Goal: Task Accomplishment & Management: Use online tool/utility

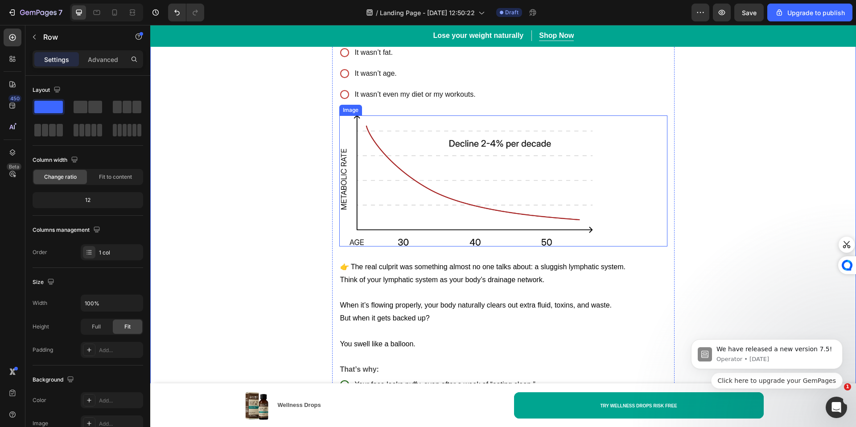
scroll to position [631, 0]
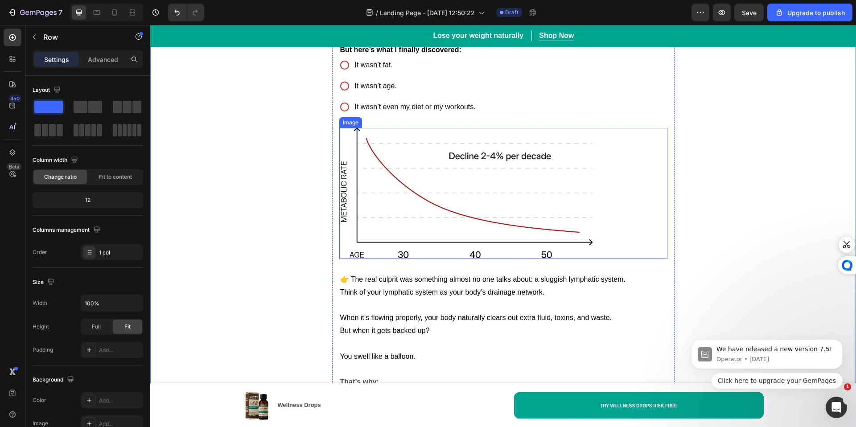
click at [548, 225] on img at bounding box center [470, 193] width 263 height 131
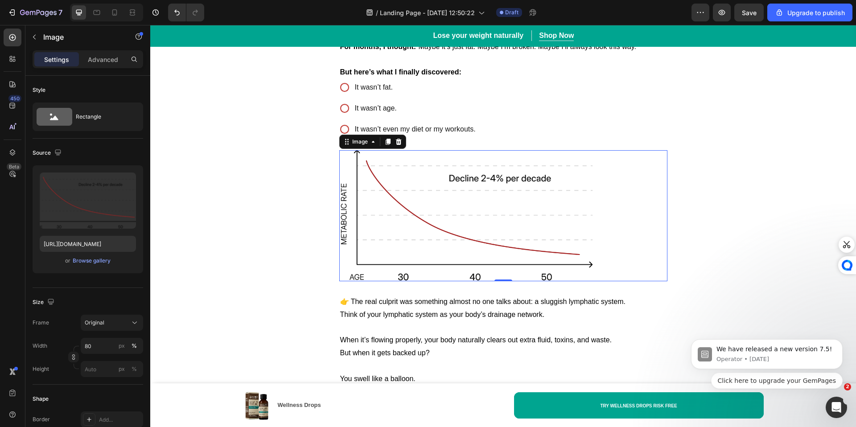
scroll to position [553, 0]
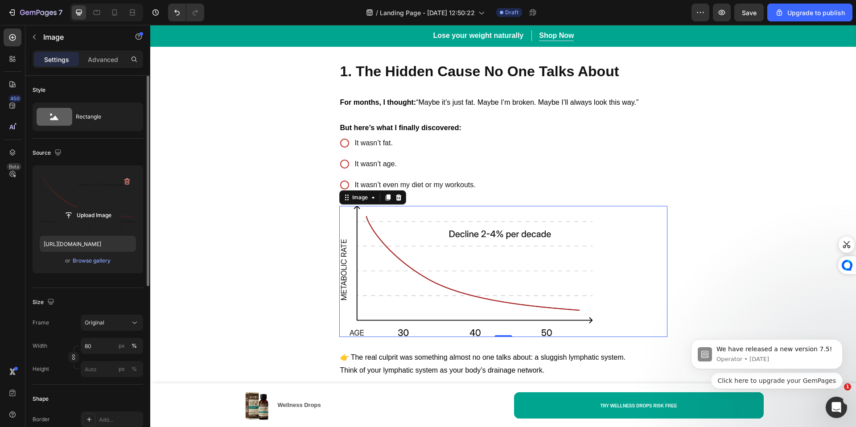
click at [90, 206] on label at bounding box center [88, 200] width 96 height 56
click at [90, 208] on input "file" at bounding box center [88, 215] width 62 height 15
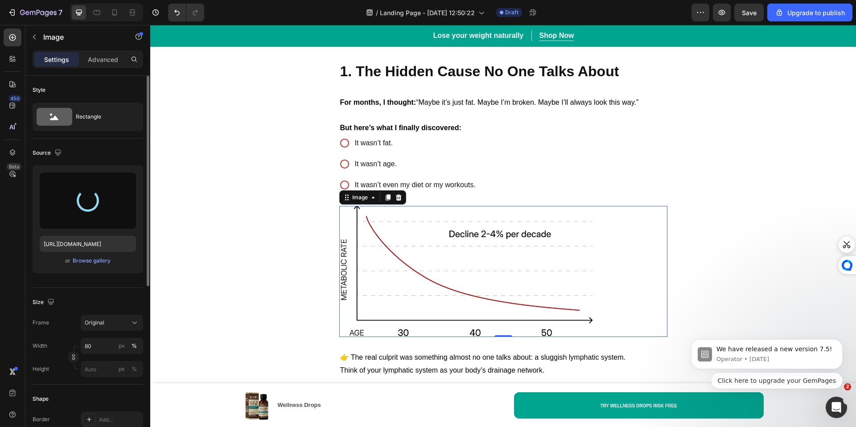
type input "[URL][DOMAIN_NAME]"
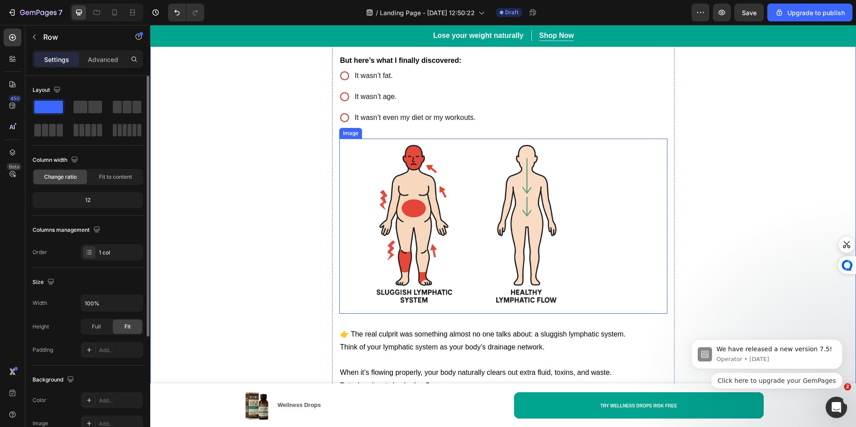
scroll to position [619, 0]
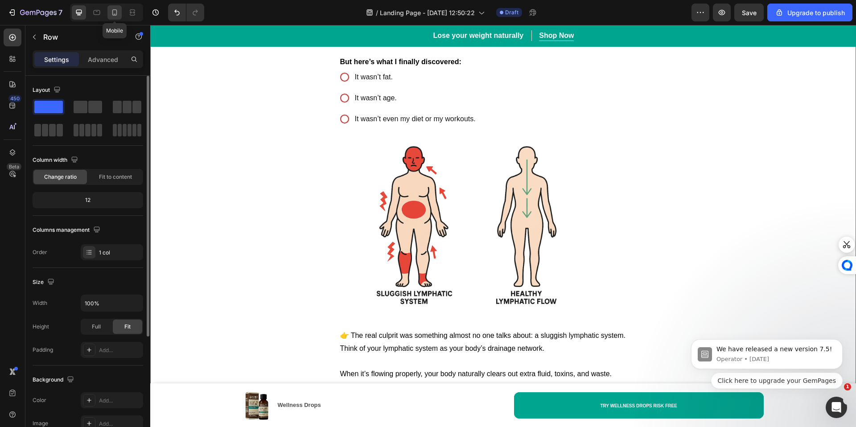
click at [111, 16] on icon at bounding box center [114, 12] width 9 height 9
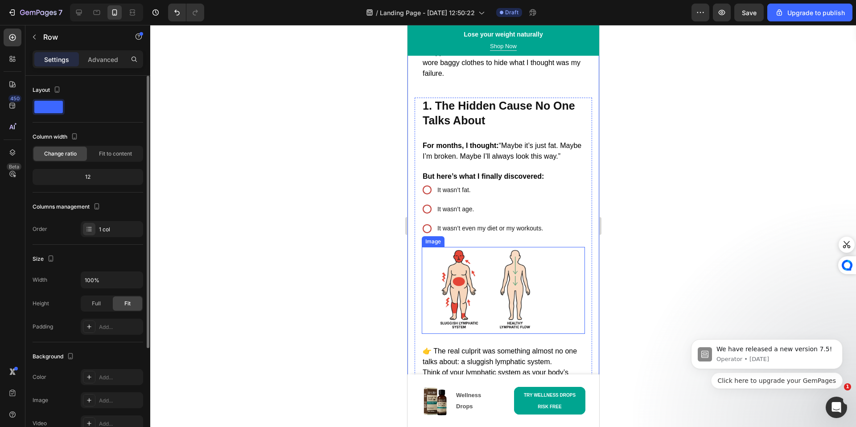
scroll to position [566, 0]
click at [509, 292] on img at bounding box center [486, 289] width 131 height 87
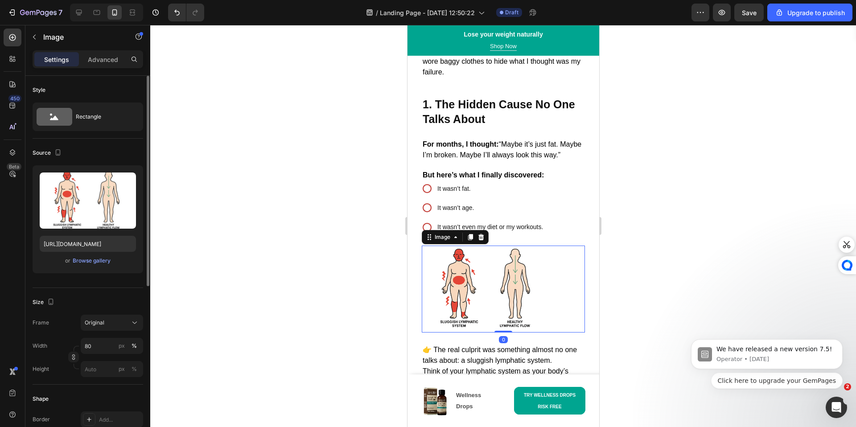
click at [449, 300] on img at bounding box center [486, 289] width 131 height 87
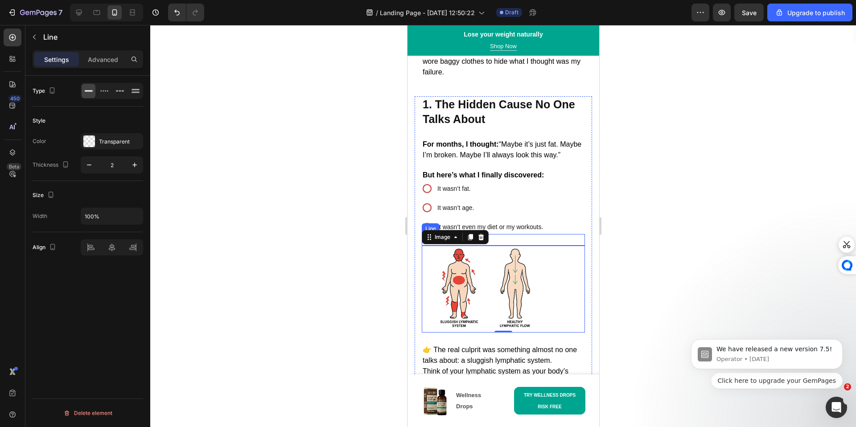
click at [503, 241] on div "Title Line" at bounding box center [502, 240] width 163 height 12
click at [477, 229] on icon at bounding box center [476, 225] width 6 height 6
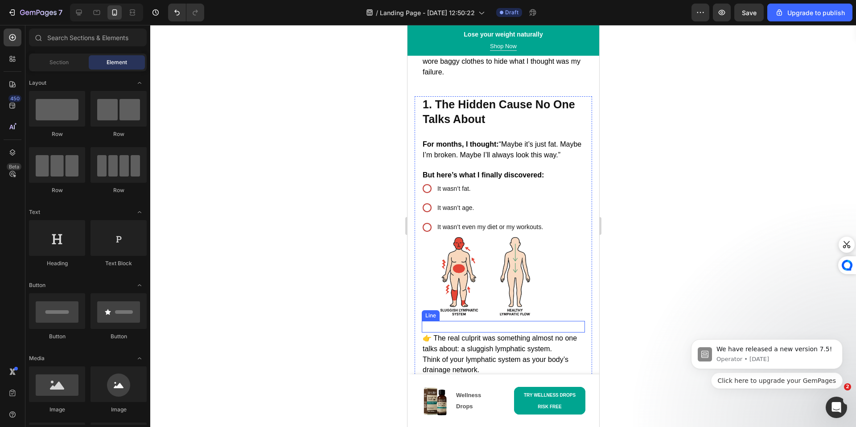
click at [450, 326] on div at bounding box center [502, 326] width 163 height 1
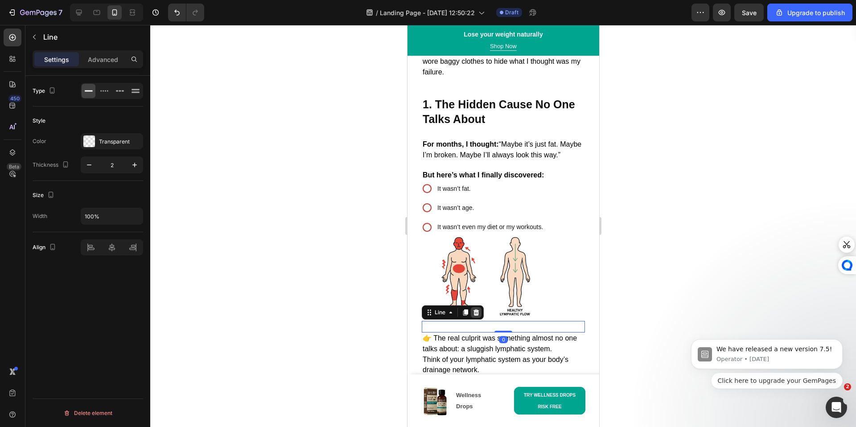
click at [474, 311] on icon at bounding box center [476, 312] width 6 height 6
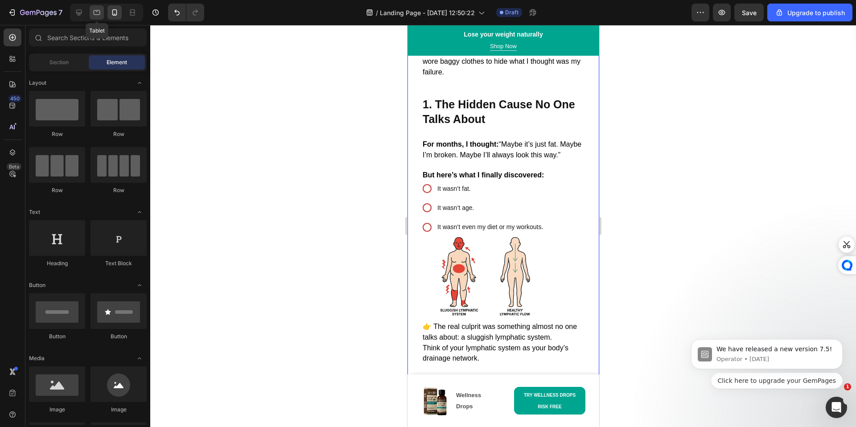
click at [94, 15] on icon at bounding box center [96, 12] width 9 height 9
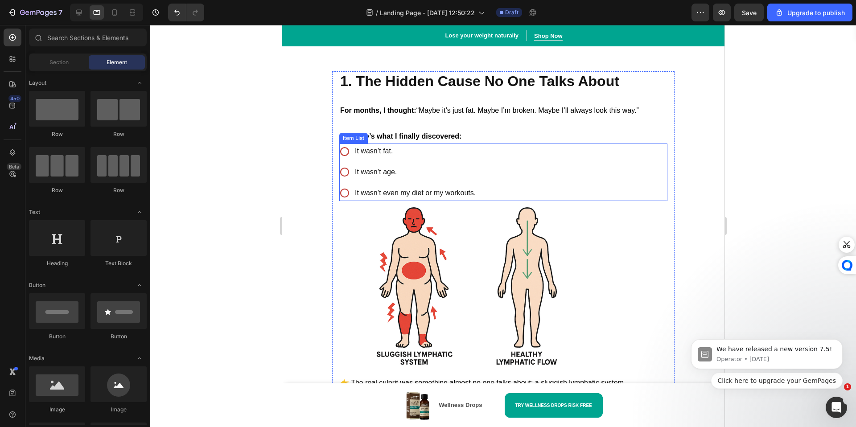
scroll to position [649, 0]
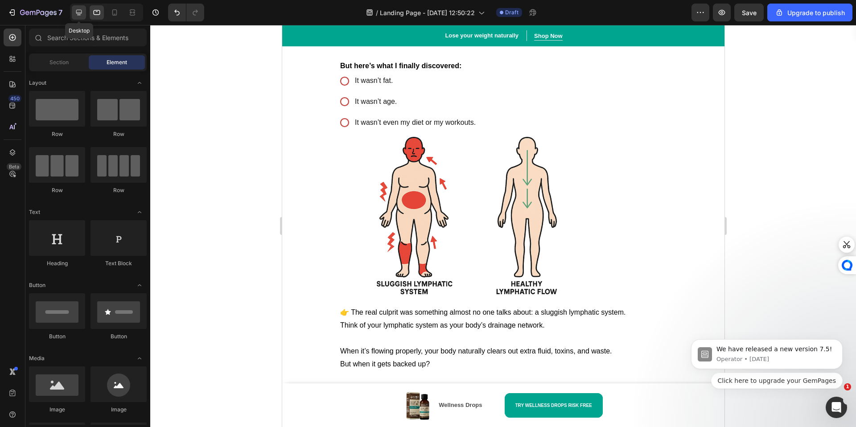
click at [84, 15] on div at bounding box center [79, 12] width 14 height 14
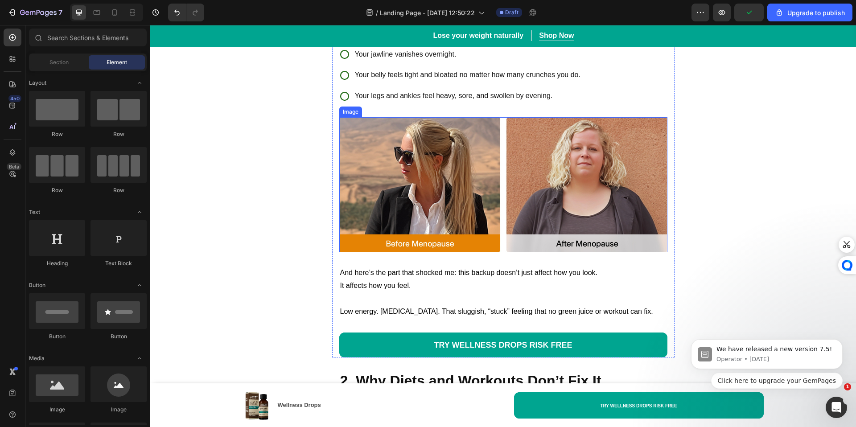
scroll to position [1031, 0]
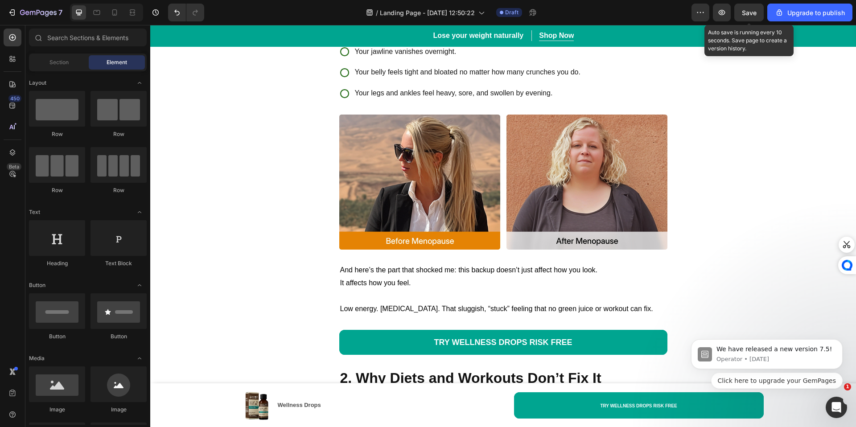
click at [748, 11] on span "Save" at bounding box center [749, 13] width 15 height 8
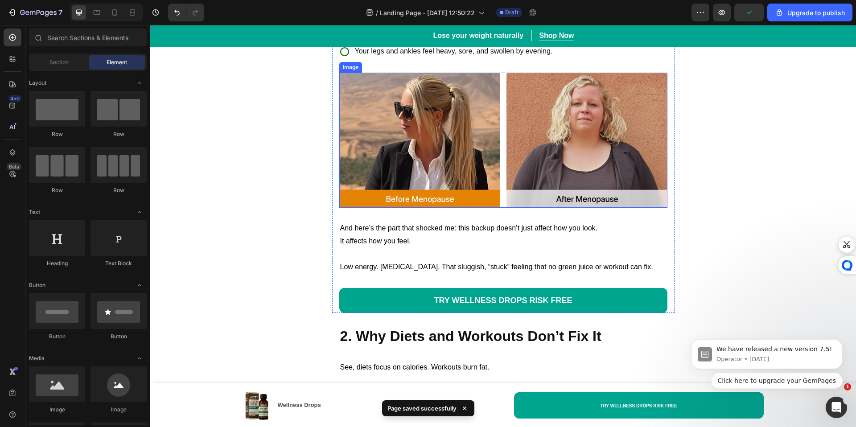
scroll to position [1085, 0]
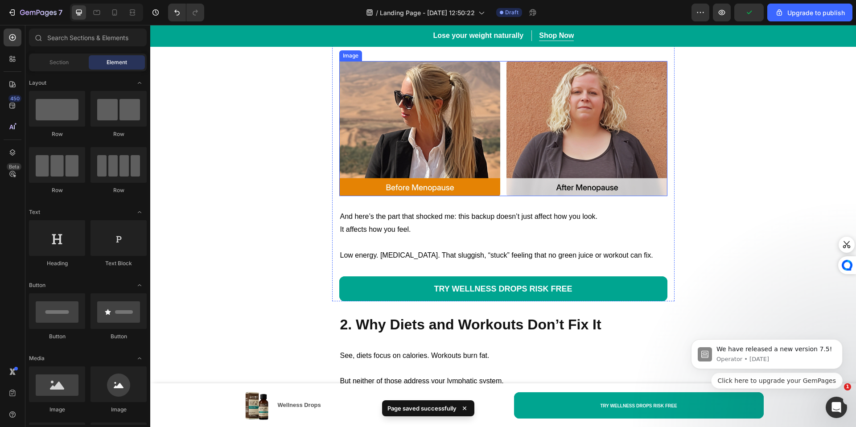
click at [471, 193] on img at bounding box center [503, 128] width 328 height 135
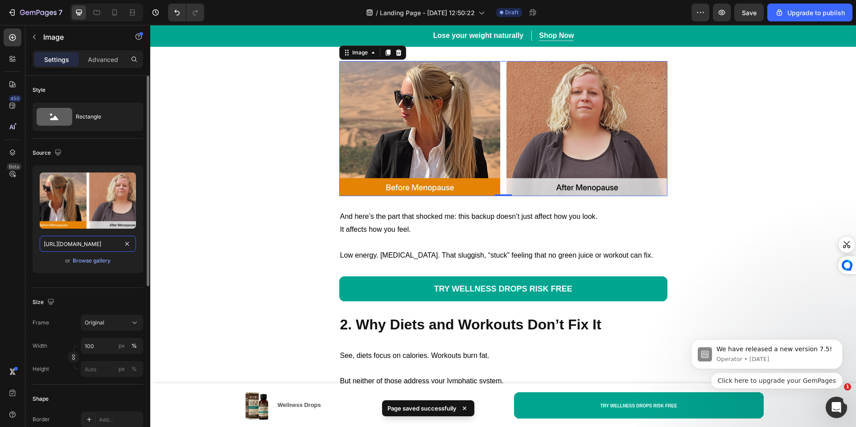
click at [98, 244] on input "[URL][DOMAIN_NAME]" at bounding box center [88, 244] width 96 height 16
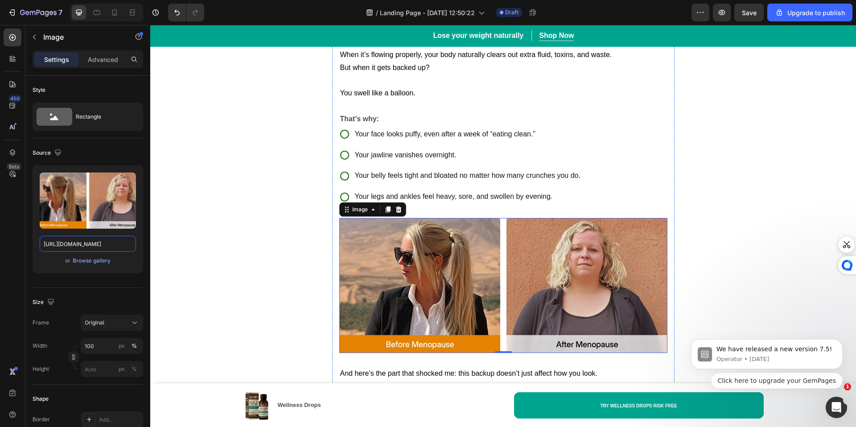
scroll to position [963, 0]
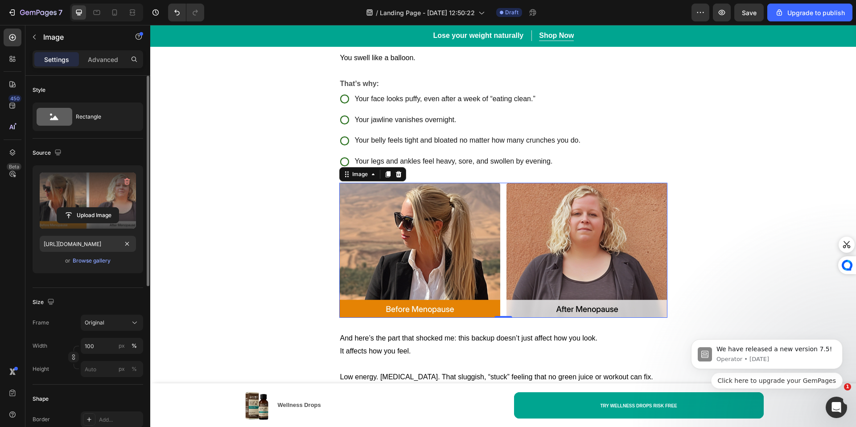
click at [111, 205] on label at bounding box center [88, 200] width 96 height 56
click at [111, 208] on input "file" at bounding box center [88, 215] width 62 height 15
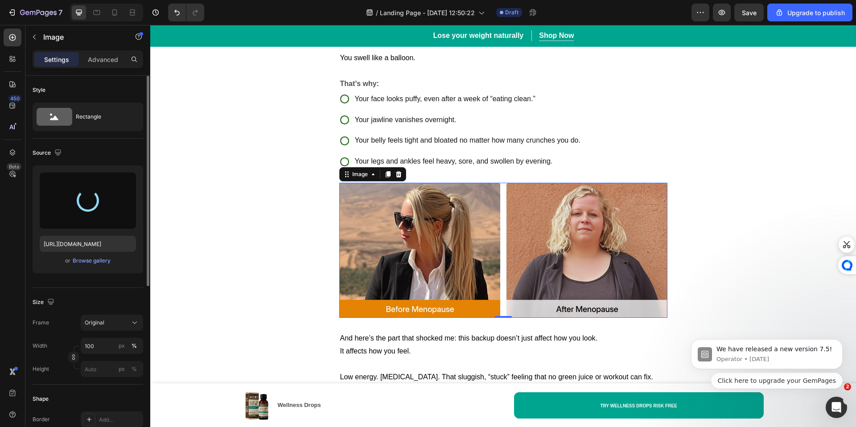
type input "[URL][DOMAIN_NAME]"
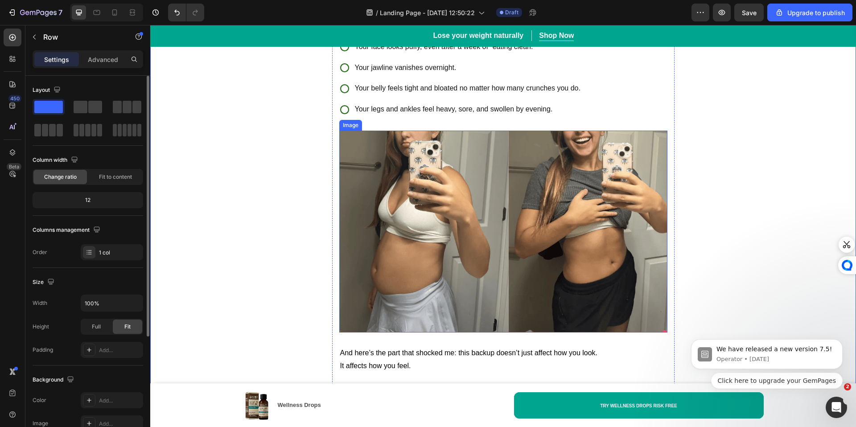
scroll to position [1039, 0]
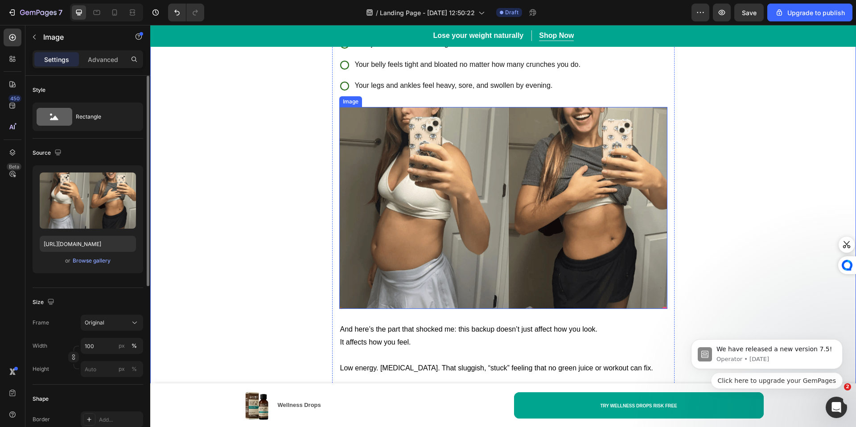
click at [494, 271] on img at bounding box center [503, 208] width 328 height 202
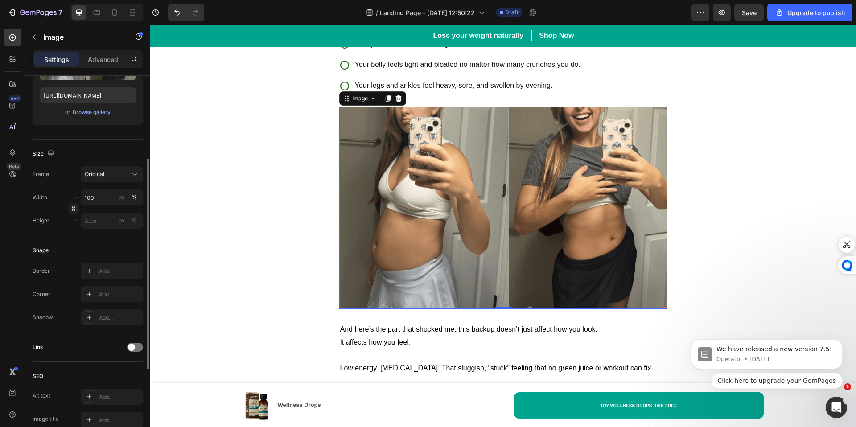
scroll to position [0, 0]
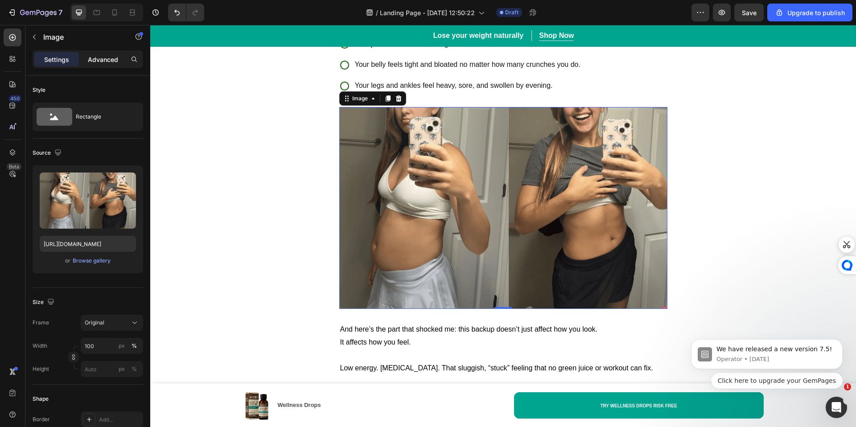
click at [104, 64] on div "Advanced" at bounding box center [103, 59] width 45 height 14
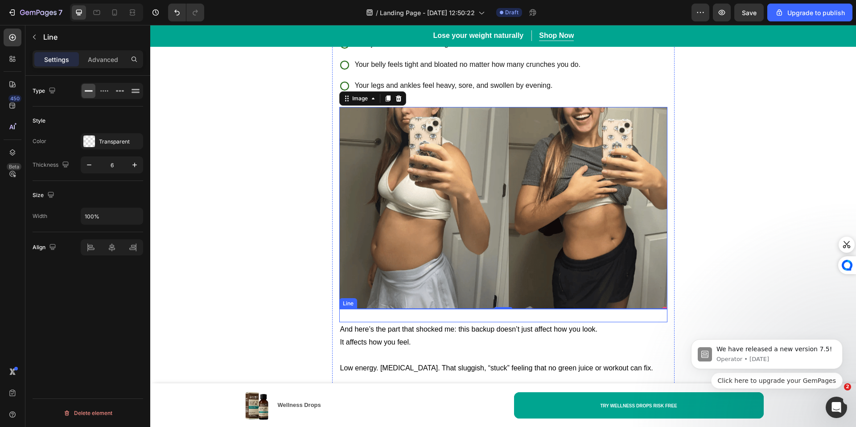
click at [412, 318] on div "Title Line" at bounding box center [503, 315] width 328 height 13
click at [390, 304] on icon at bounding box center [393, 300] width 6 height 6
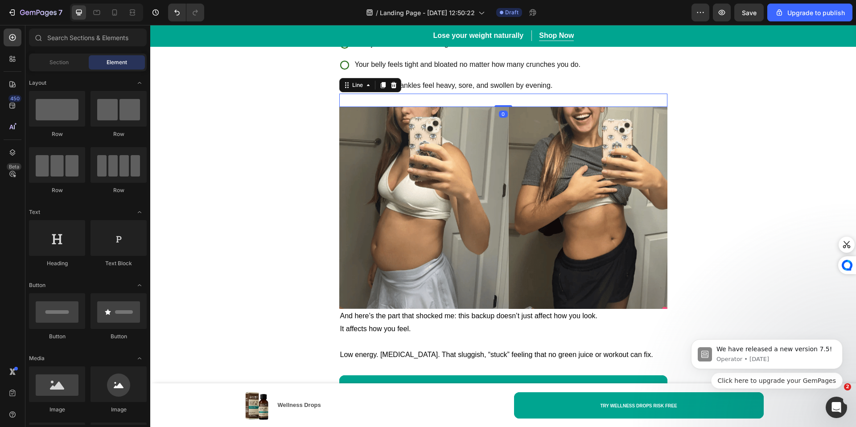
click at [397, 103] on div "Title Line 0" at bounding box center [503, 100] width 328 height 13
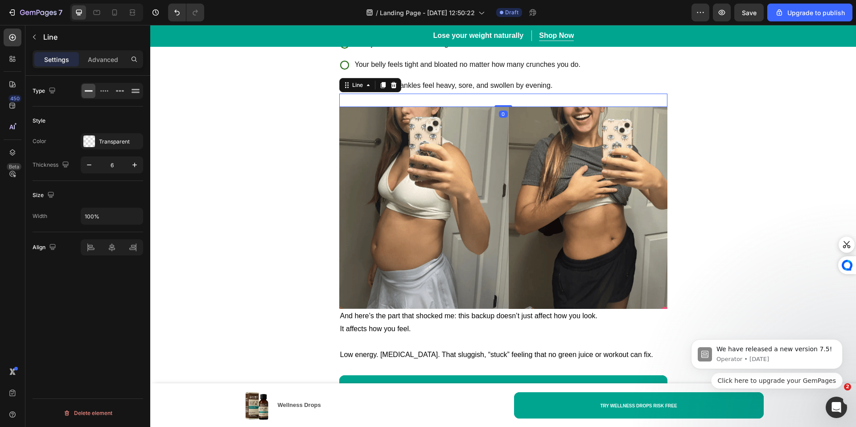
click at [394, 90] on div at bounding box center [393, 85] width 11 height 11
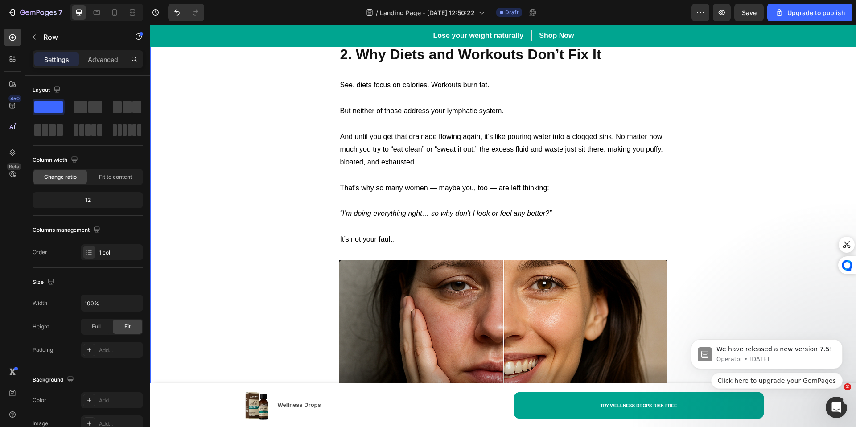
scroll to position [1402, 0]
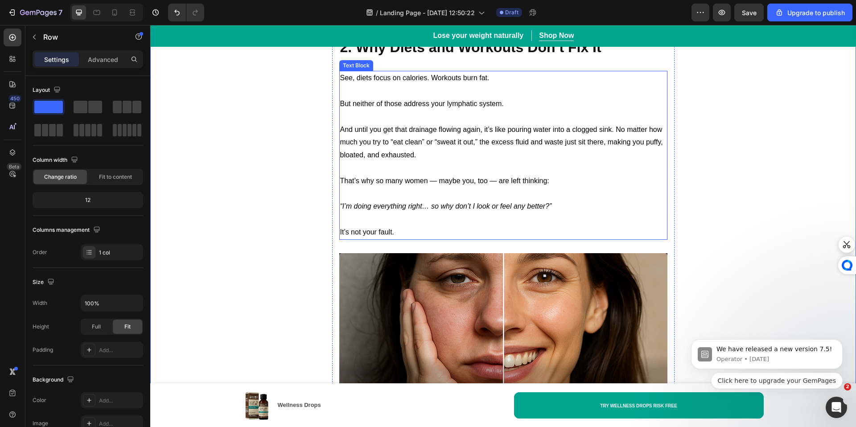
click at [419, 224] on p "It’s not your fault." at bounding box center [503, 226] width 326 height 26
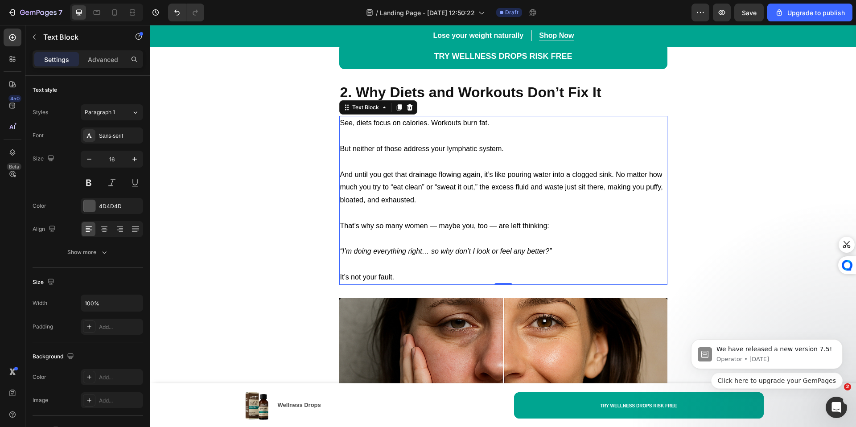
scroll to position [1358, 0]
click at [416, 275] on p "It’s not your fault." at bounding box center [503, 271] width 326 height 26
click at [405, 282] on p "⁠⁠⁠⁠⁠⁠⁠ It’s not your fault." at bounding box center [503, 271] width 326 height 26
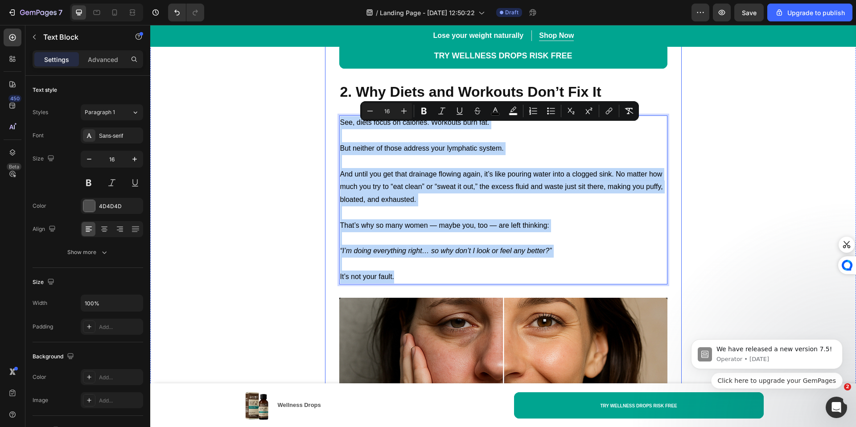
drag, startPoint x: 405, startPoint y: 284, endPoint x: 328, endPoint y: 129, distance: 173.4
copy div "See, diets focus on calories. Workouts burn fat. But neither of those address y…"
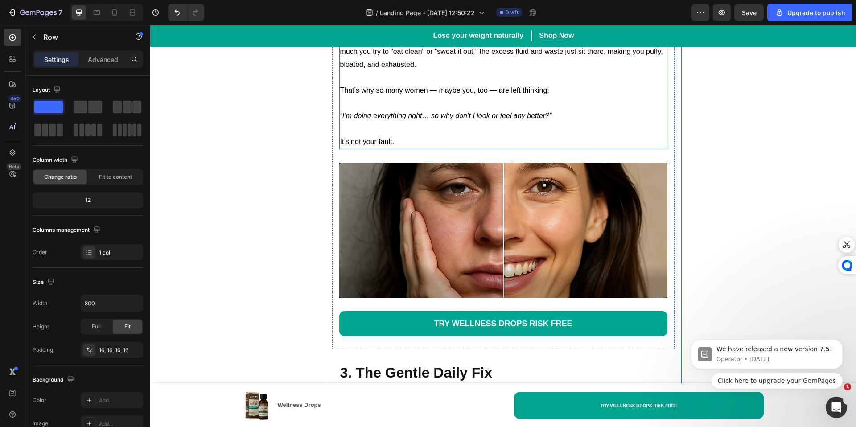
scroll to position [1499, 0]
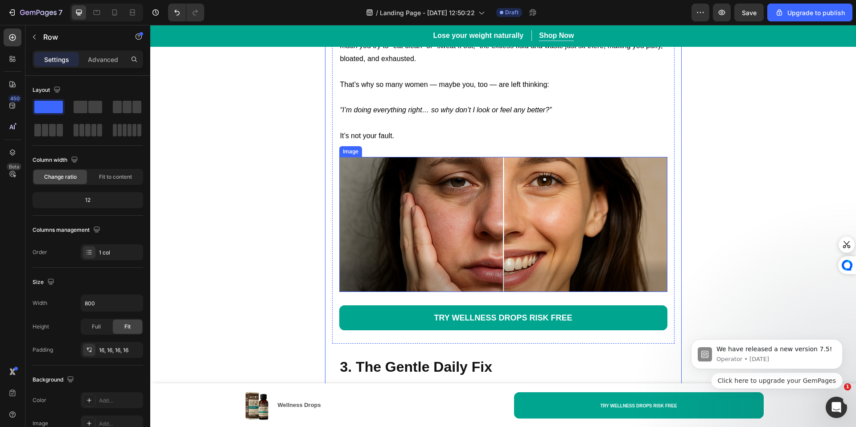
click at [506, 220] on img at bounding box center [503, 224] width 328 height 135
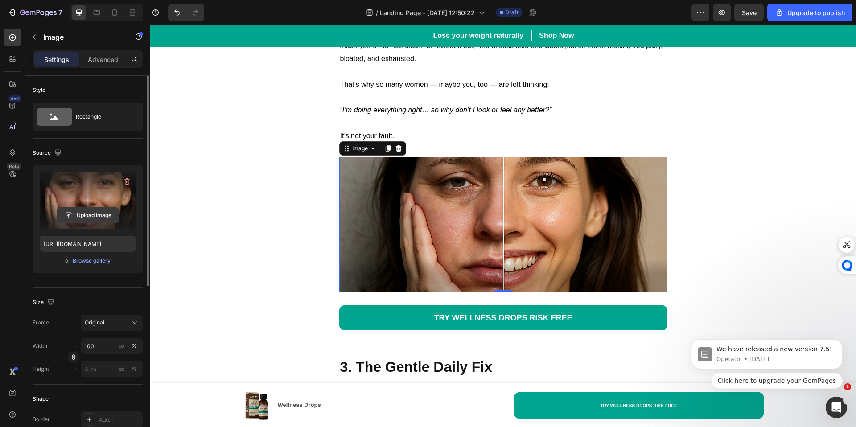
click at [95, 211] on input "file" at bounding box center [88, 215] width 62 height 15
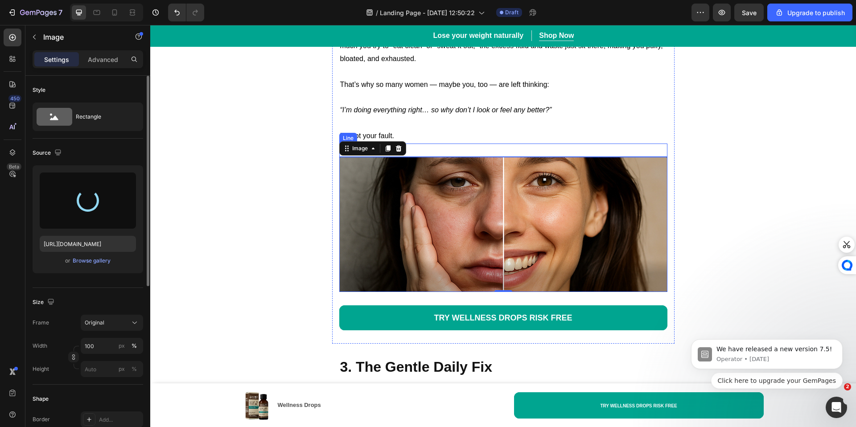
type input "[URL][DOMAIN_NAME]"
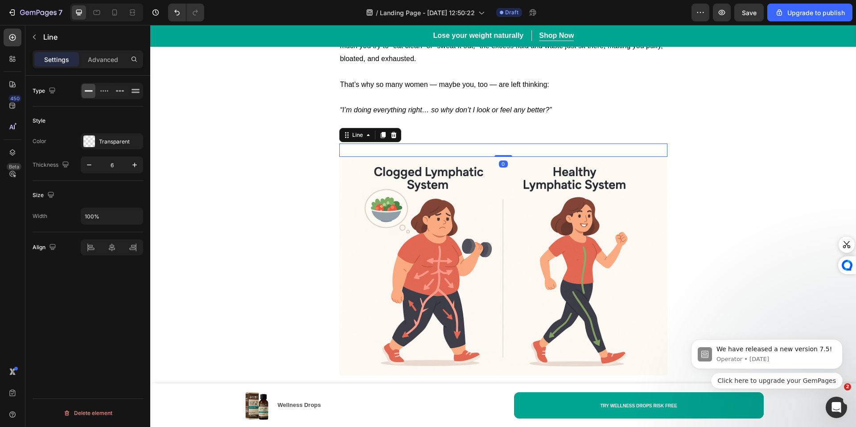
click at [447, 154] on div "Title Line 0" at bounding box center [503, 150] width 328 height 13
click at [391, 139] on icon at bounding box center [393, 134] width 7 height 7
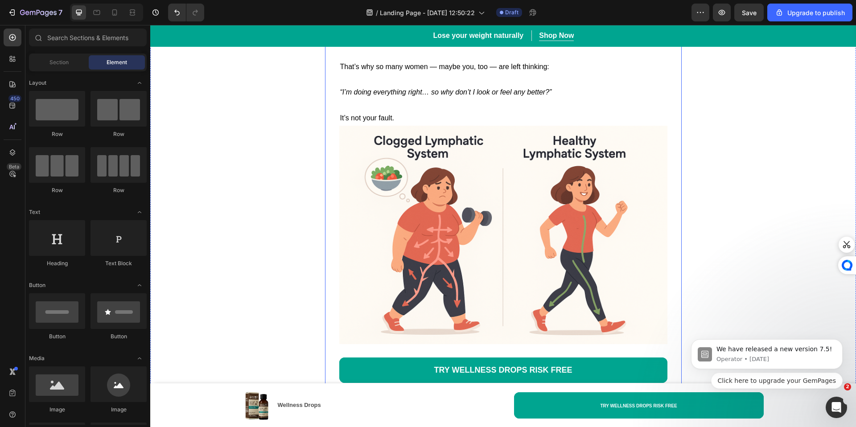
scroll to position [1552, 0]
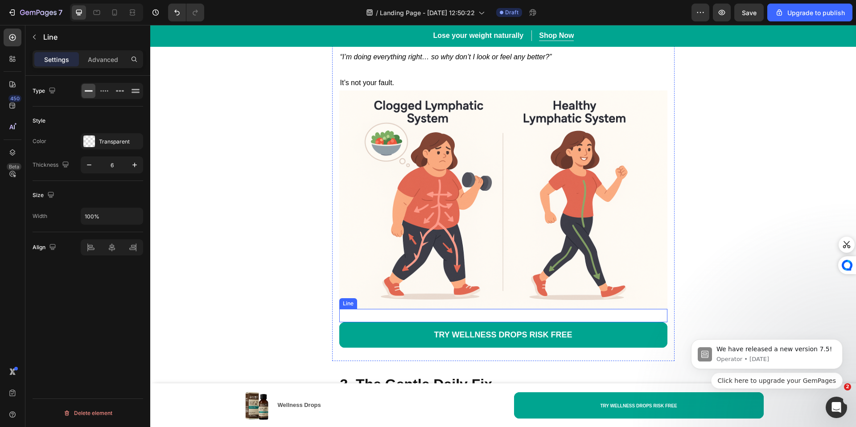
click at [401, 317] on div "Title Line" at bounding box center [503, 315] width 328 height 13
click at [390, 303] on icon at bounding box center [393, 300] width 6 height 6
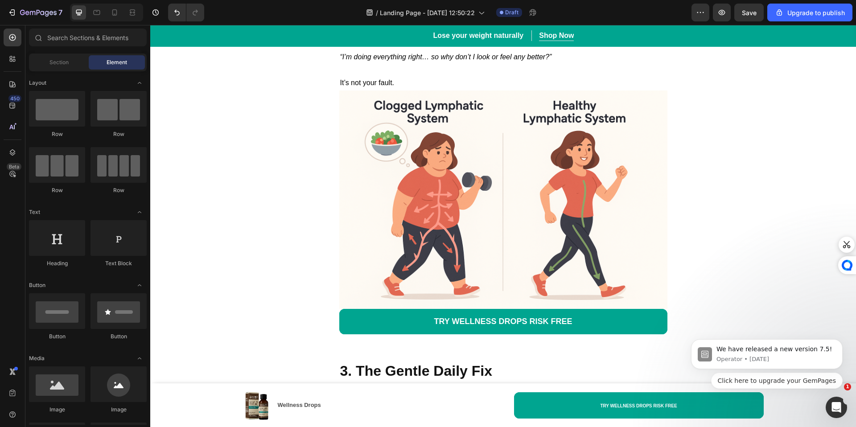
click at [855, 135] on div at bounding box center [859, 213] width 6 height 427
click at [114, 10] on icon at bounding box center [114, 12] width 9 height 9
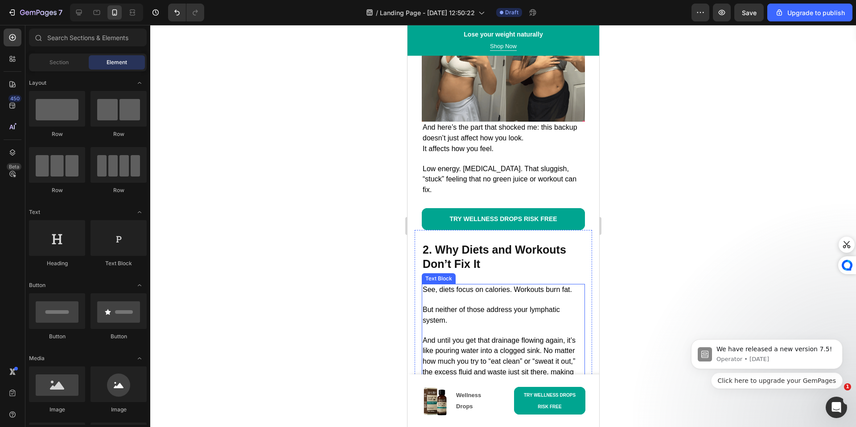
scroll to position [979, 0]
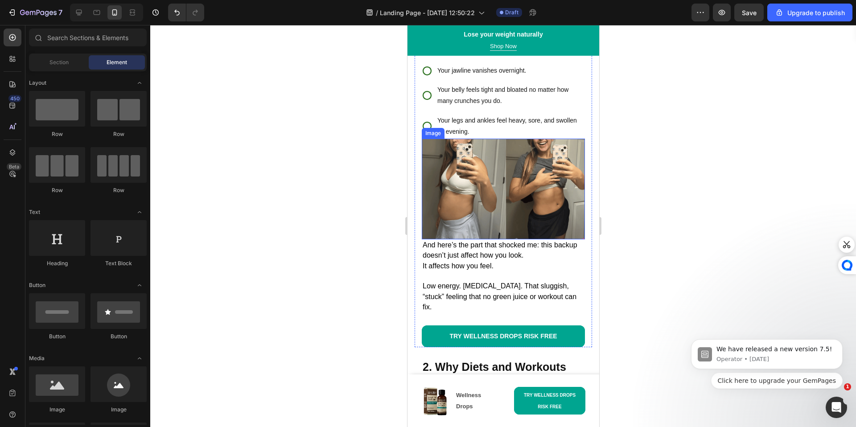
click at [518, 203] on img at bounding box center [502, 189] width 163 height 101
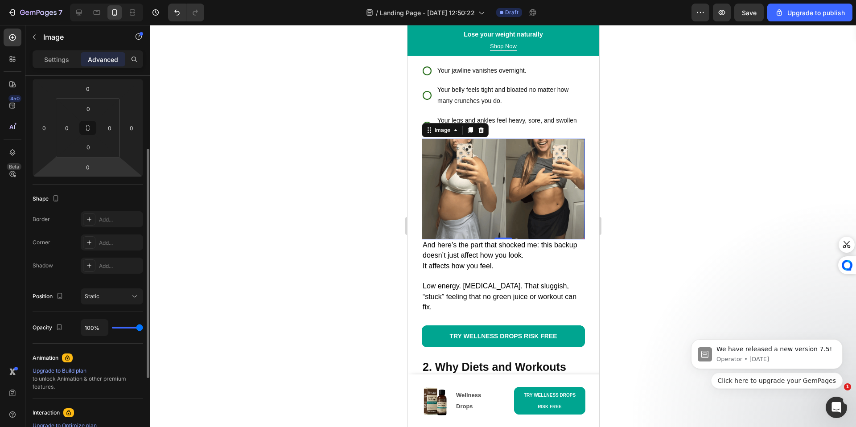
scroll to position [122, 0]
click at [108, 242] on div "Add..." at bounding box center [120, 241] width 42 height 8
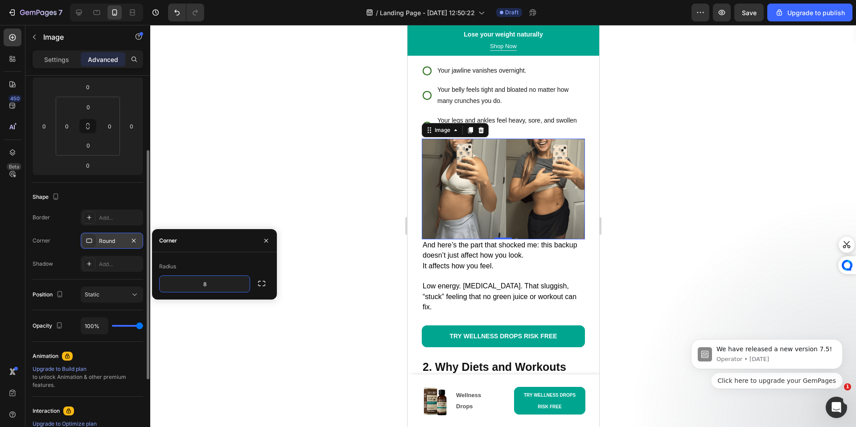
click at [209, 197] on div at bounding box center [503, 226] width 706 height 402
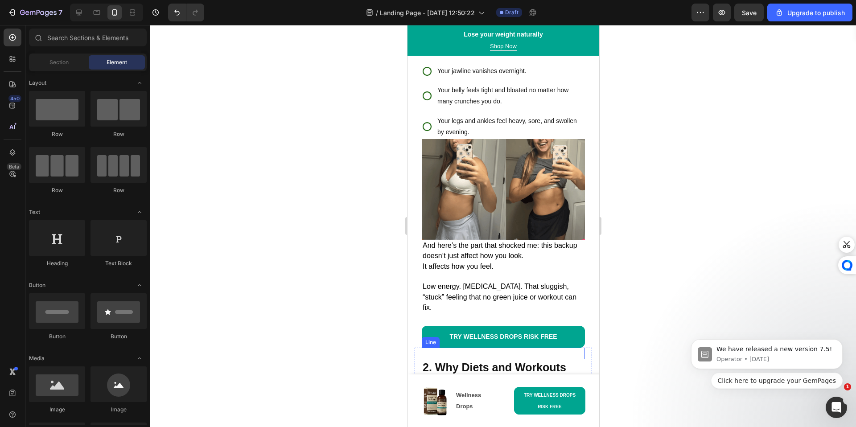
scroll to position [977, 0]
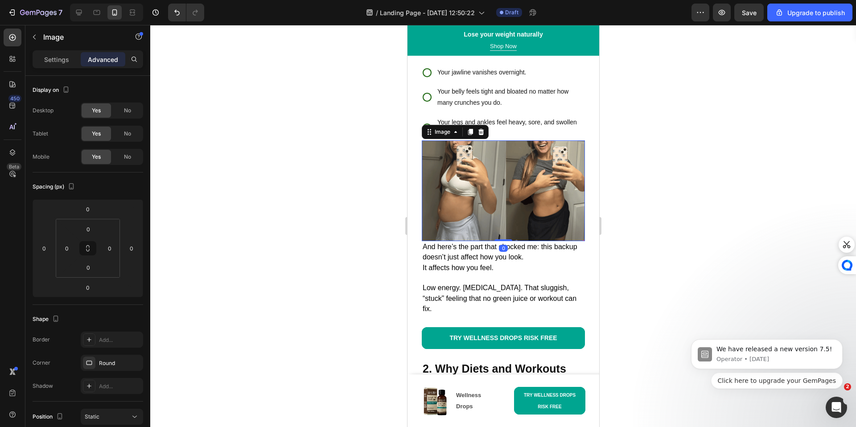
click at [471, 221] on img at bounding box center [502, 190] width 163 height 101
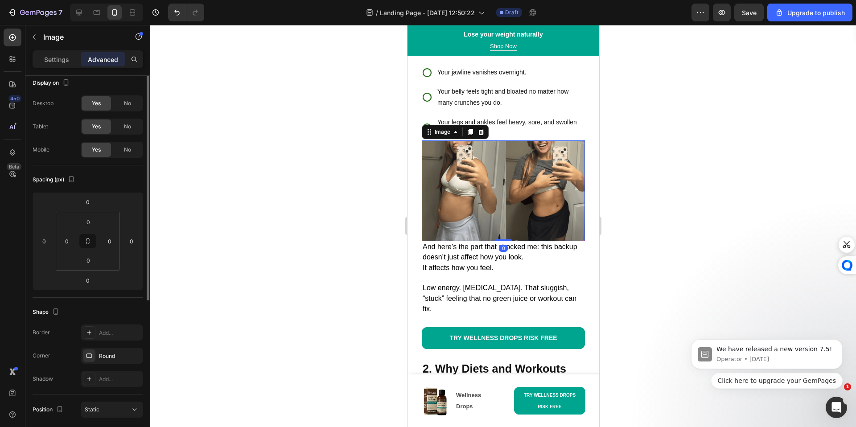
scroll to position [30, 0]
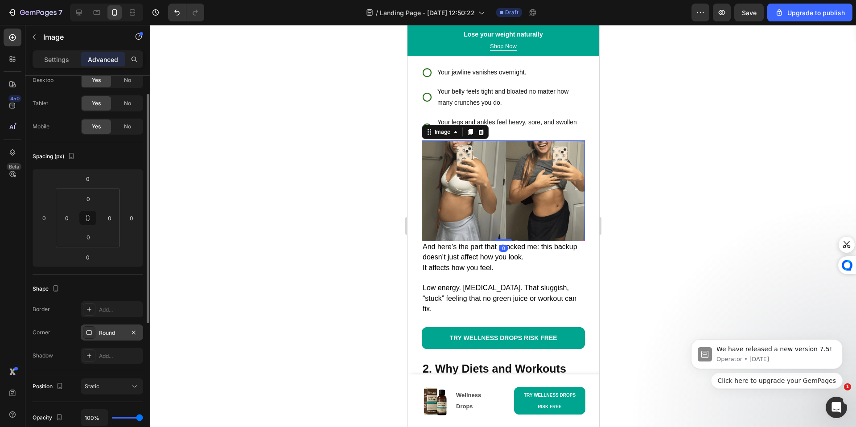
click at [103, 327] on div "Round" at bounding box center [112, 332] width 62 height 16
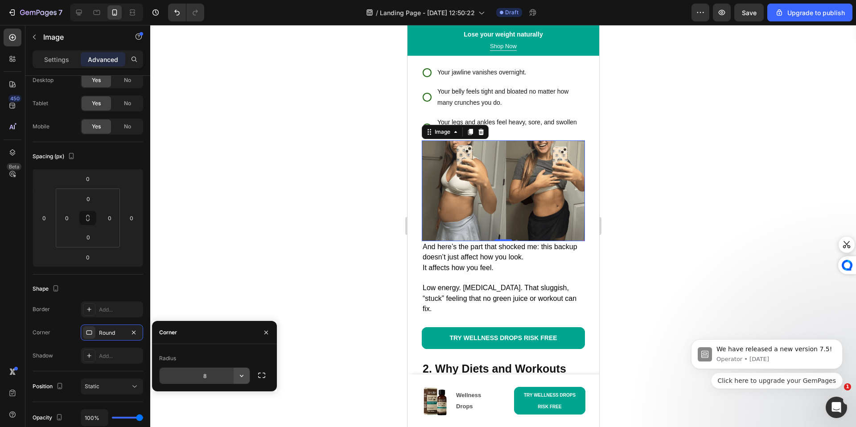
click at [242, 374] on icon "button" at bounding box center [241, 375] width 9 height 9
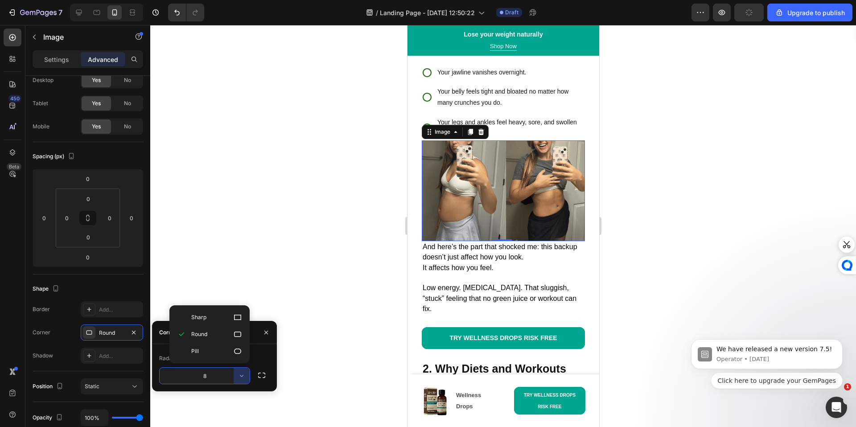
click at [218, 377] on input "8" at bounding box center [205, 376] width 90 height 16
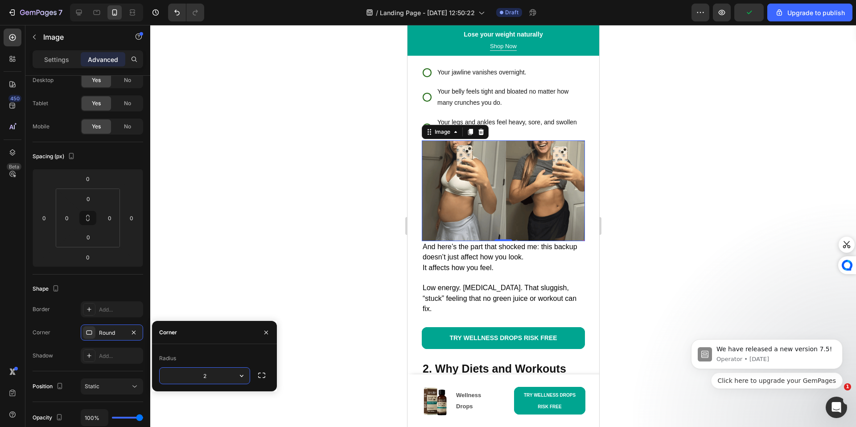
type input "20"
click at [315, 359] on div at bounding box center [503, 226] width 706 height 402
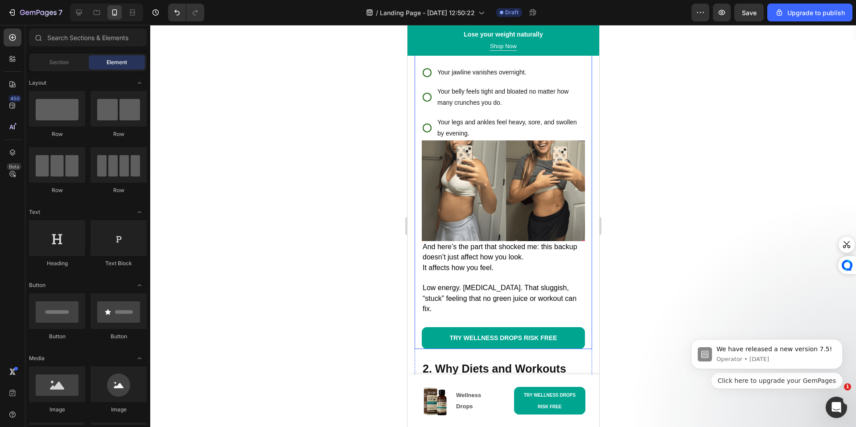
click at [467, 202] on img at bounding box center [502, 190] width 163 height 101
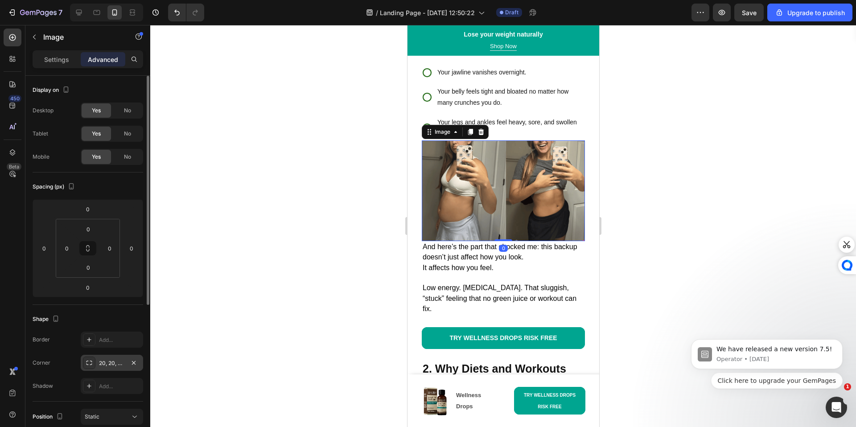
click at [108, 361] on div "20, 20, 20, 20" at bounding box center [112, 363] width 26 height 8
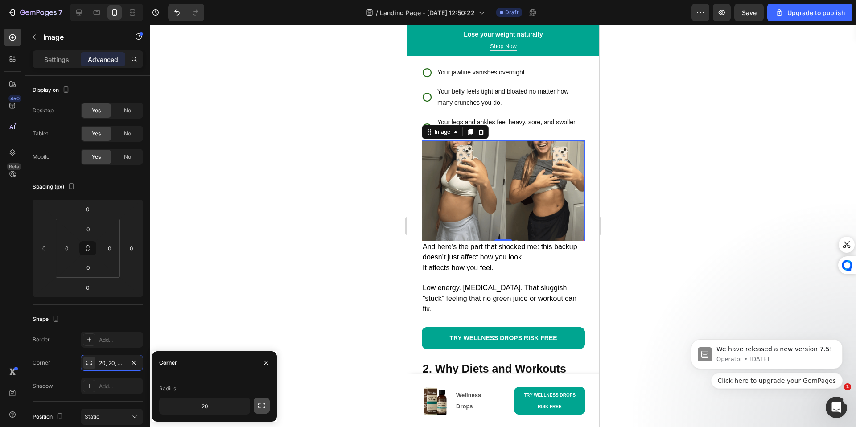
click at [259, 407] on icon "button" at bounding box center [261, 405] width 9 height 9
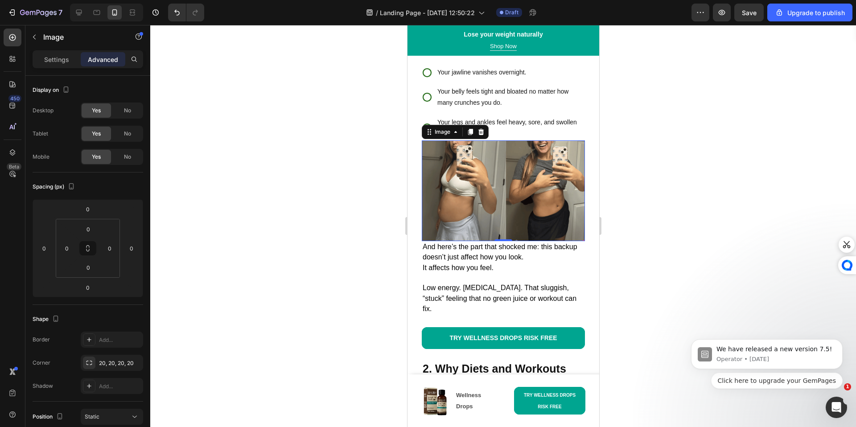
click at [374, 350] on div at bounding box center [503, 226] width 706 height 402
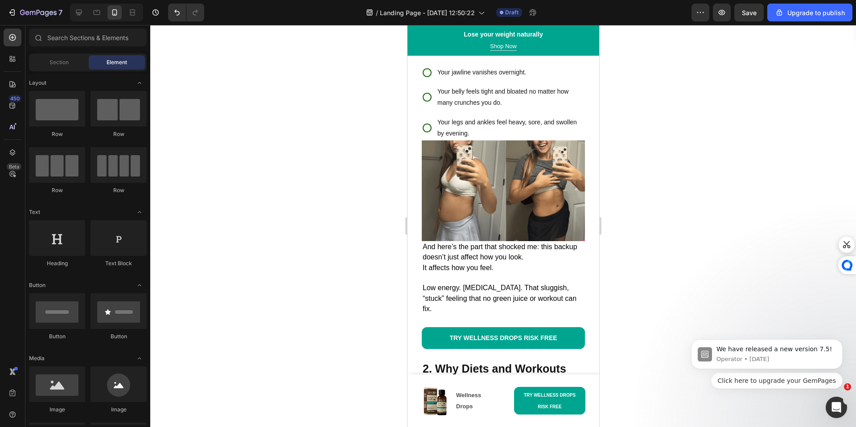
click at [373, 350] on div at bounding box center [503, 226] width 706 height 402
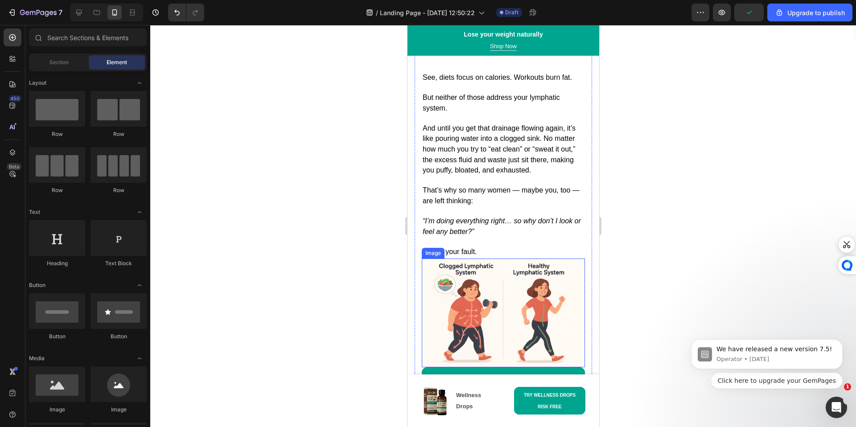
scroll to position [1312, 0]
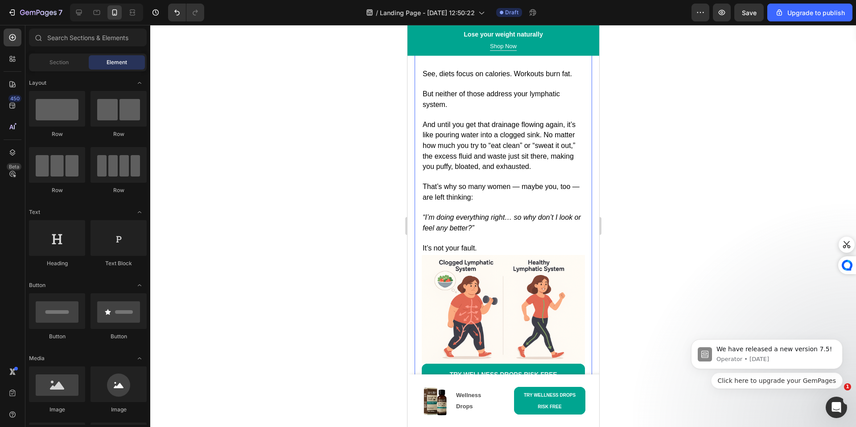
drag, startPoint x: 578, startPoint y: 284, endPoint x: 567, endPoint y: 280, distance: 12.0
click at [567, 280] on div "Title Line 2. Why Diets and Workouts Don’t Fix It Heading Title Line See, diets…" at bounding box center [502, 205] width 177 height 383
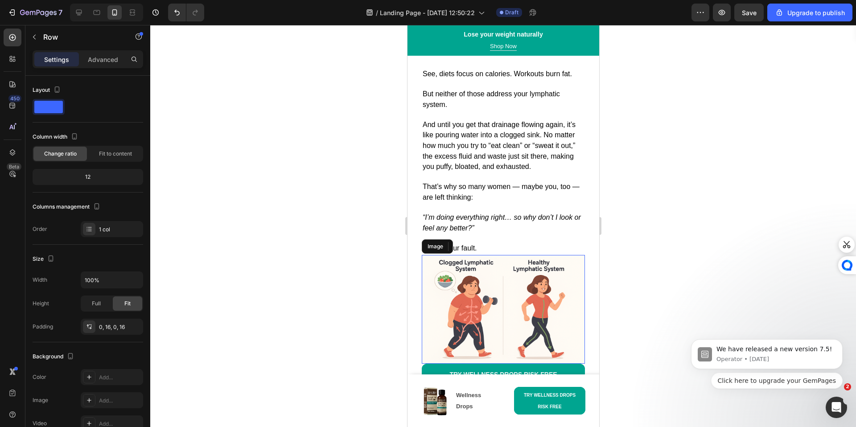
click at [567, 280] on img at bounding box center [502, 309] width 163 height 109
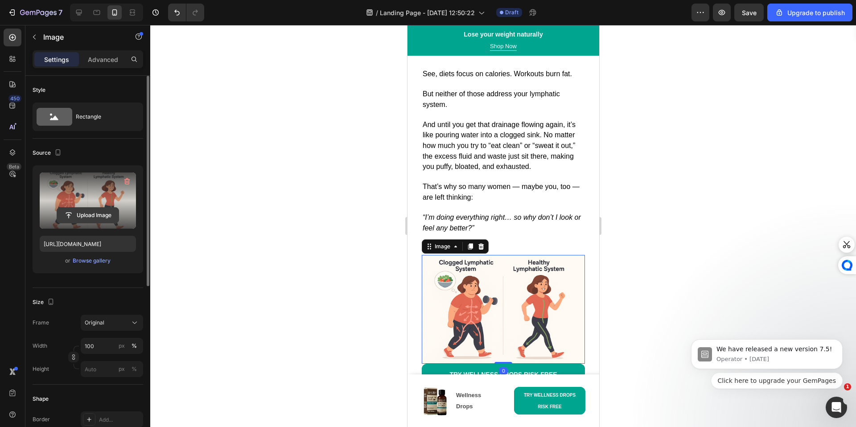
click at [92, 216] on input "file" at bounding box center [88, 215] width 62 height 15
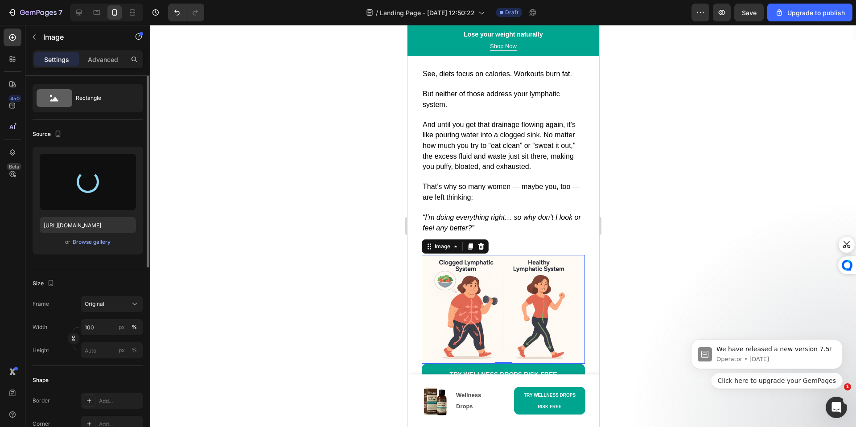
type input "[URL][DOMAIN_NAME]"
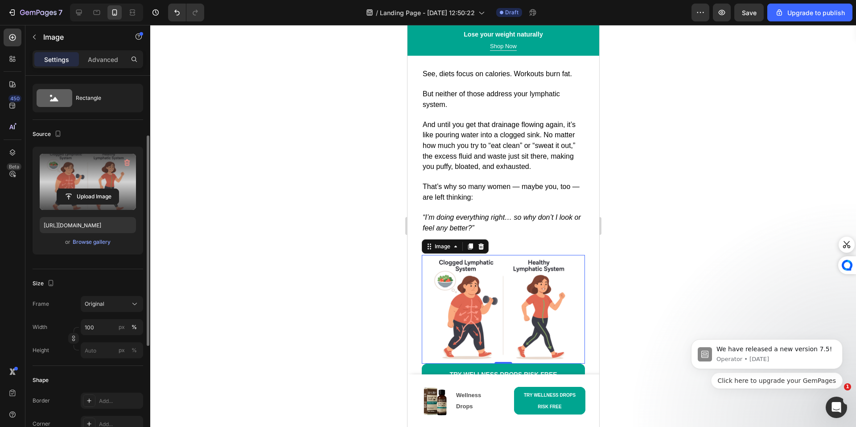
scroll to position [50, 0]
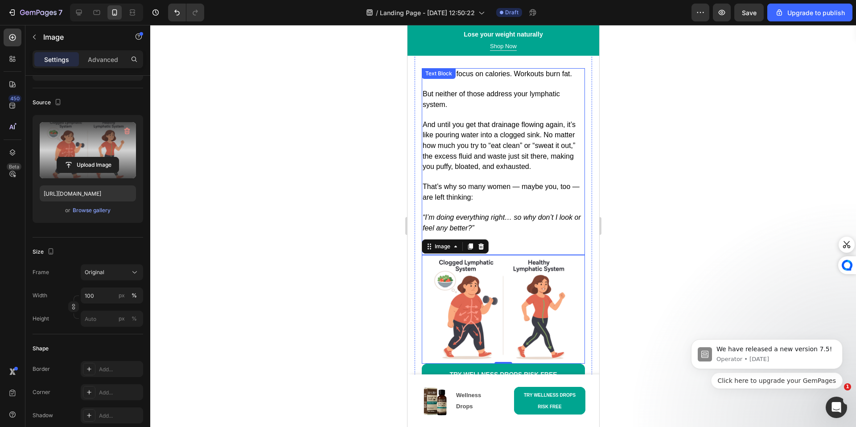
click at [529, 172] on p "That’s why so many women — maybe you, too — are left thinking:" at bounding box center [502, 187] width 161 height 31
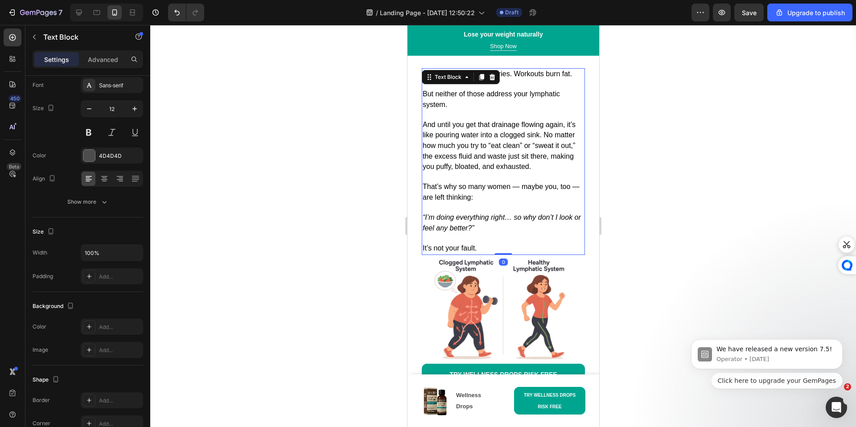
scroll to position [0, 0]
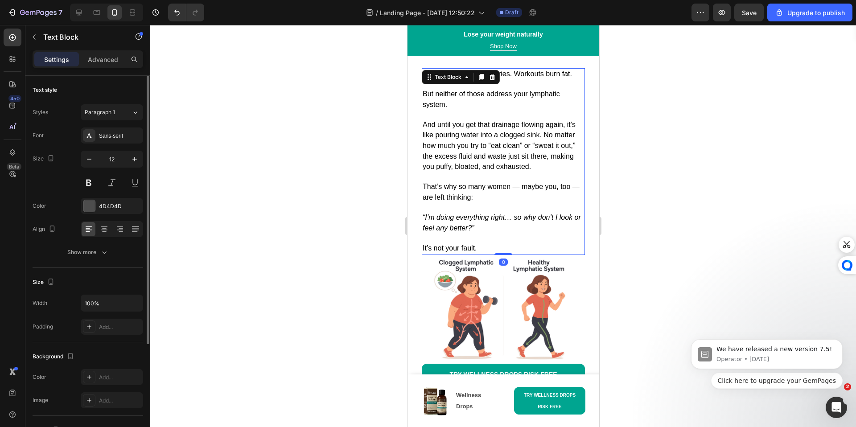
click at [666, 239] on div at bounding box center [503, 226] width 706 height 402
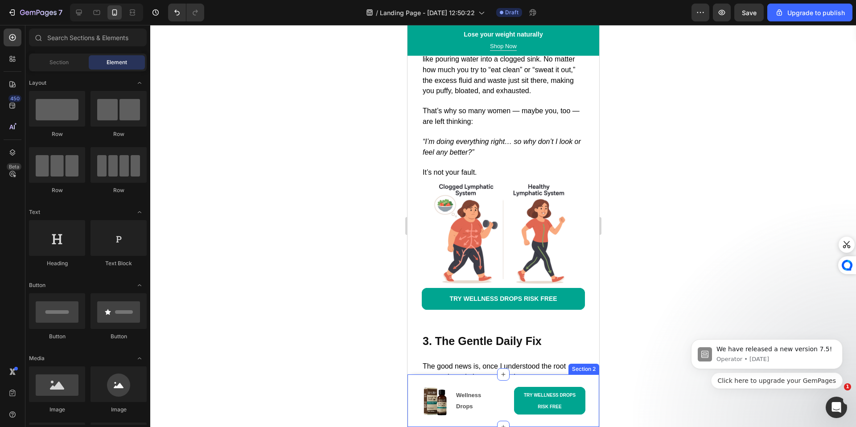
scroll to position [1388, 0]
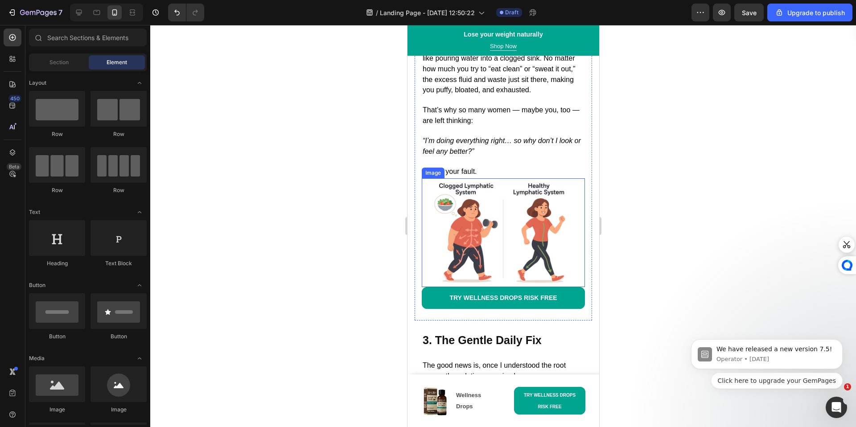
click at [540, 227] on img at bounding box center [502, 232] width 163 height 109
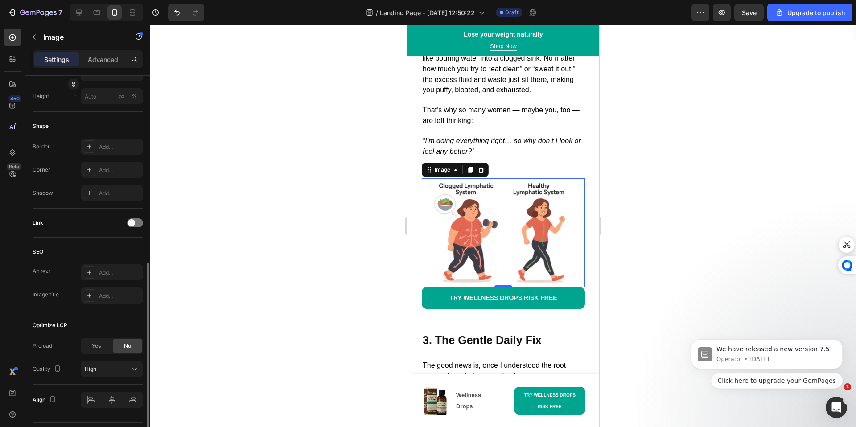
scroll to position [0, 0]
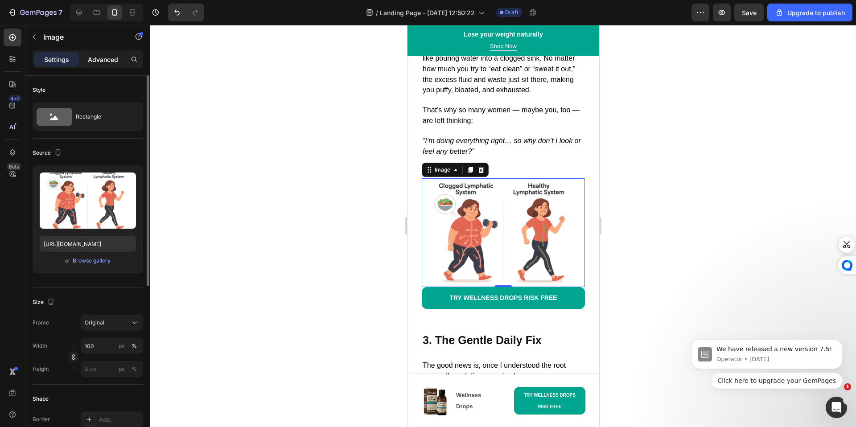
click at [108, 56] on p "Advanced" at bounding box center [103, 59] width 30 height 9
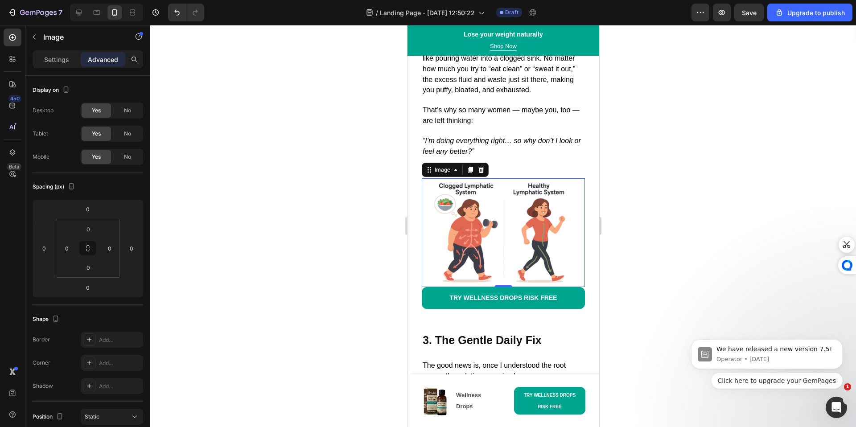
click at [68, 49] on div "Image" at bounding box center [76, 37] width 102 height 25
click at [70, 62] on div "Settings" at bounding box center [56, 59] width 45 height 14
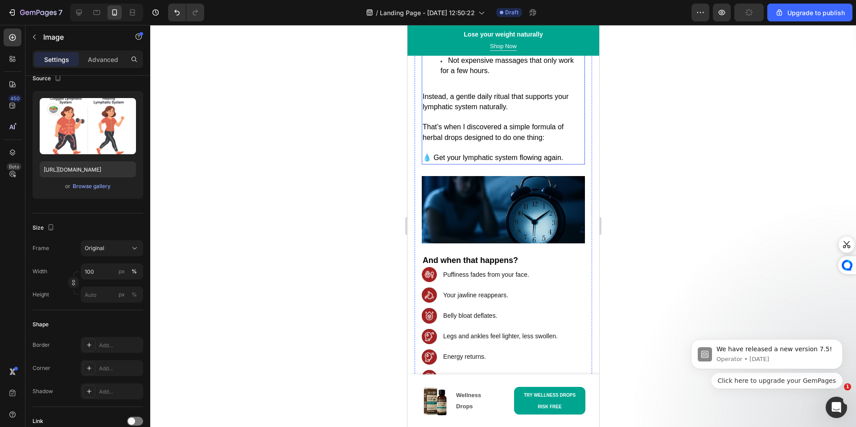
scroll to position [1764, 0]
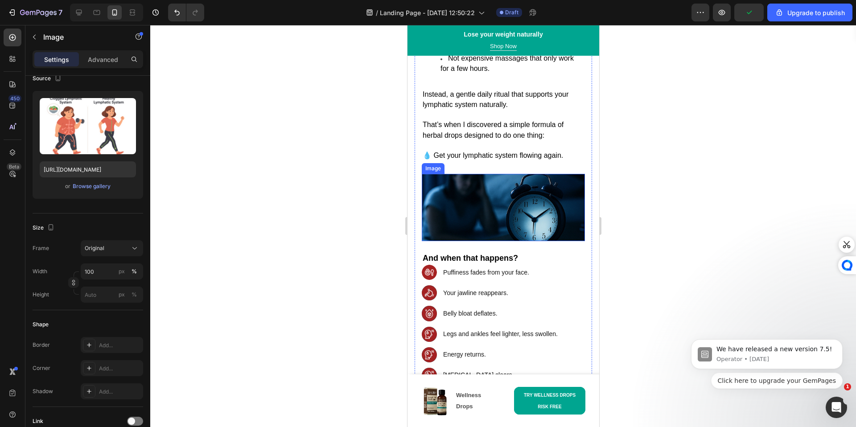
click at [500, 188] on img at bounding box center [502, 207] width 163 height 67
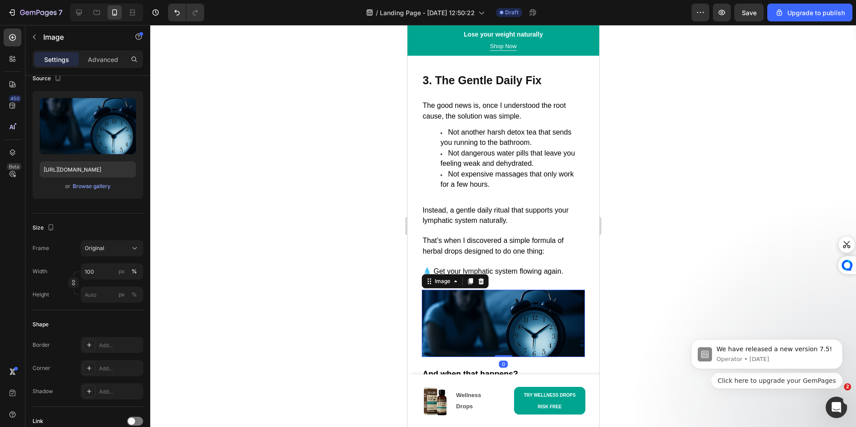
scroll to position [1642, 0]
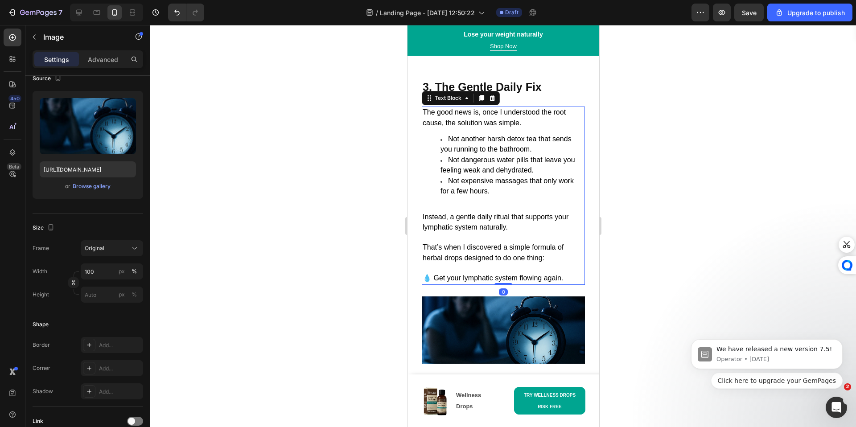
click at [505, 233] on p "That’s when I discovered a simple formula of herbal drops designed to do one th…" at bounding box center [502, 248] width 161 height 31
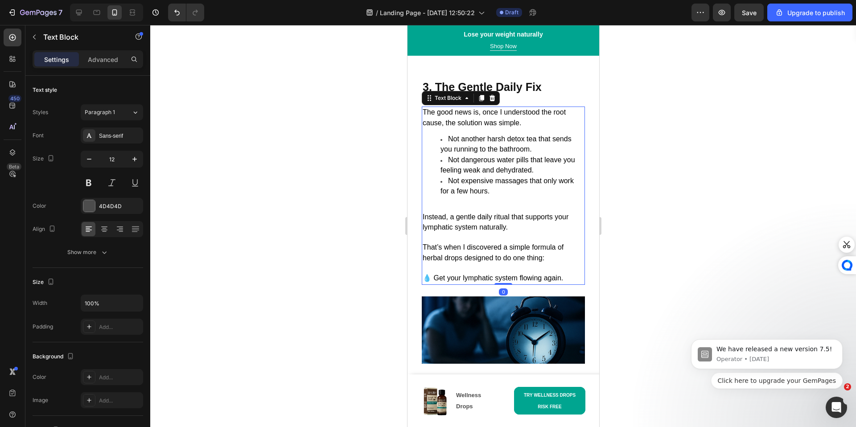
click at [442, 108] on span "The good news is, once I understood the root cause, the solution was simple." at bounding box center [493, 117] width 143 height 18
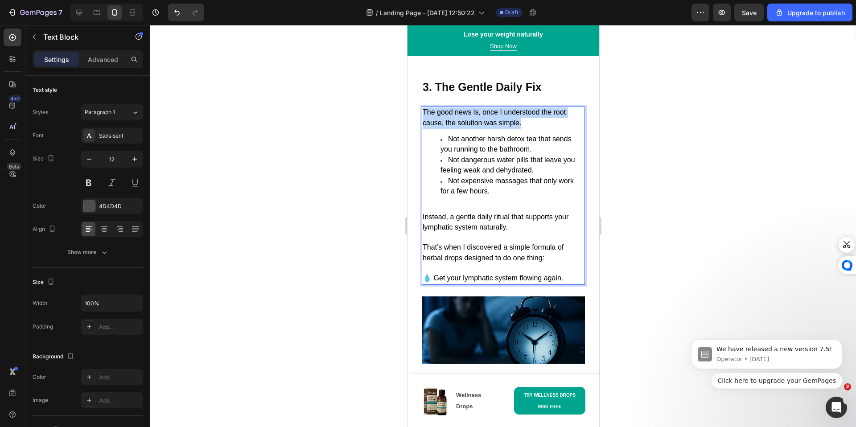
click at [442, 108] on span "The good news is, once I understood the root cause, the solution was simple." at bounding box center [493, 117] width 143 height 18
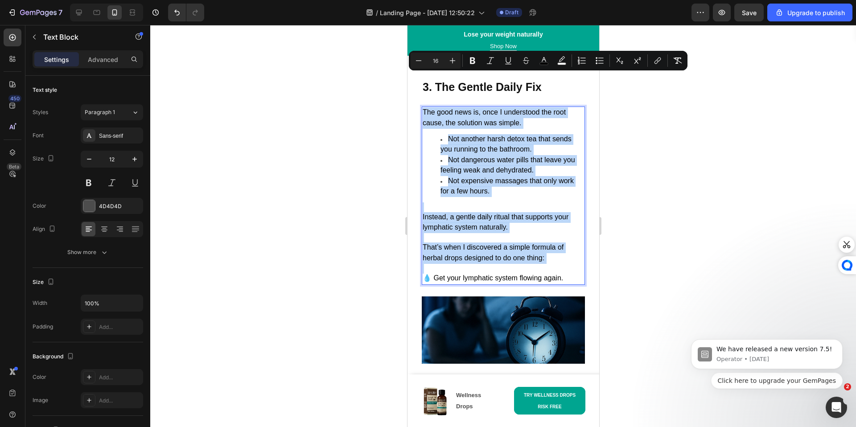
copy div "The good news is, once I understood the root cause, the solution was simple. No…"
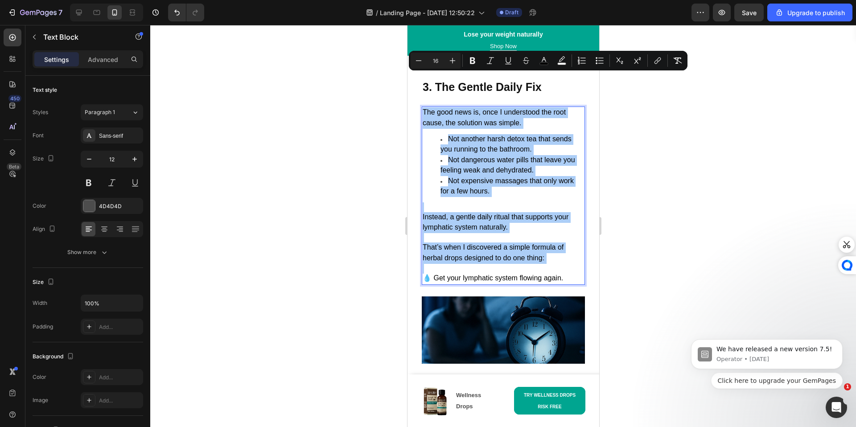
click at [652, 220] on div at bounding box center [503, 226] width 706 height 402
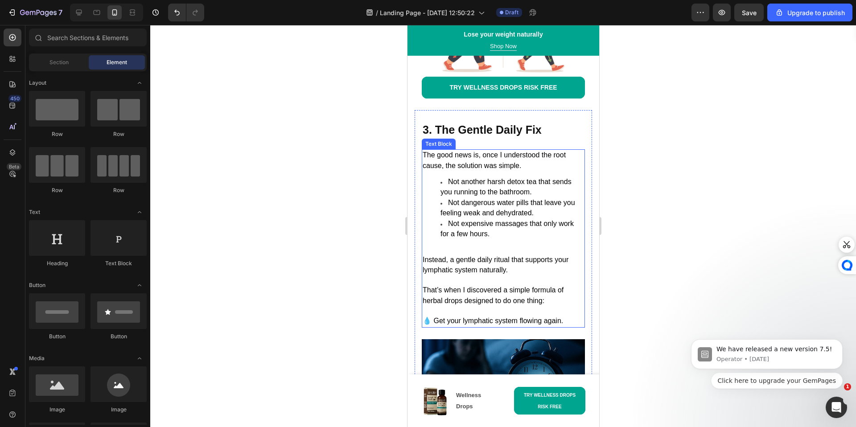
scroll to position [1597, 0]
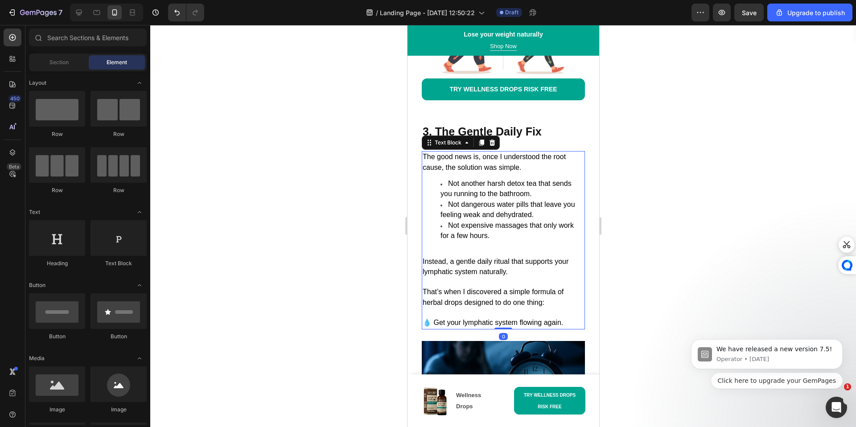
click at [440, 200] on li "Not dangerous water pills that leave you feeling weak and dehydrated." at bounding box center [512, 210] width 144 height 21
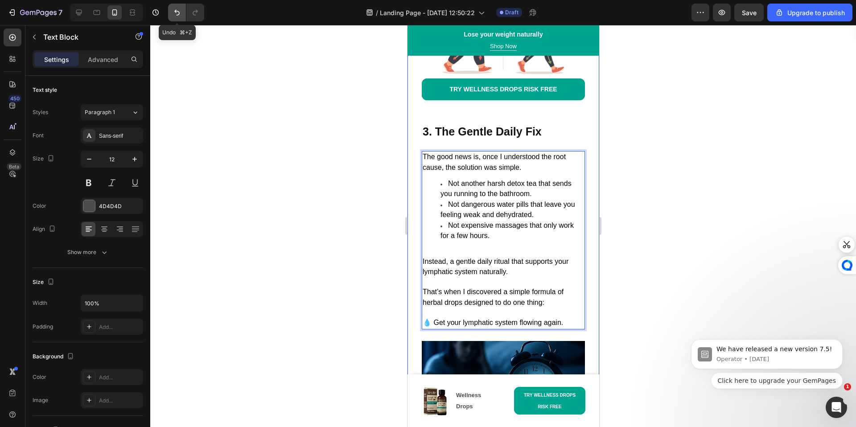
click at [179, 16] on icon "Undo/Redo" at bounding box center [176, 12] width 9 height 9
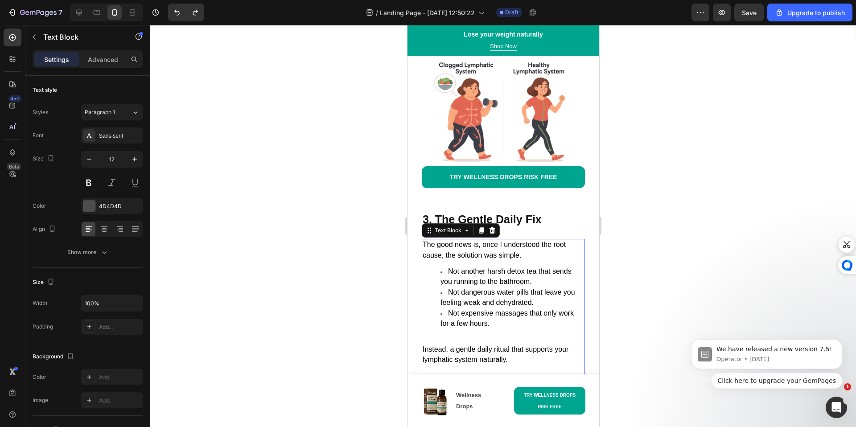
scroll to position [1646, 0]
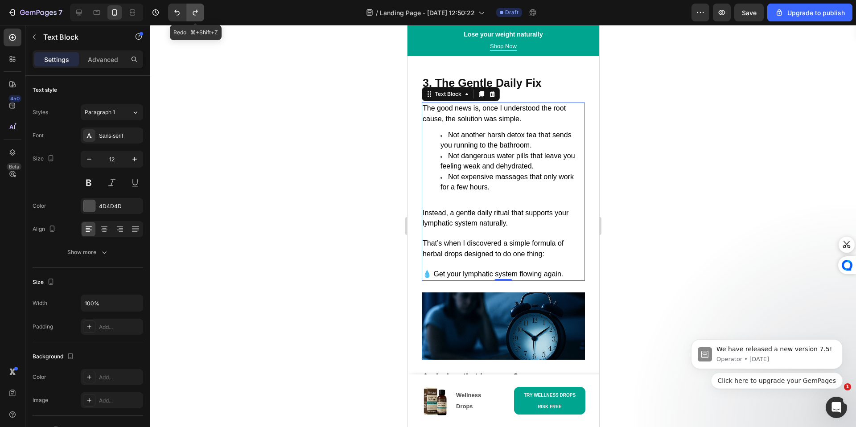
click at [194, 20] on button "Undo/Redo" at bounding box center [195, 13] width 18 height 18
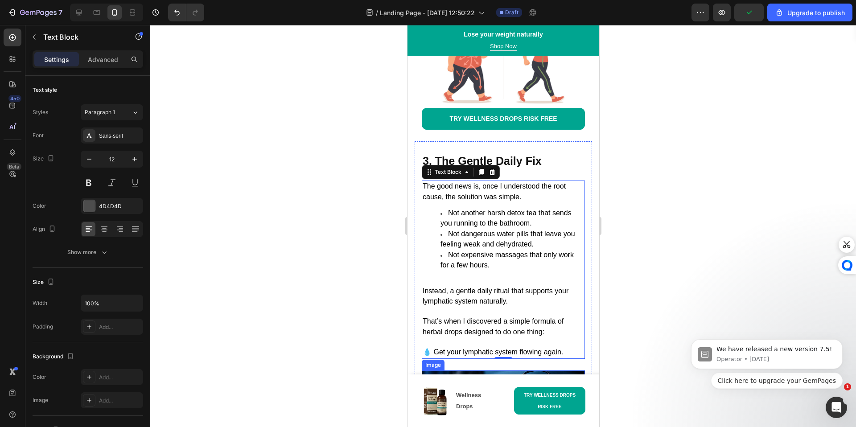
scroll to position [1543, 0]
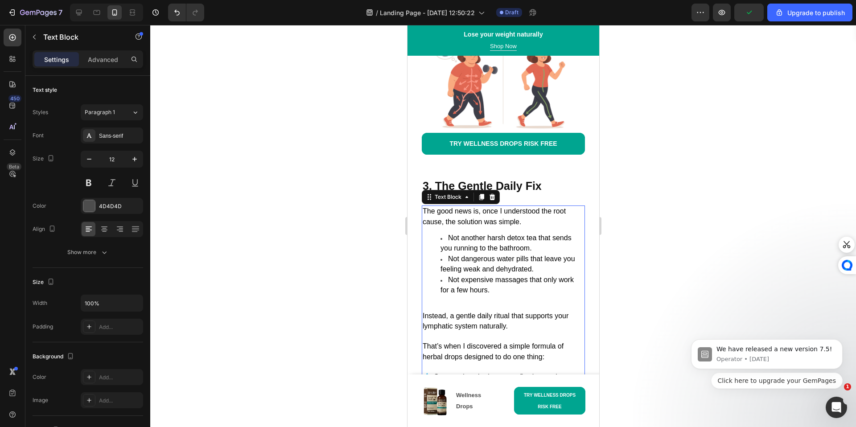
click at [659, 299] on div at bounding box center [503, 226] width 706 height 402
click at [435, 233] on ul "Not another harsh detox tea that sends you running to the bathroom. Not dangero…" at bounding box center [502, 264] width 161 height 63
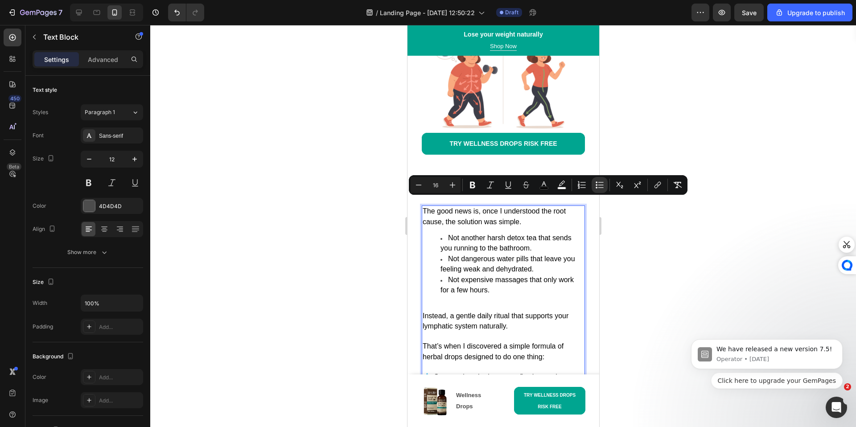
click at [437, 233] on ul "Not another harsh detox tea that sends you running to the bathroom. Not dangero…" at bounding box center [502, 264] width 161 height 63
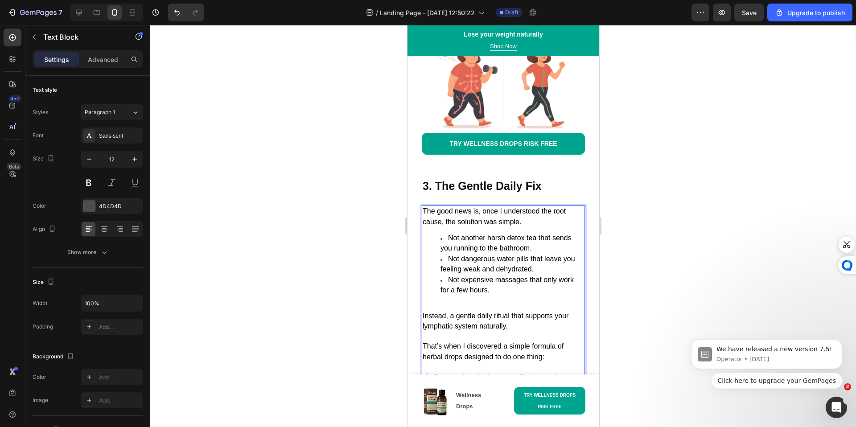
click at [440, 233] on li "Not another harsh detox tea that sends you running to the bathroom." at bounding box center [512, 243] width 144 height 21
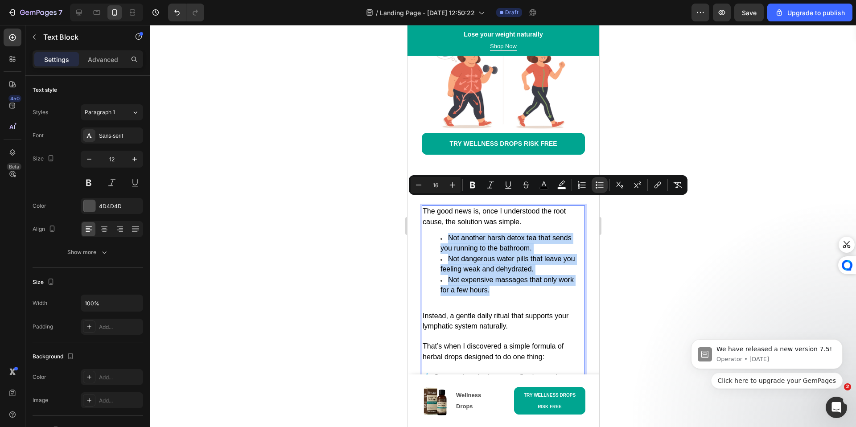
drag, startPoint x: 495, startPoint y: 257, endPoint x: 431, endPoint y: 202, distance: 84.7
click at [431, 233] on ul "Not another harsh detox tea that sends you running to the bathroom. Not dangero…" at bounding box center [502, 264] width 161 height 63
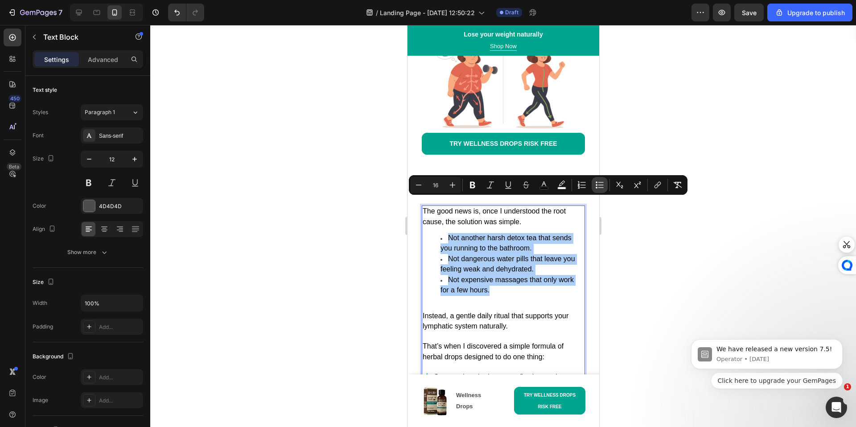
click at [595, 188] on icon "Editor contextual toolbar" at bounding box center [599, 185] width 9 height 9
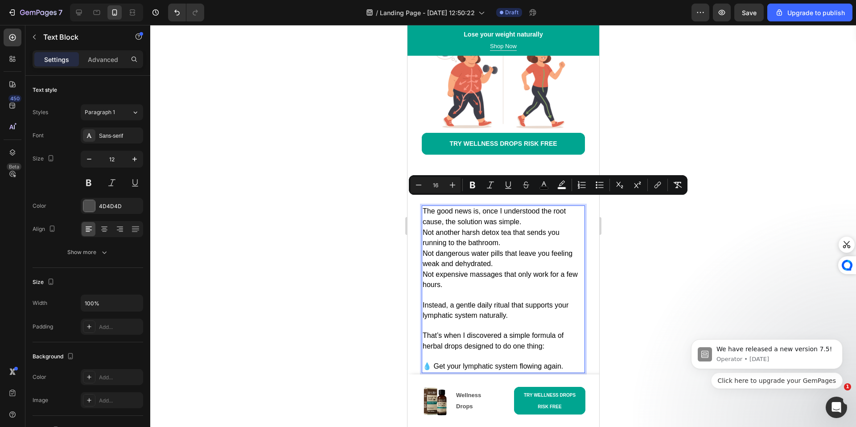
click at [628, 282] on div at bounding box center [503, 226] width 706 height 402
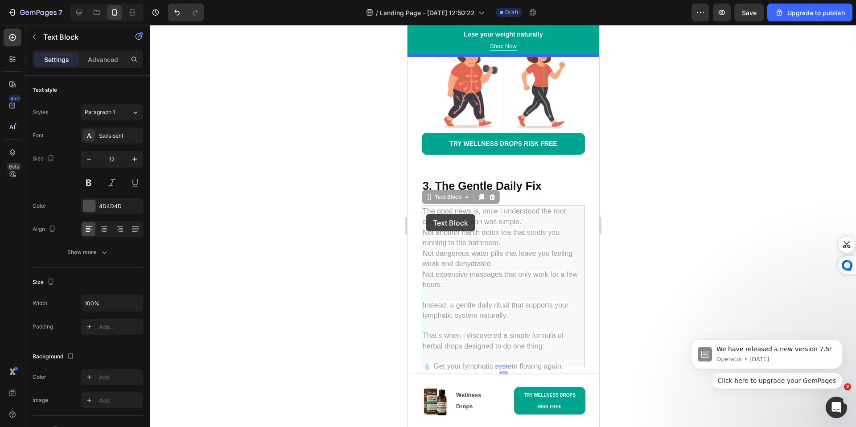
drag, startPoint x: 481, startPoint y: 250, endPoint x: 425, endPoint y: 214, distance: 66.4
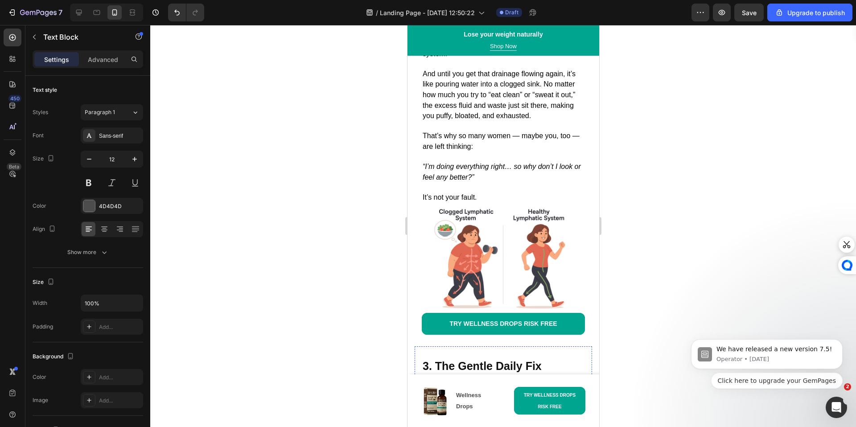
scroll to position [1723, 0]
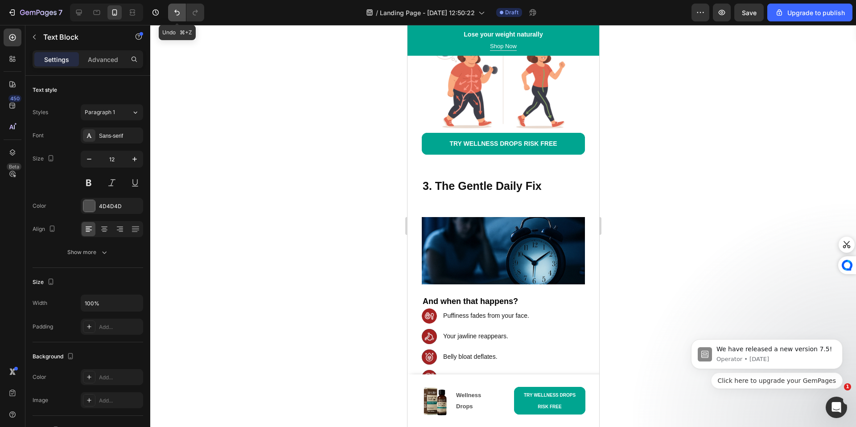
click at [178, 10] on icon "Undo/Redo" at bounding box center [176, 12] width 9 height 9
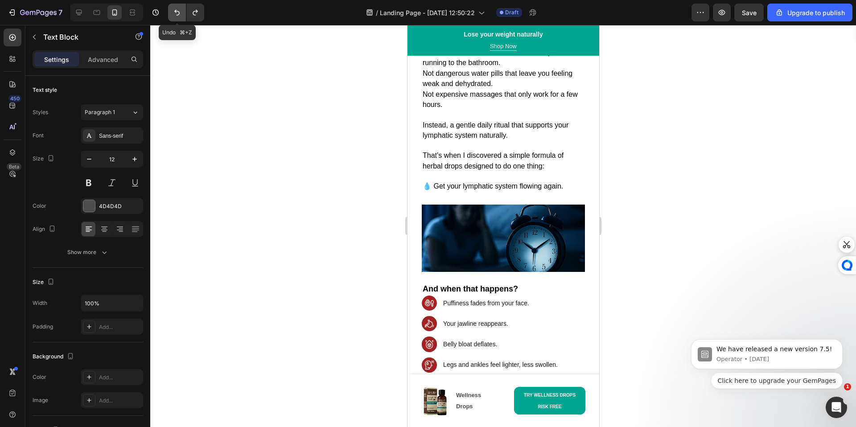
scroll to position [1543, 0]
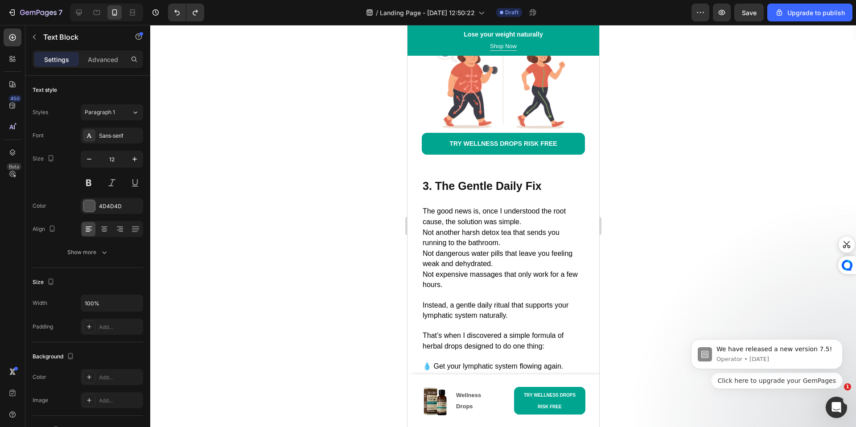
click at [497, 301] on span "Instead, a gentle daily ritual that supports your lymphatic system naturally." at bounding box center [495, 310] width 146 height 18
click at [476, 270] on p "Not expensive massages that only work for a few hours." at bounding box center [502, 280] width 161 height 21
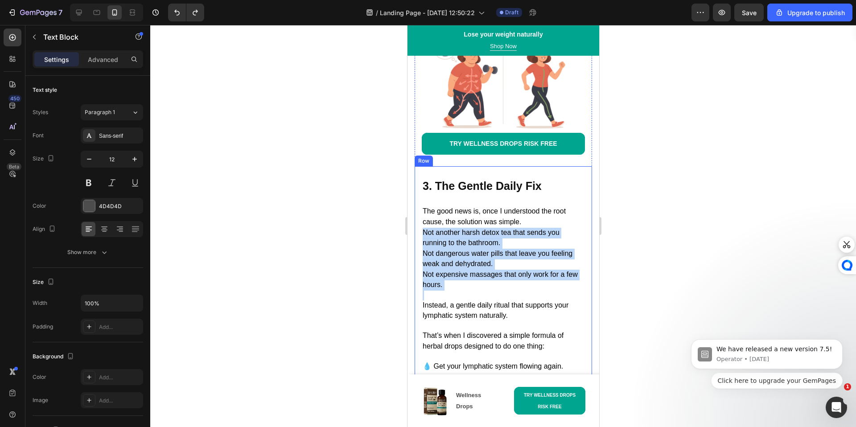
drag, startPoint x: 476, startPoint y: 254, endPoint x: 418, endPoint y: 196, distance: 82.3
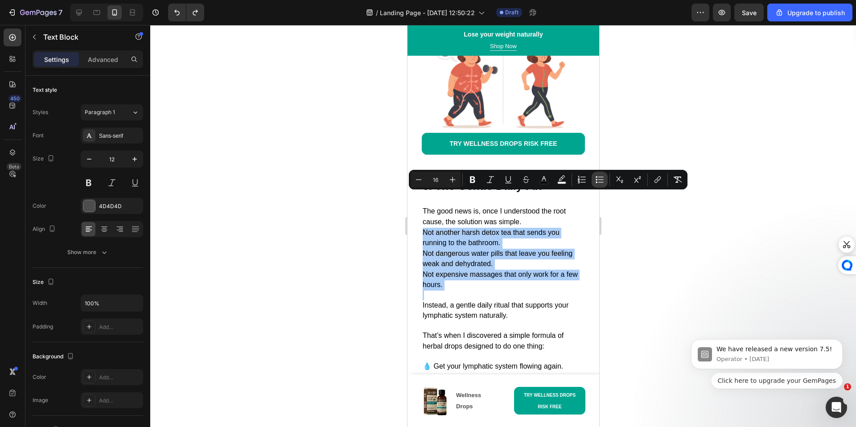
click at [596, 182] on icon "Editor contextual toolbar" at bounding box center [597, 182] width 2 height 2
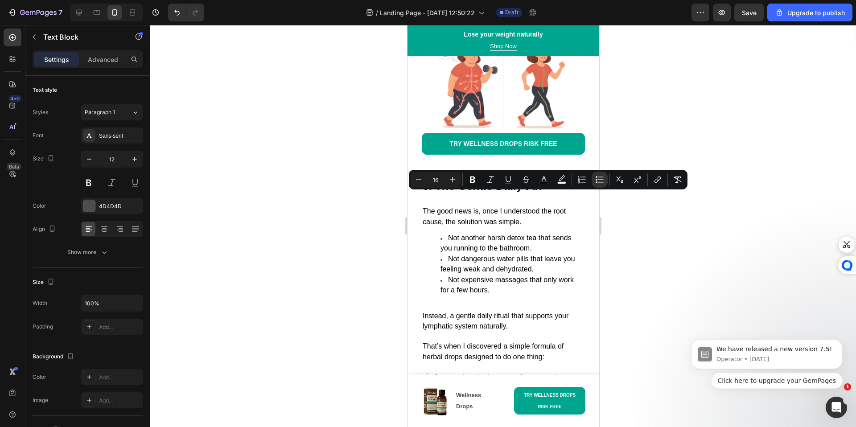
click at [473, 276] on span "Not expensive massages that only work for a few hours." at bounding box center [506, 285] width 133 height 18
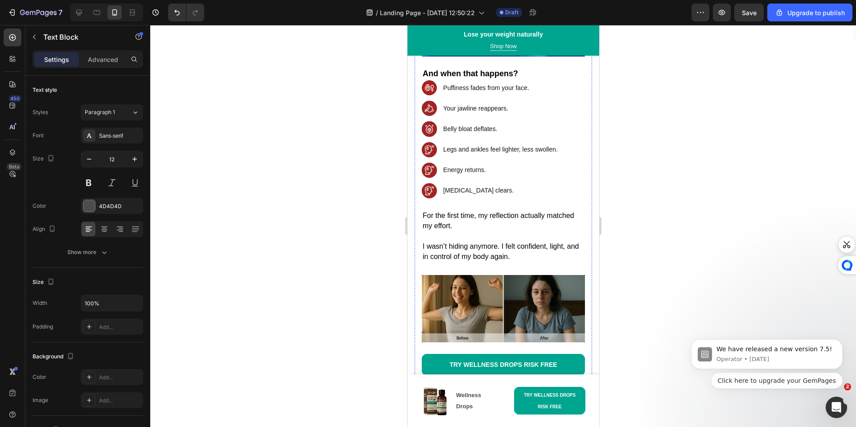
scroll to position [1996, 0]
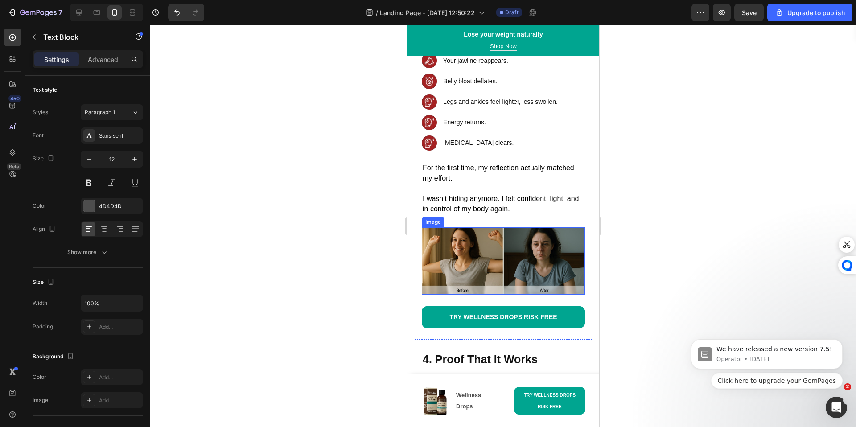
click at [515, 227] on img at bounding box center [502, 260] width 163 height 67
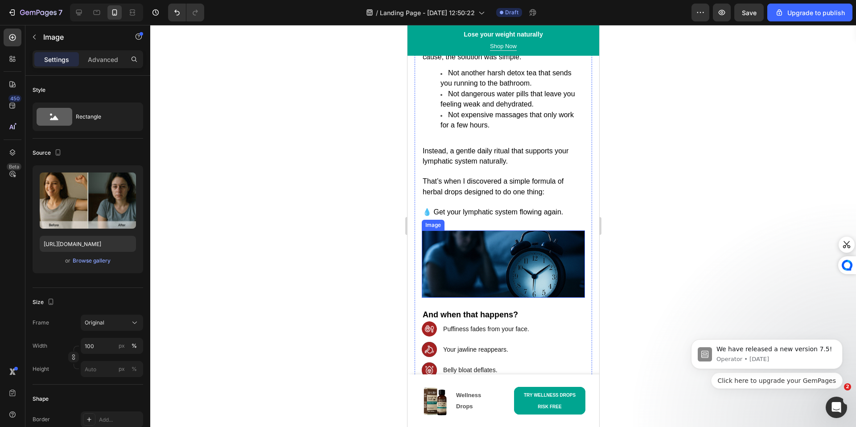
scroll to position [1707, 0]
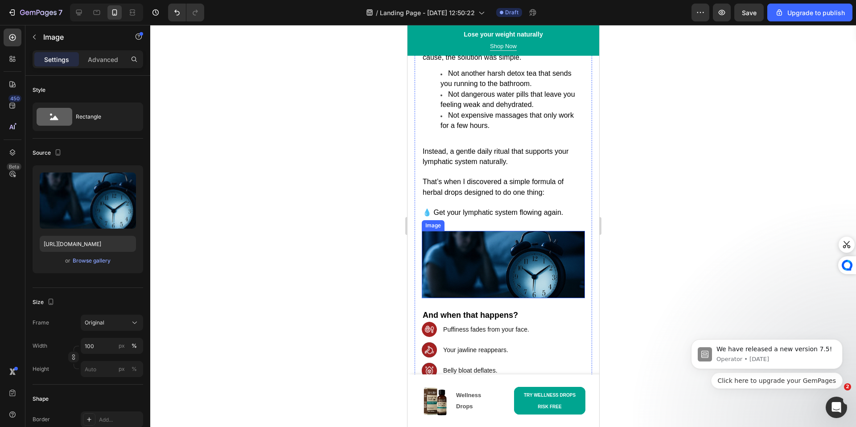
click at [507, 231] on img at bounding box center [502, 264] width 163 height 67
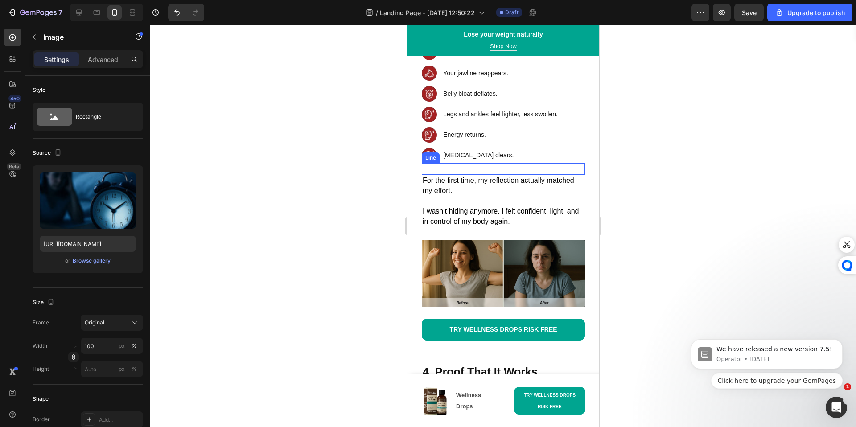
scroll to position [2001, 0]
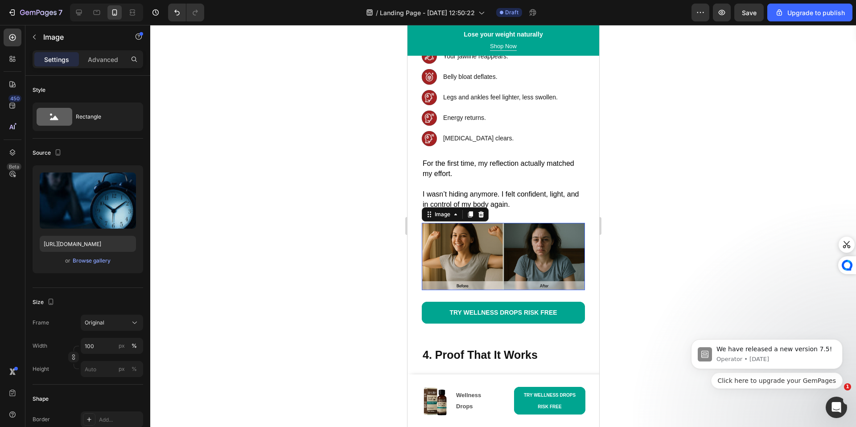
click at [488, 223] on img at bounding box center [502, 256] width 163 height 67
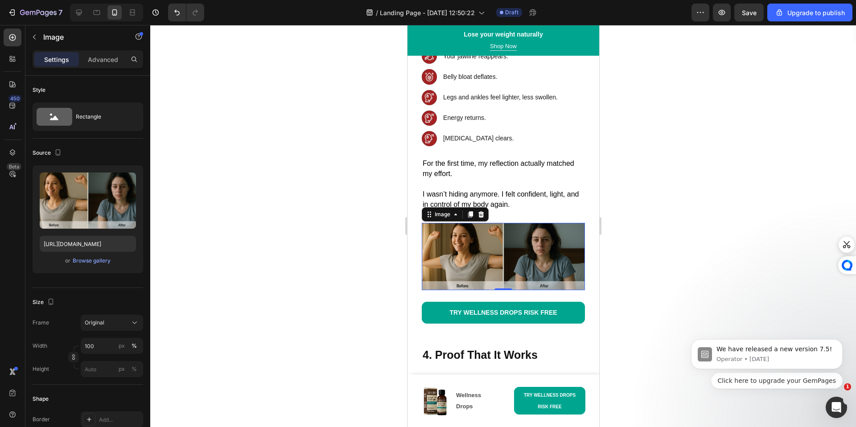
click at [481, 232] on img at bounding box center [502, 256] width 163 height 67
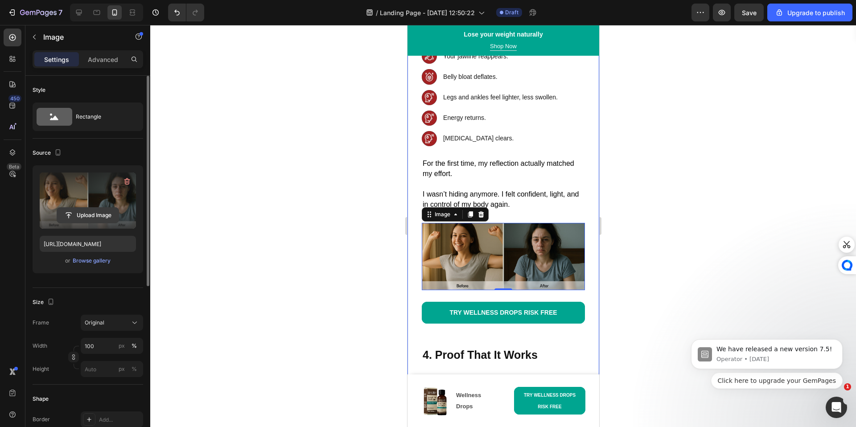
click at [68, 220] on input "file" at bounding box center [88, 215] width 62 height 15
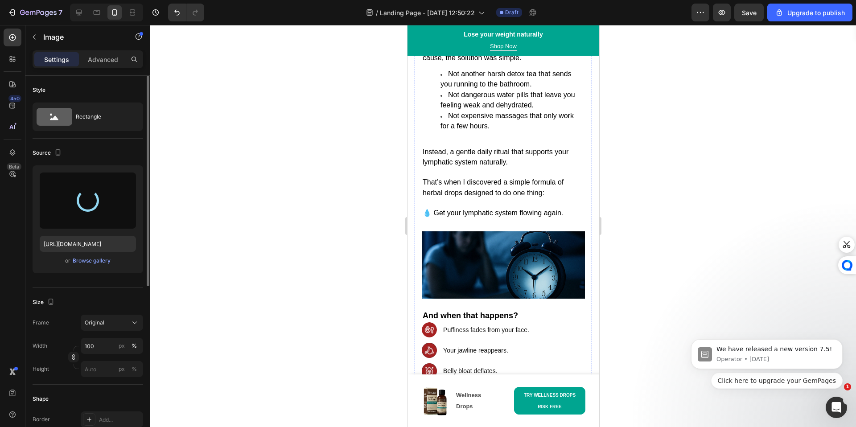
type input "[URL][DOMAIN_NAME]"
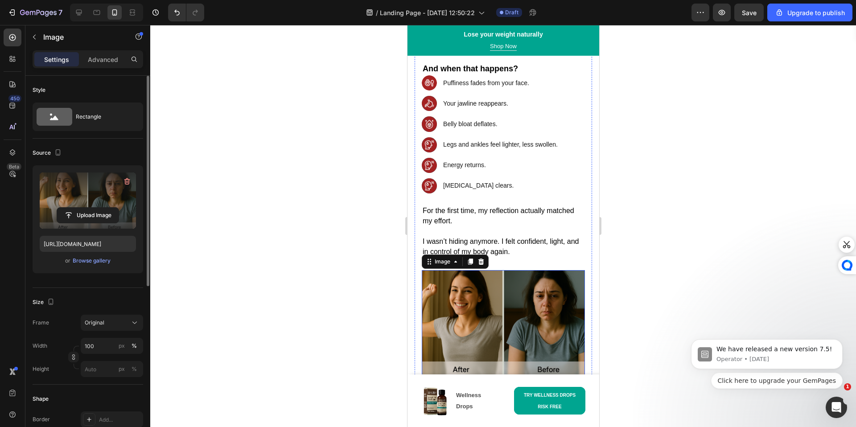
scroll to position [1958, 0]
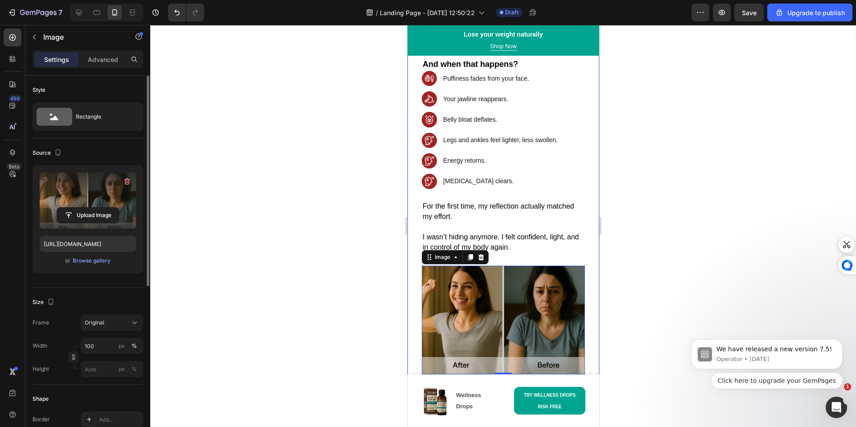
click at [357, 308] on div at bounding box center [503, 226] width 706 height 402
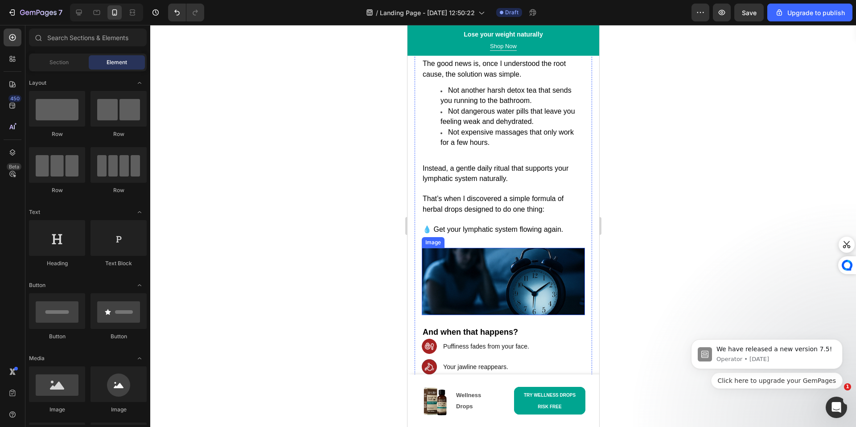
scroll to position [1669, 0]
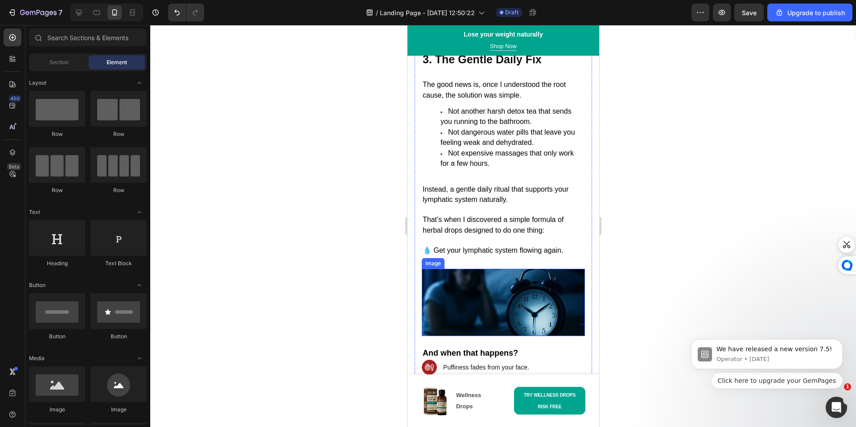
click at [462, 269] on img at bounding box center [502, 302] width 163 height 67
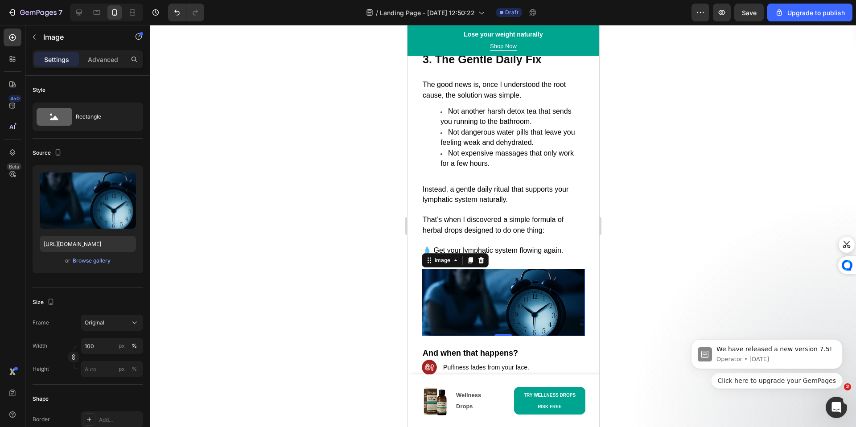
click at [540, 269] on img at bounding box center [502, 302] width 163 height 67
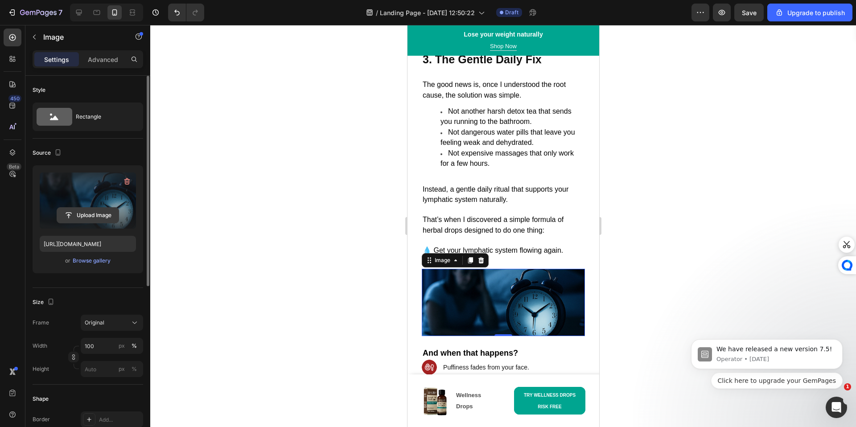
click at [77, 220] on input "file" at bounding box center [88, 215] width 62 height 15
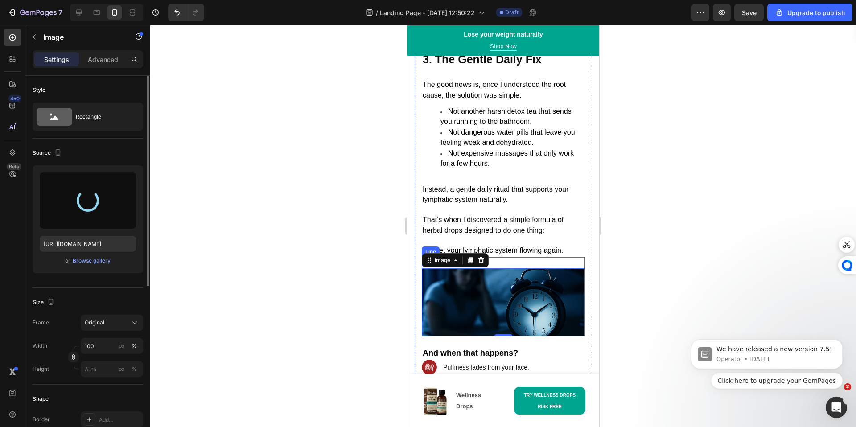
click at [509, 257] on div "Title Line" at bounding box center [502, 263] width 163 height 12
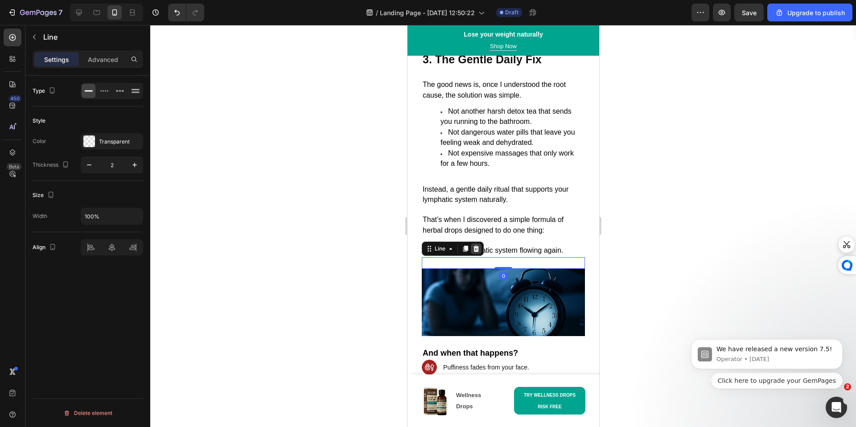
click at [473, 245] on icon at bounding box center [475, 248] width 7 height 7
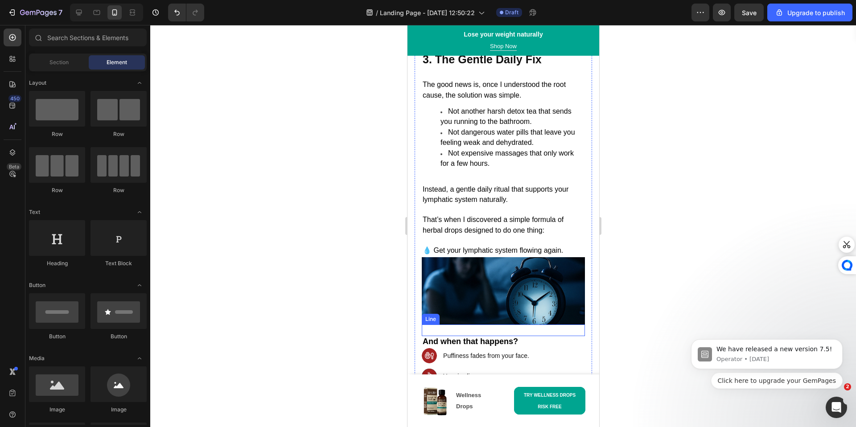
click at [481, 324] on div "Title Line" at bounding box center [502, 330] width 163 height 12
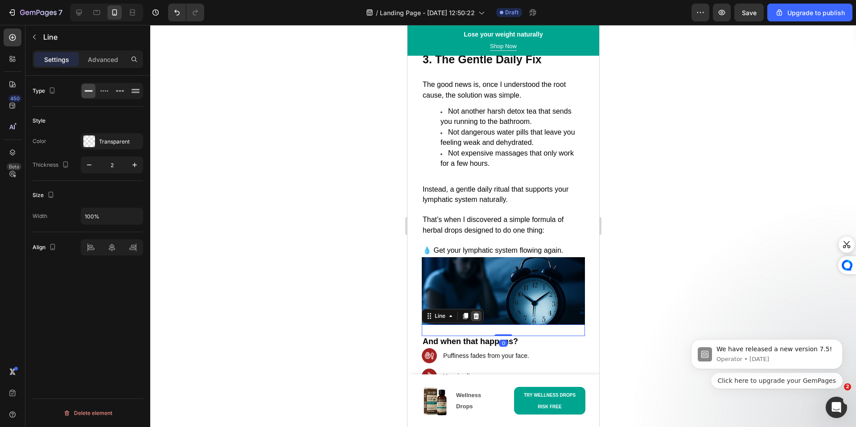
click at [478, 312] on icon at bounding box center [475, 315] width 7 height 7
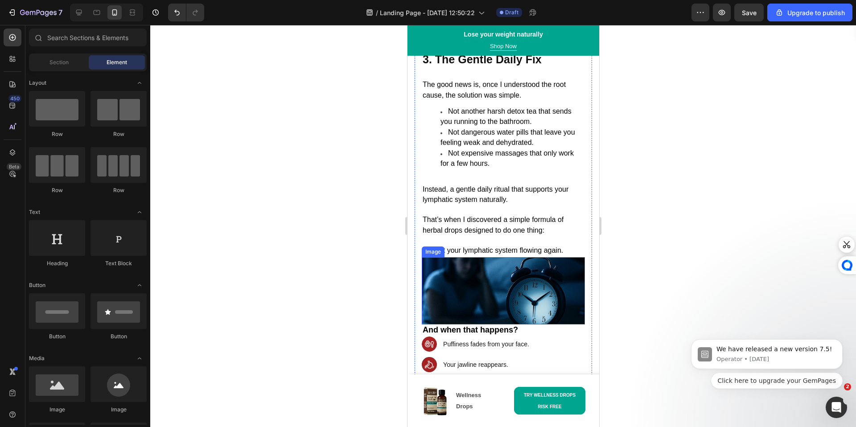
click at [480, 257] on img at bounding box center [502, 290] width 163 height 67
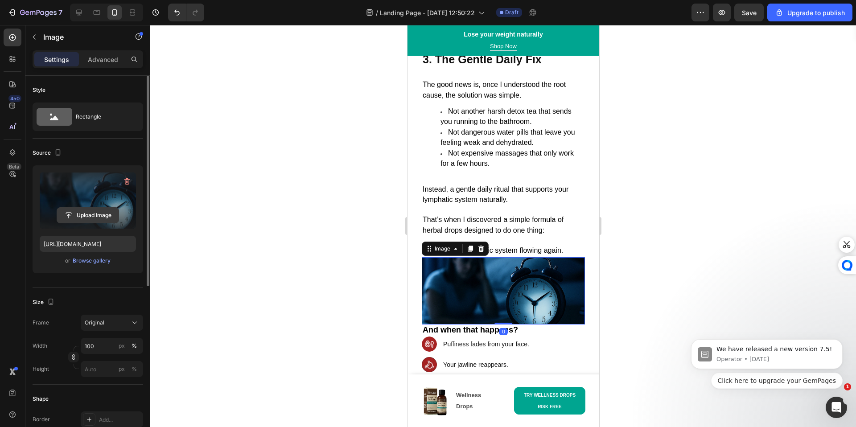
click at [93, 214] on input "file" at bounding box center [88, 215] width 62 height 15
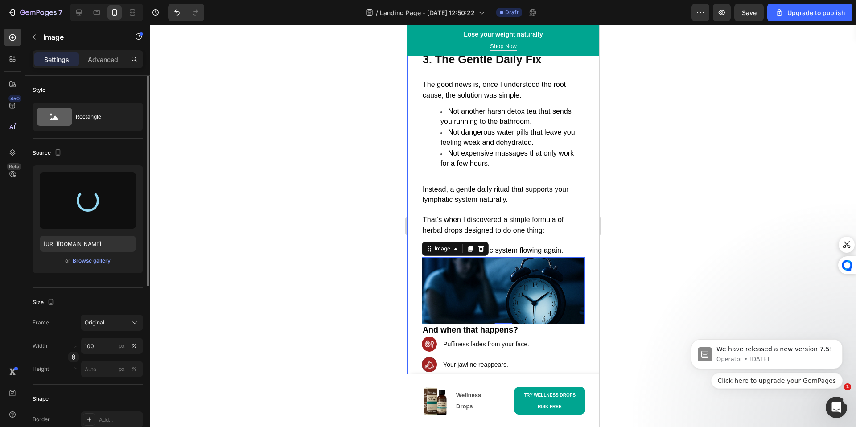
type input "[URL][DOMAIN_NAME]"
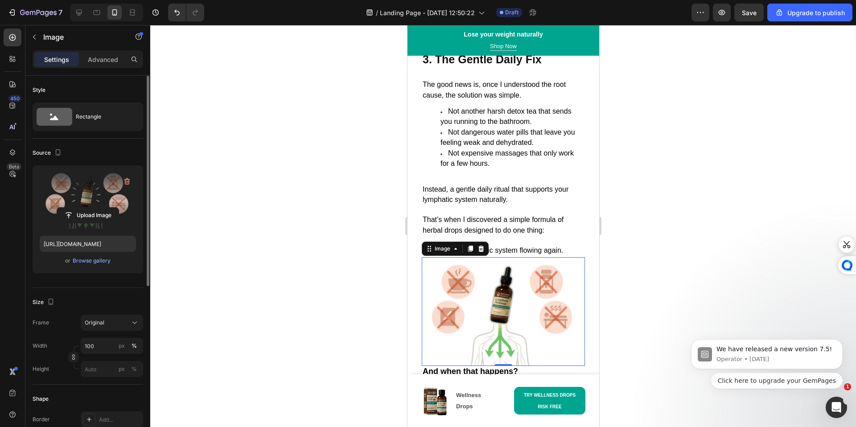
click at [644, 301] on div at bounding box center [503, 226] width 706 height 402
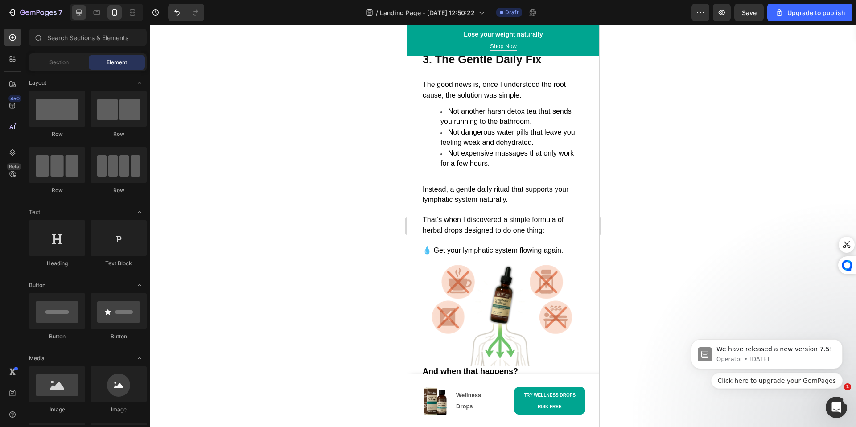
click at [86, 12] on div at bounding box center [106, 13] width 73 height 18
click at [86, 12] on div at bounding box center [79, 12] width 14 height 14
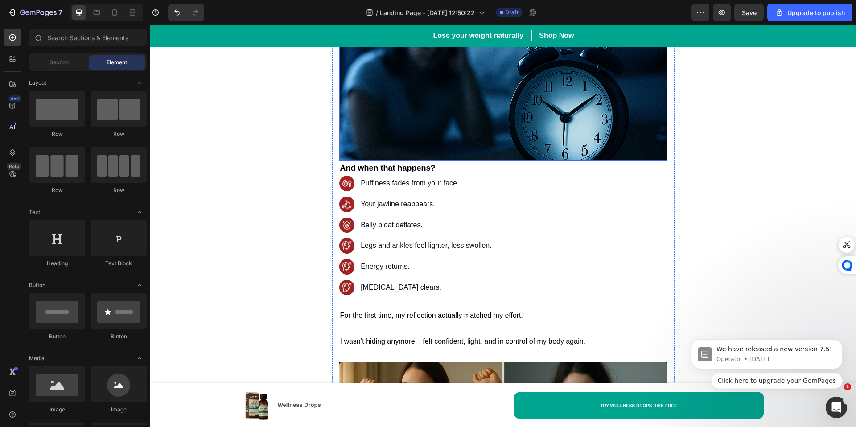
click at [430, 136] on img at bounding box center [503, 92] width 328 height 135
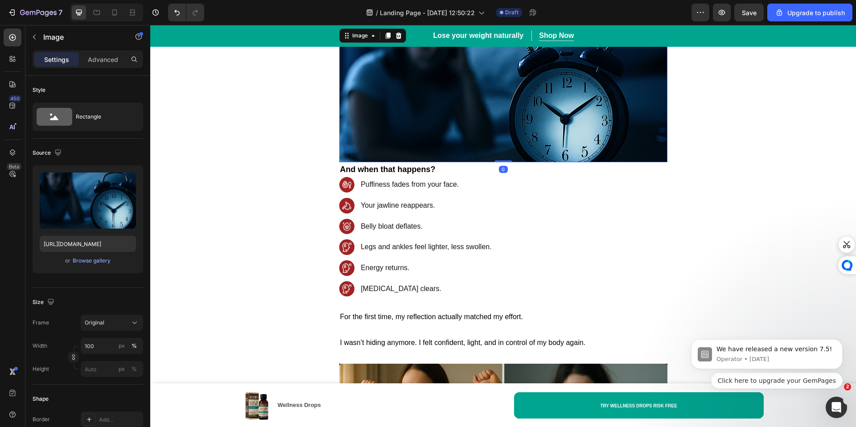
scroll to position [2063, 0]
click at [430, 136] on img at bounding box center [503, 94] width 328 height 135
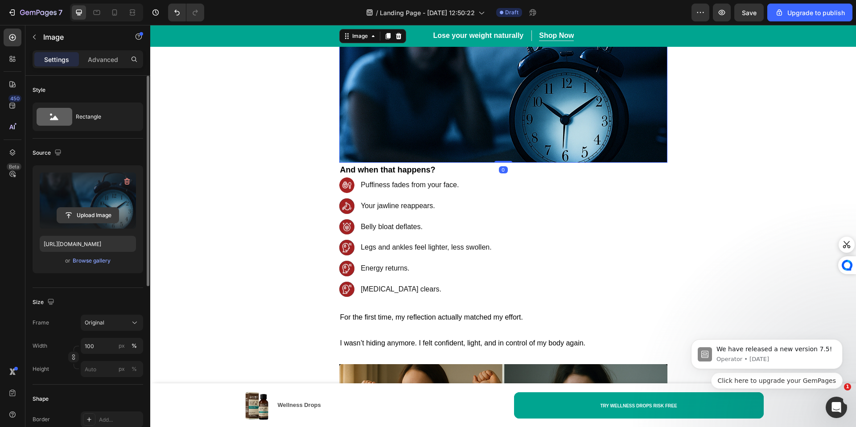
click at [98, 214] on input "file" at bounding box center [88, 215] width 62 height 15
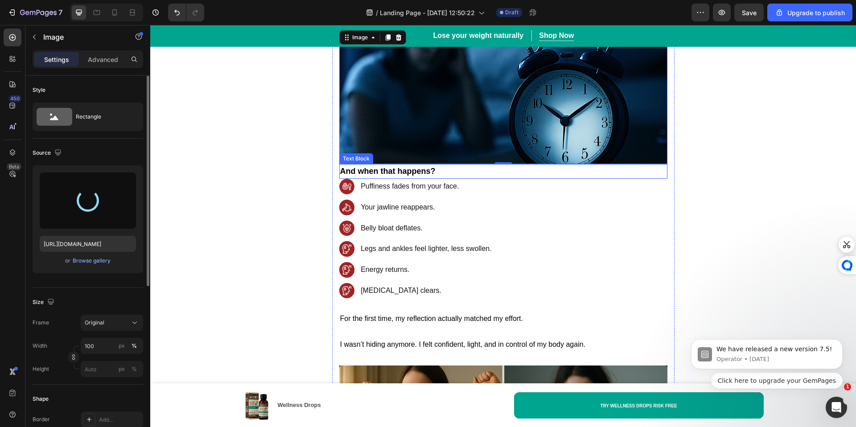
type input "[URL][DOMAIN_NAME]"
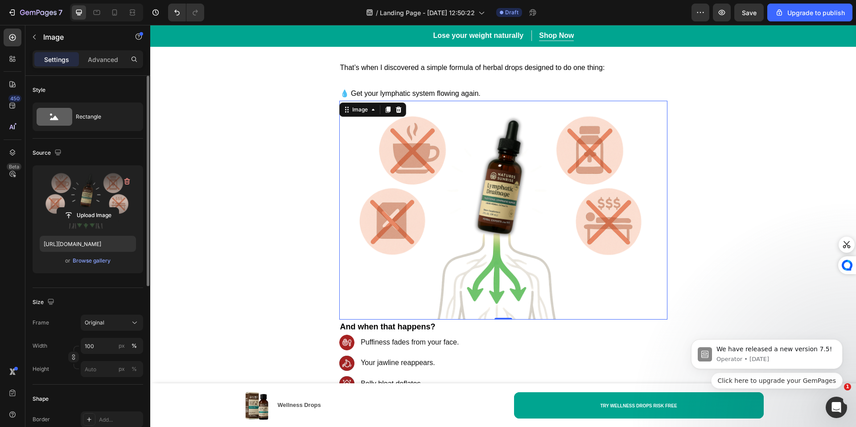
scroll to position [1981, 0]
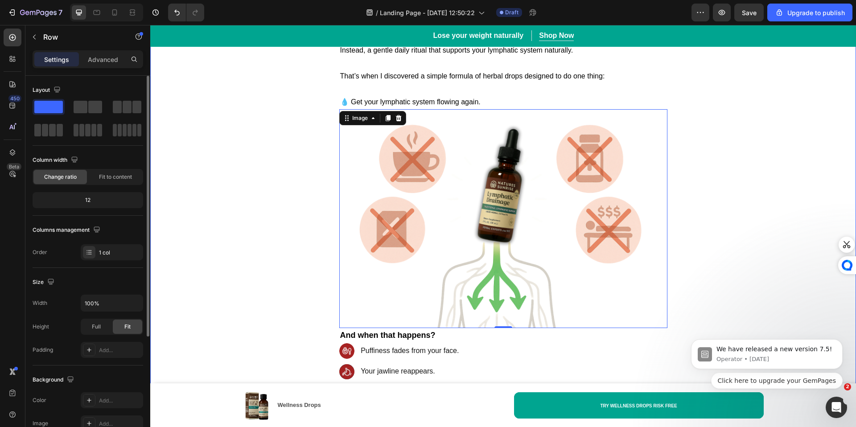
click at [264, 222] on div "Why Your Face Still Looks Puffy and Your Jeans Still Feel Tight — Even if You’r…" at bounding box center [503, 358] width 706 height 4100
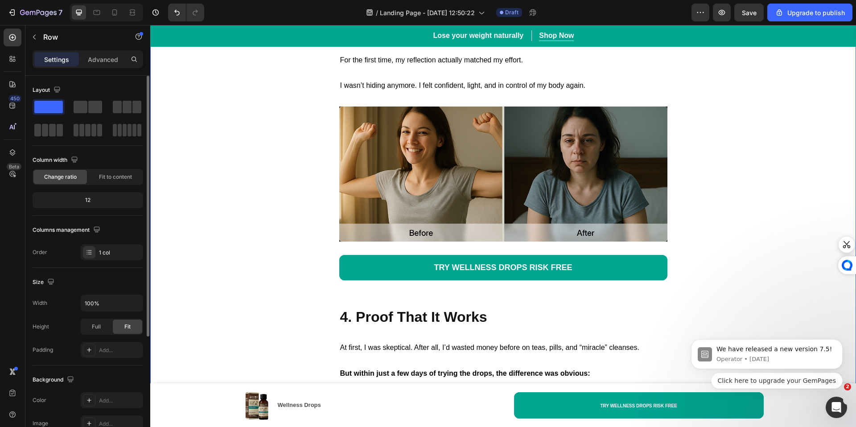
scroll to position [2403, 0]
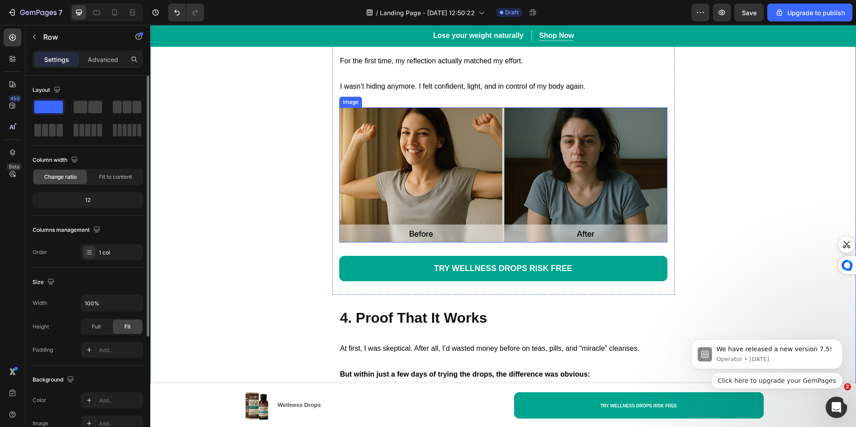
click at [435, 215] on img at bounding box center [503, 174] width 328 height 135
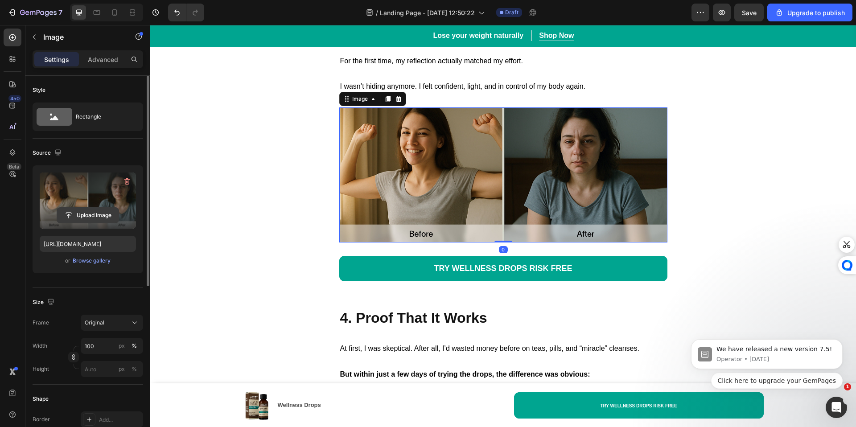
click at [101, 212] on input "file" at bounding box center [88, 215] width 62 height 15
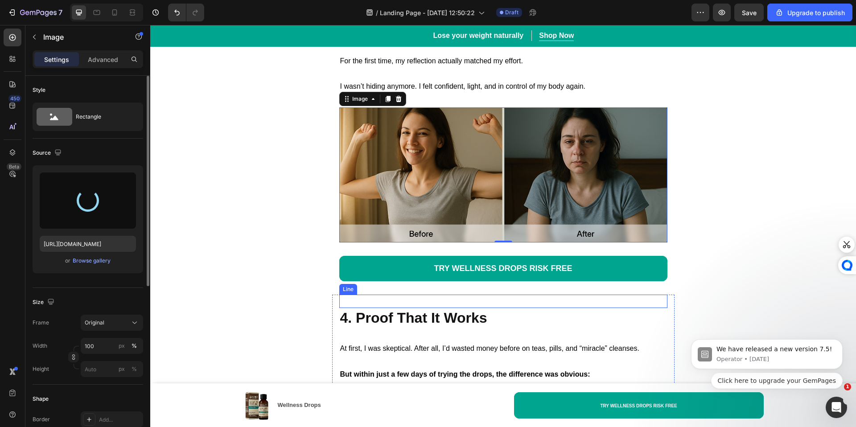
type input "[URL][DOMAIN_NAME]"
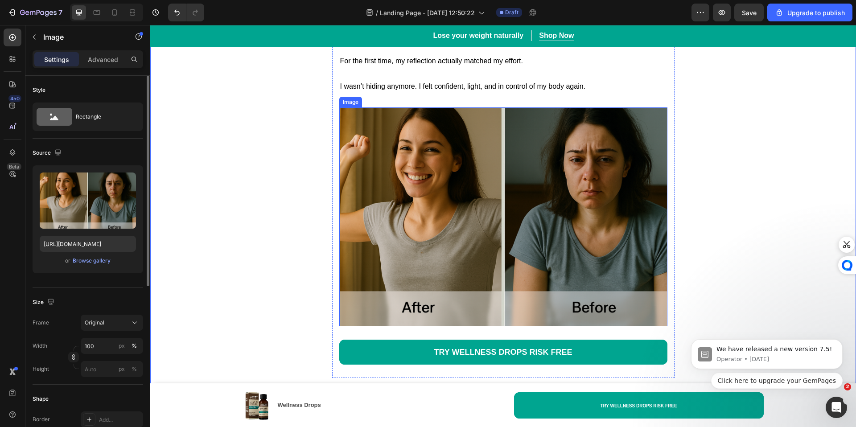
click at [523, 279] on img at bounding box center [503, 216] width 328 height 219
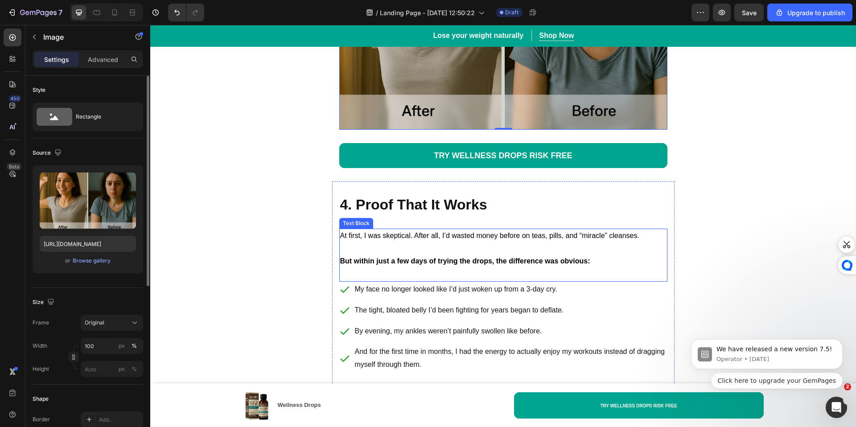
scroll to position [2644, 0]
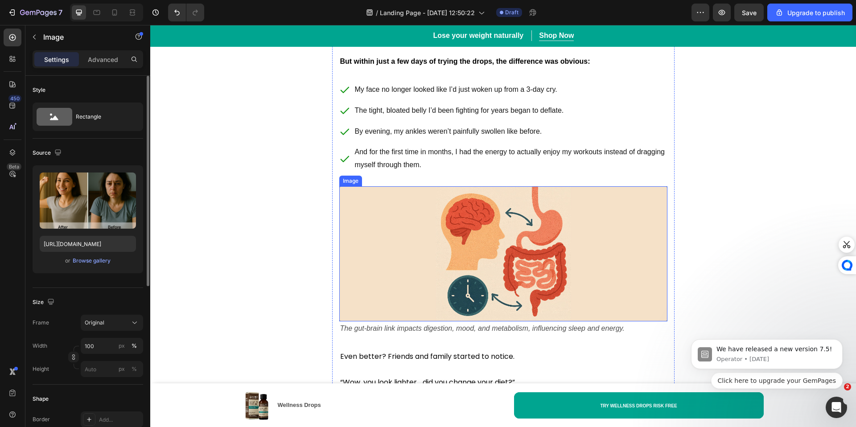
click at [501, 262] on img at bounding box center [503, 253] width 328 height 135
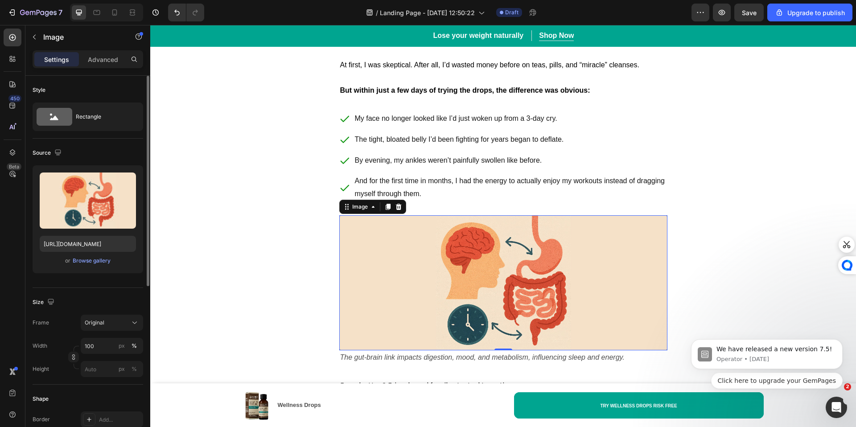
scroll to position [2731, 0]
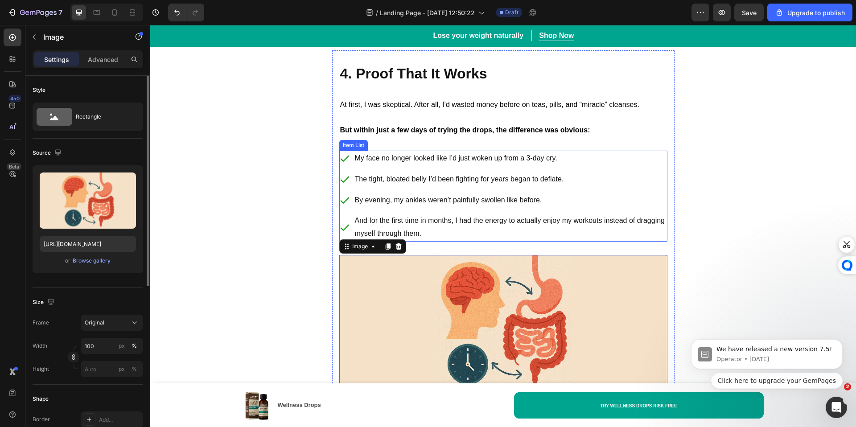
click at [458, 238] on p "And for the first time in months, I had the energy to actually enjoy my workout…" at bounding box center [510, 227] width 311 height 26
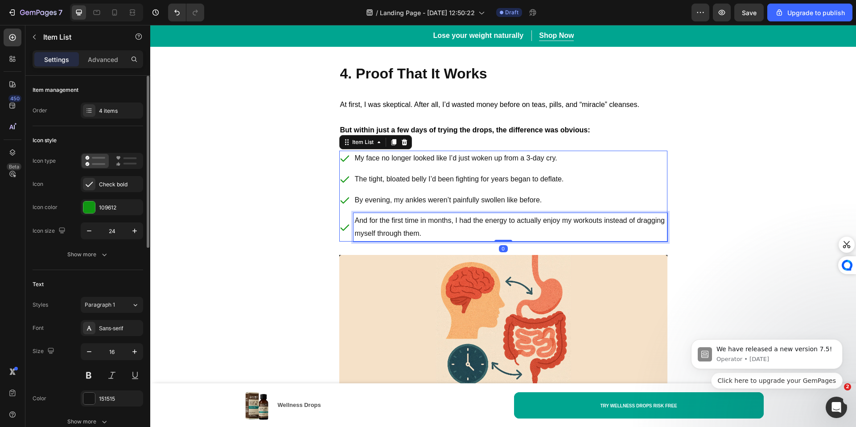
click at [441, 240] on p "And for the first time in months, I had the energy to actually enjoy my workout…" at bounding box center [510, 227] width 311 height 26
click at [440, 79] on strong "4. Proof That It Works" at bounding box center [413, 74] width 147 height 16
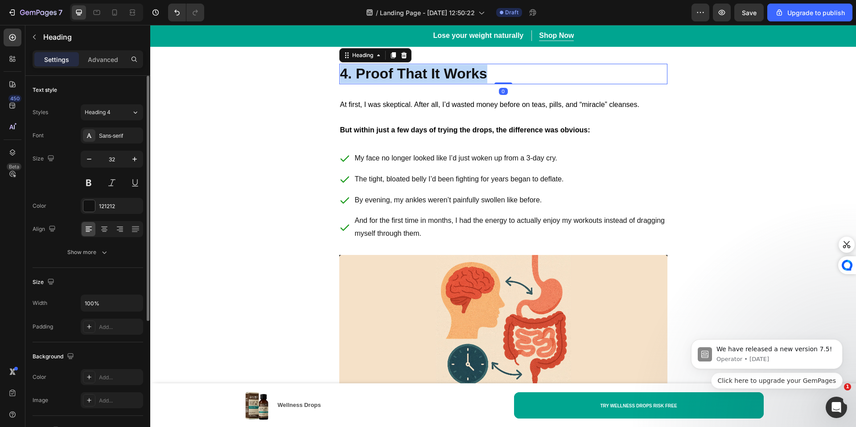
click at [440, 79] on strong "4. Proof That It Works" at bounding box center [413, 74] width 147 height 16
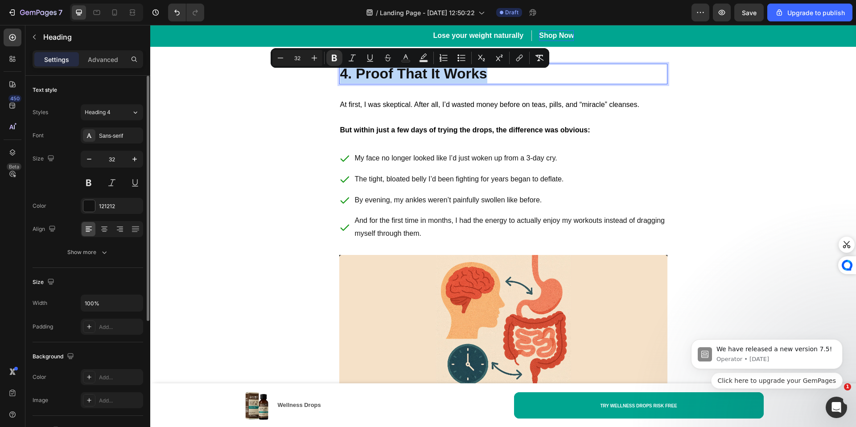
copy strong "4. Proof That It Works"
click at [392, 132] on strong "But within just a few days of trying the drops, the difference was obvious:" at bounding box center [465, 130] width 250 height 8
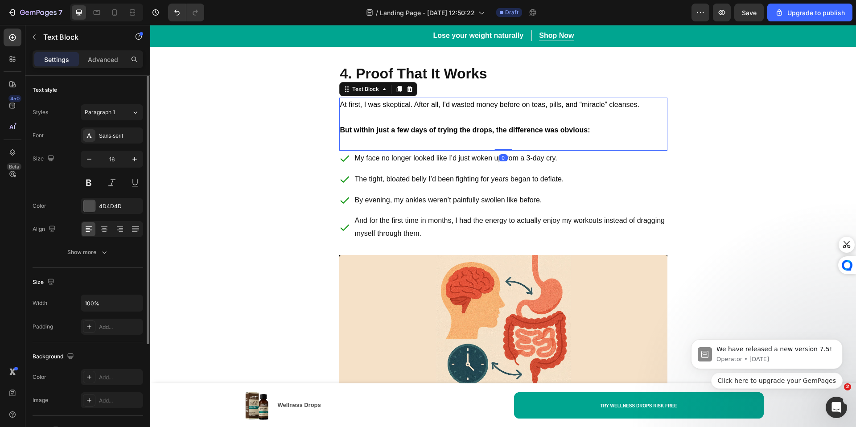
click at [392, 132] on strong "But within just a few days of trying the drops, the difference was obvious:" at bounding box center [465, 130] width 250 height 8
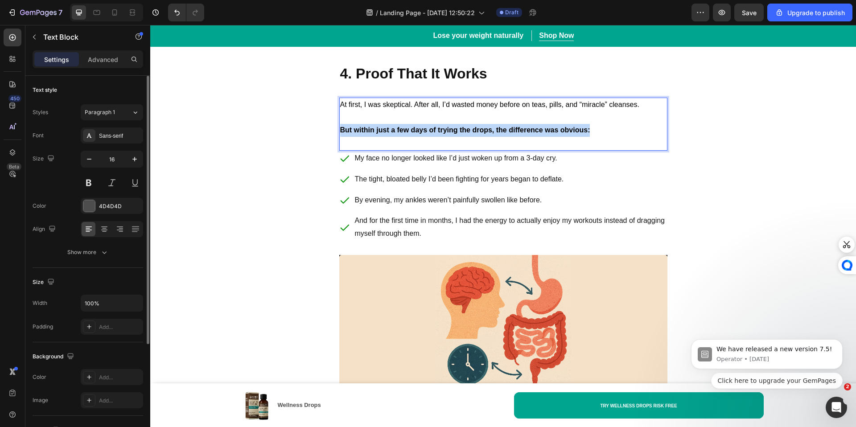
click at [392, 132] on strong "But within just a few days of trying the drops, the difference was obvious:" at bounding box center [465, 130] width 250 height 8
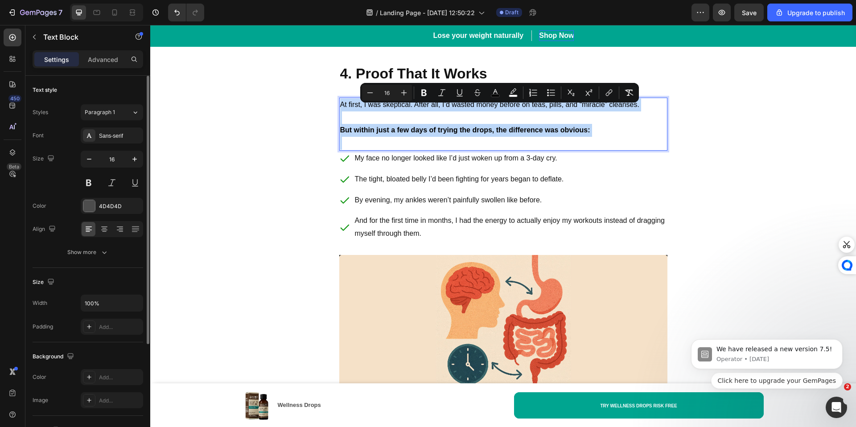
copy div "At first, I was skeptical. After all, I’d wasted money before on teas, pills, a…"
click at [401, 237] on p "And for the first time in months, I had the energy to actually enjoy my workout…" at bounding box center [510, 227] width 311 height 26
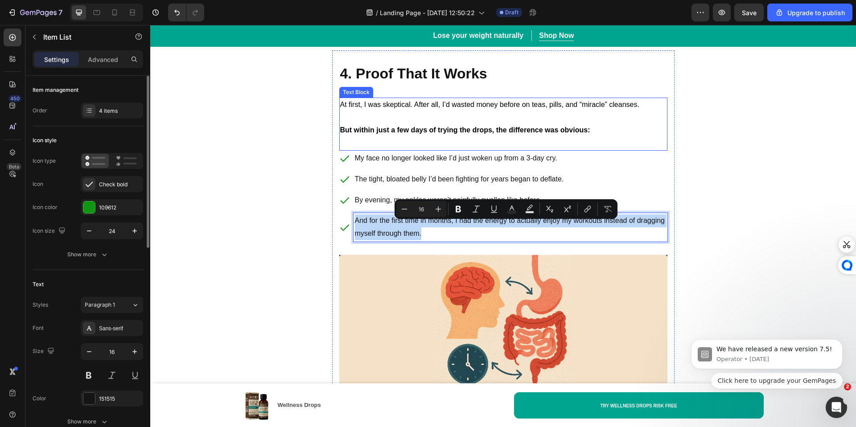
drag, startPoint x: 435, startPoint y: 238, endPoint x: 340, endPoint y: 153, distance: 127.5
click at [341, 143] on div "Title Line ⁠⁠⁠⁠⁠⁠⁠ 4. Proof That It Works Heading Title Line At first, I was sk…" at bounding box center [503, 312] width 328 height 524
click at [343, 173] on div "My face no longer looked like I’d just woken up from a 3-day cry. The tight, bl…" at bounding box center [503, 196] width 328 height 91
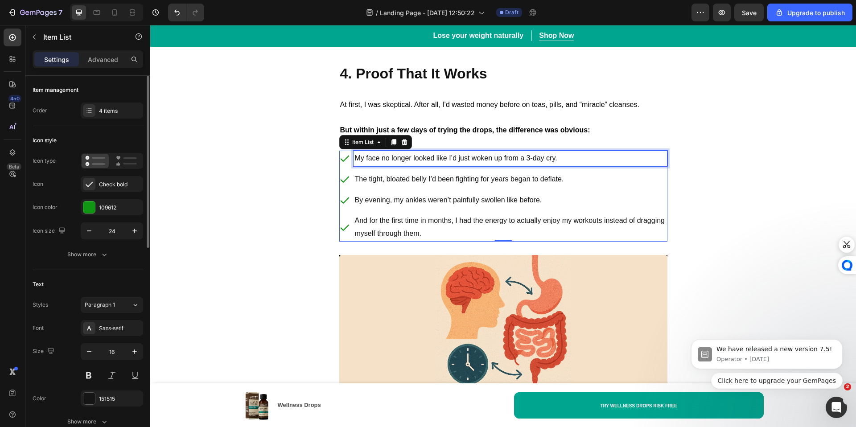
click at [355, 165] on p "My face no longer looked like I’d just woken up from a 3-day cry." at bounding box center [510, 158] width 311 height 13
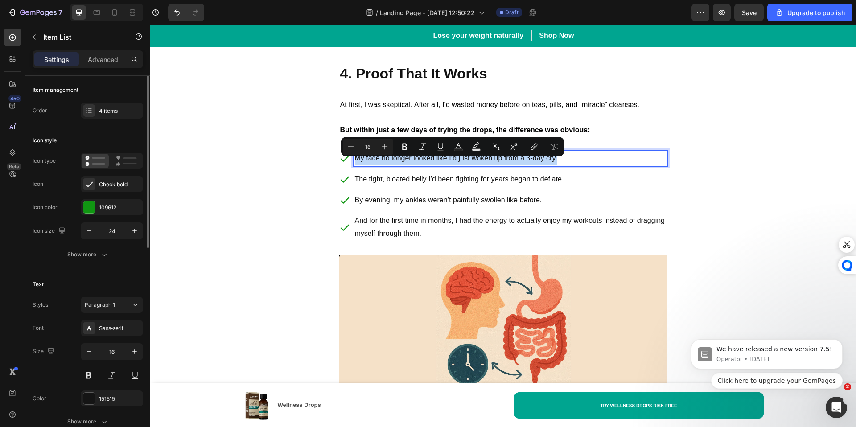
drag, startPoint x: 353, startPoint y: 166, endPoint x: 411, endPoint y: 164, distance: 58.0
click at [411, 164] on p "My face no longer looked like I’d just woken up from a 3-day cry." at bounding box center [510, 158] width 311 height 13
copy p "My face no longer looked like I’d just woken up from a 3-day cry."
click at [392, 184] on p "The tight, bloated belly I’d been fighting for years began to deflate." at bounding box center [510, 179] width 311 height 13
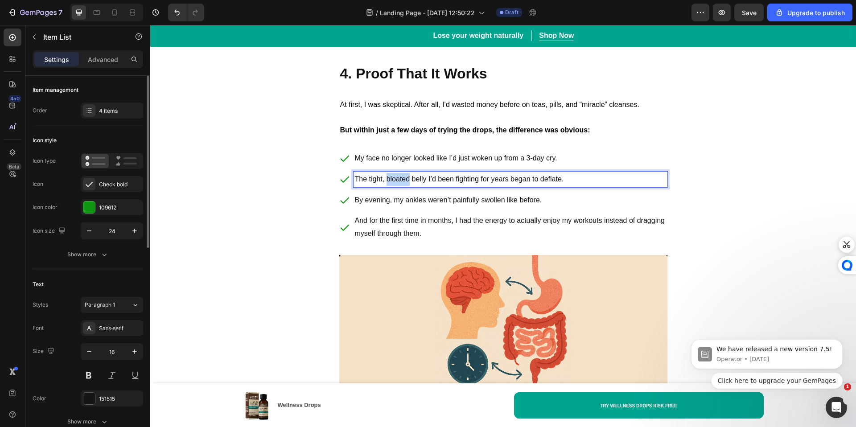
click at [392, 184] on p "The tight, bloated belly I’d been fighting for years began to deflate." at bounding box center [510, 179] width 311 height 13
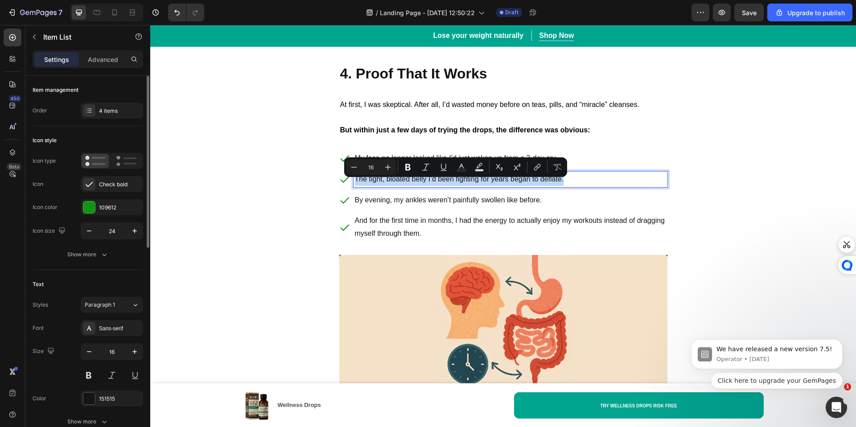
copy p "The tight, bloated belly I’d been fighting for years began to deflate."
click at [468, 207] on p "By evening, my ankles weren’t painfully swollen like before." at bounding box center [510, 200] width 311 height 13
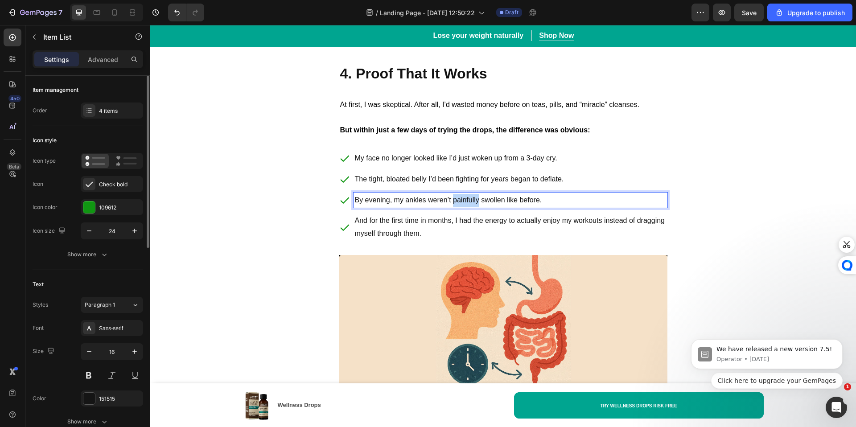
click at [468, 207] on p "By evening, my ankles weren’t painfully swollen like before." at bounding box center [510, 200] width 311 height 13
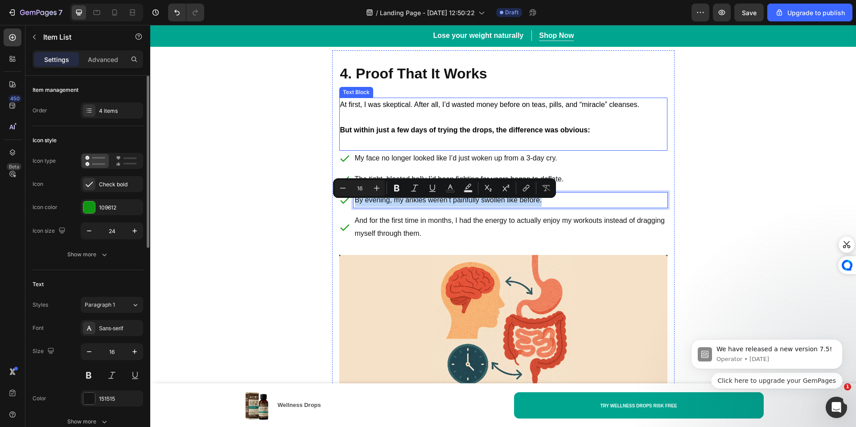
copy p "By evening, my ankles weren’t painfully swollen like before."
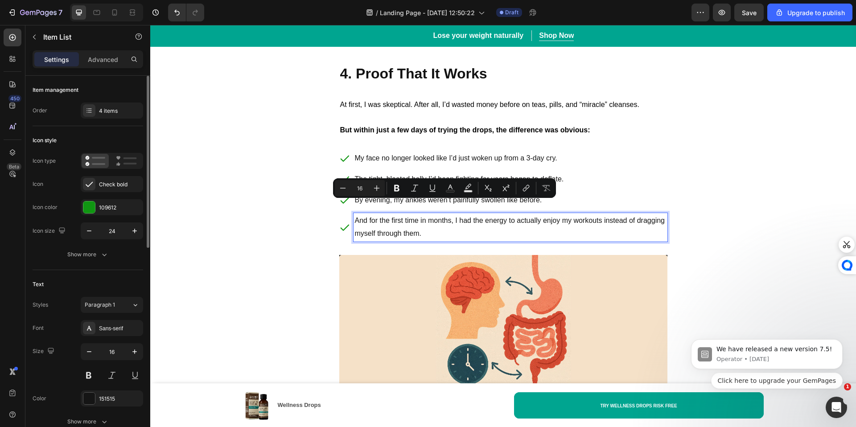
click at [421, 240] on p "And for the first time in months, I had the energy to actually enjoy my workout…" at bounding box center [510, 227] width 311 height 26
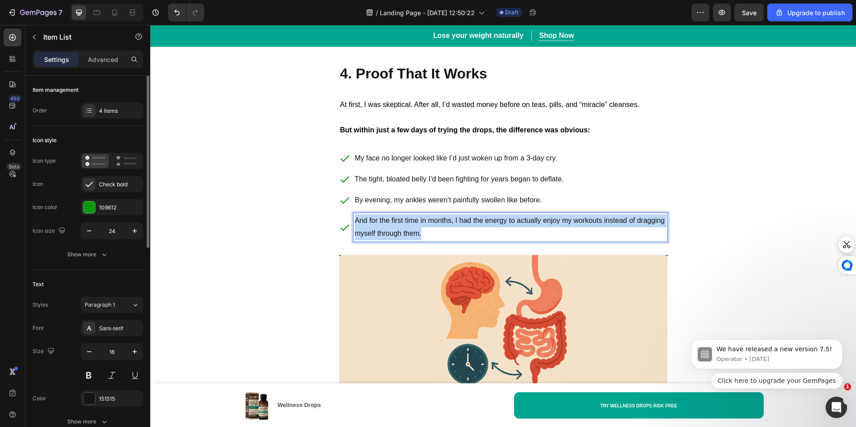
click at [421, 240] on p "And for the first time in months, I had the energy to actually enjoy my workout…" at bounding box center [510, 227] width 311 height 26
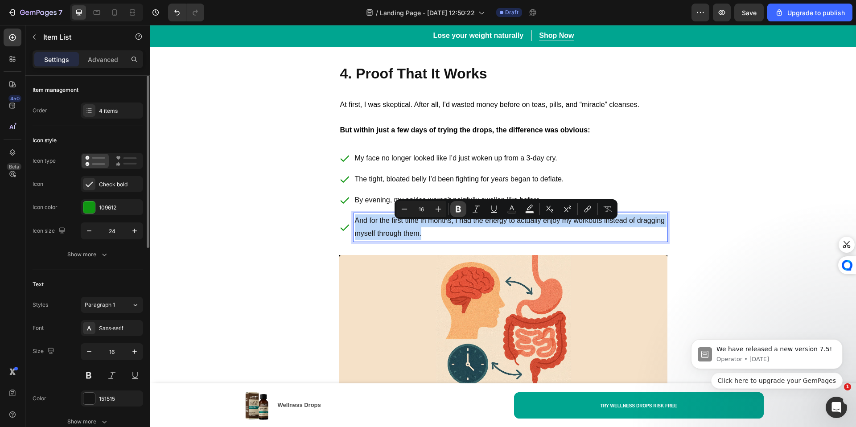
copy p "And for the first time in months, I had the energy to actually enjoy my workout…"
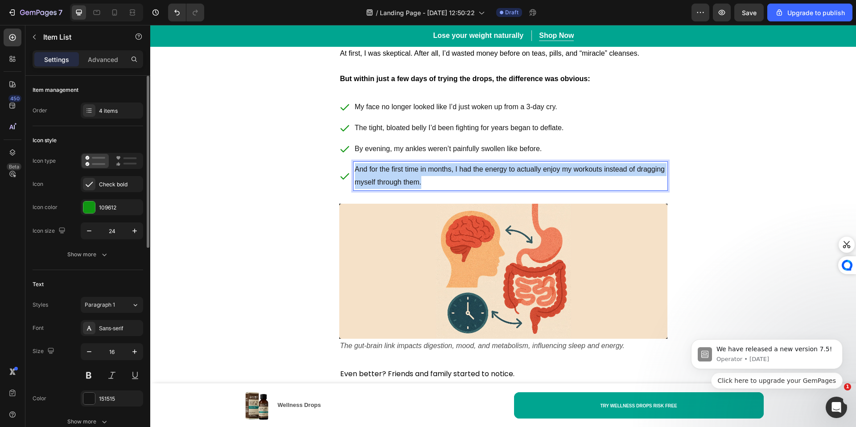
scroll to position [2783, 0]
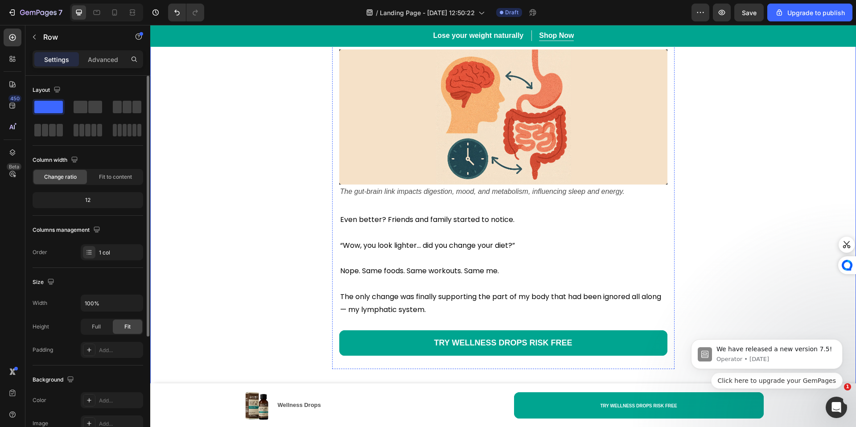
scroll to position [2970, 0]
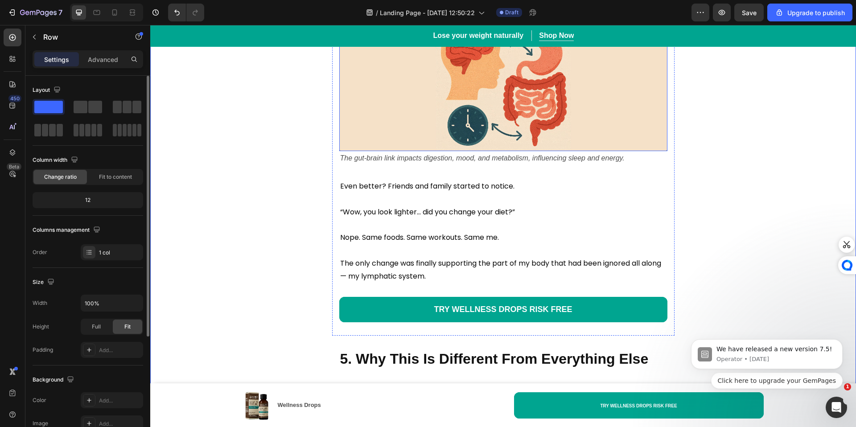
click at [596, 133] on img at bounding box center [503, 83] width 328 height 135
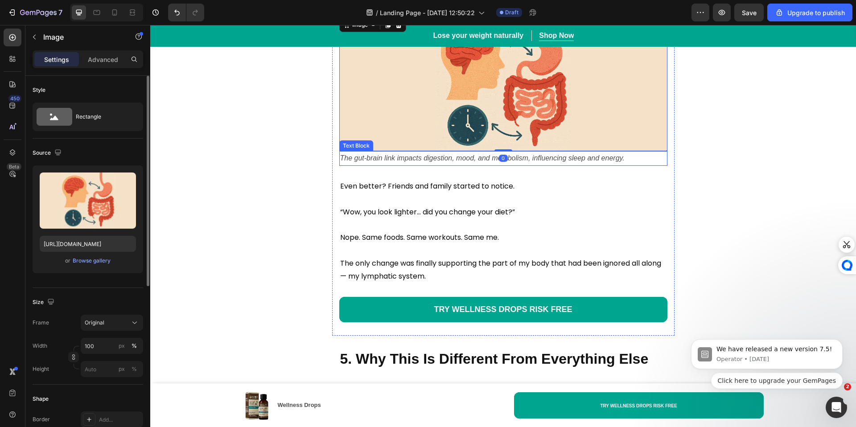
click at [618, 162] on icon "The gut-brain link impacts digestion, mood, and metabolism, influencing sleep a…" at bounding box center [482, 158] width 284 height 8
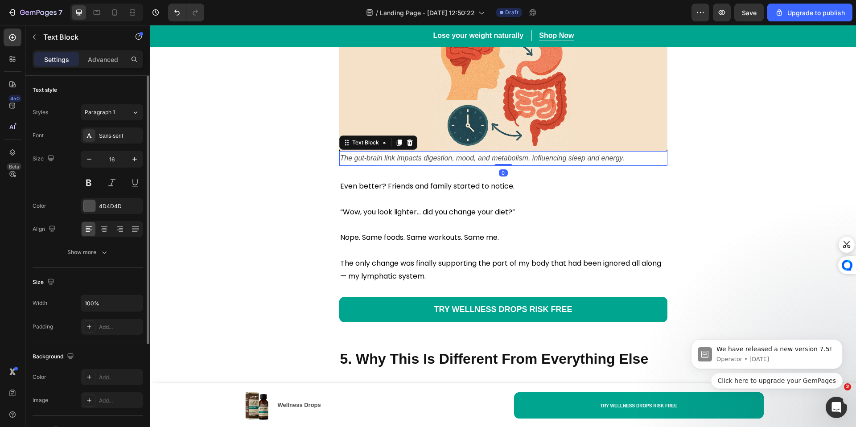
click at [618, 162] on icon "The gut-brain link impacts digestion, mood, and metabolism, influencing sleep a…" at bounding box center [482, 158] width 284 height 8
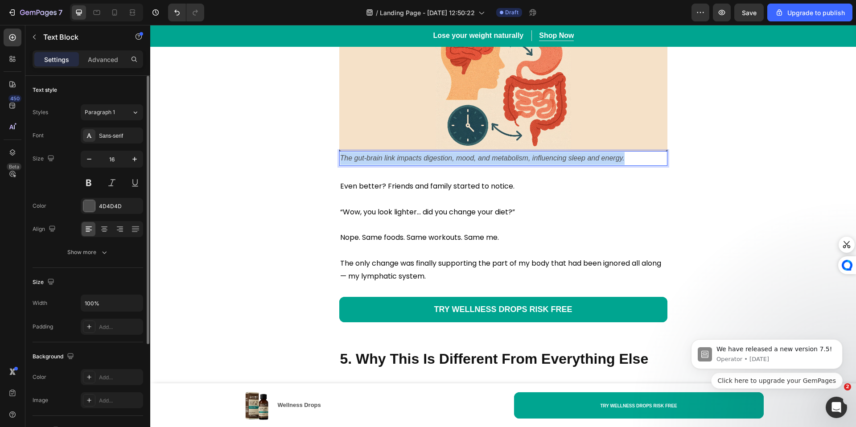
click at [618, 162] on icon "The gut-brain link impacts digestion, mood, and metabolism, influencing sleep a…" at bounding box center [482, 158] width 284 height 8
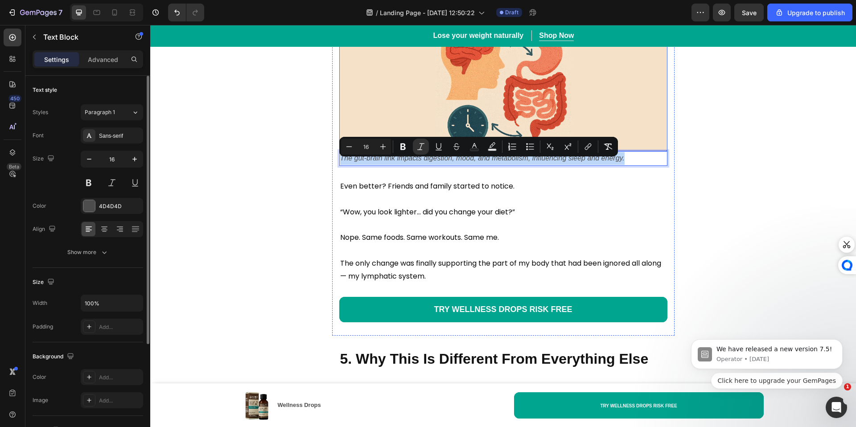
click at [491, 96] on img at bounding box center [503, 83] width 328 height 135
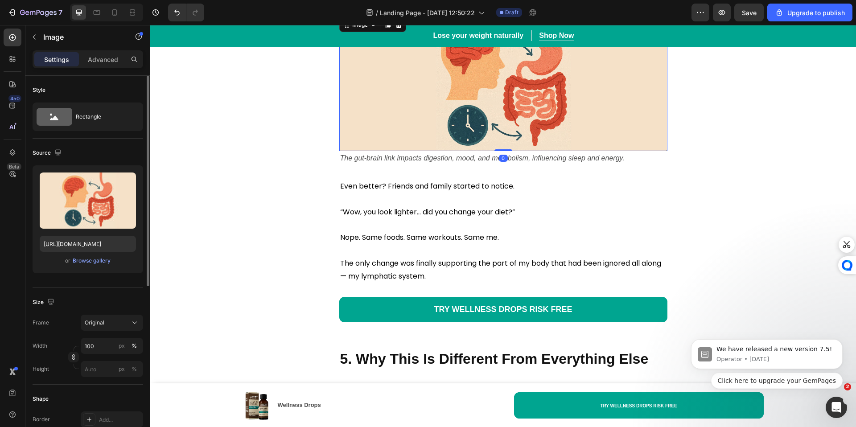
click at [491, 96] on img at bounding box center [503, 83] width 328 height 135
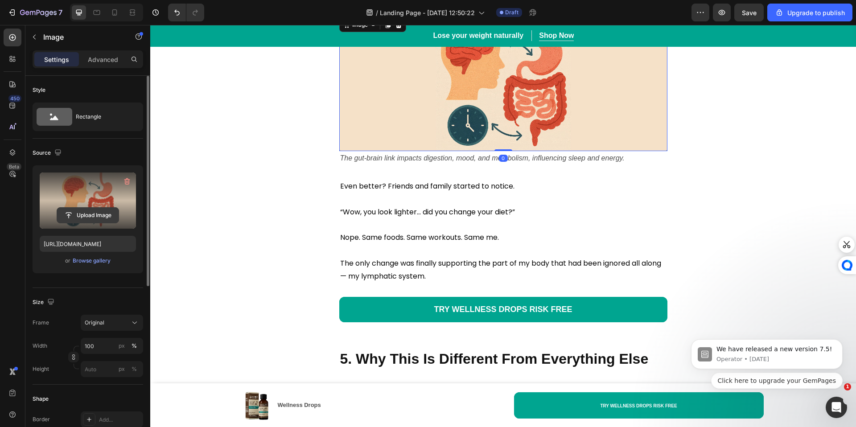
click at [92, 216] on input "file" at bounding box center [88, 215] width 62 height 15
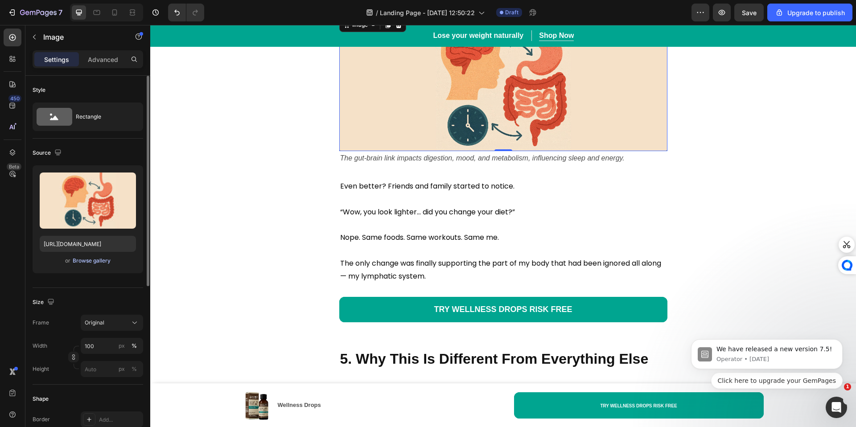
drag, startPoint x: 79, startPoint y: 267, endPoint x: 84, endPoint y: 256, distance: 12.8
click at [82, 265] on div "Upload Image [URL][DOMAIN_NAME] or Browse gallery" at bounding box center [88, 219] width 111 height 108
click at [84, 256] on button "Browse gallery" at bounding box center [91, 260] width 39 height 9
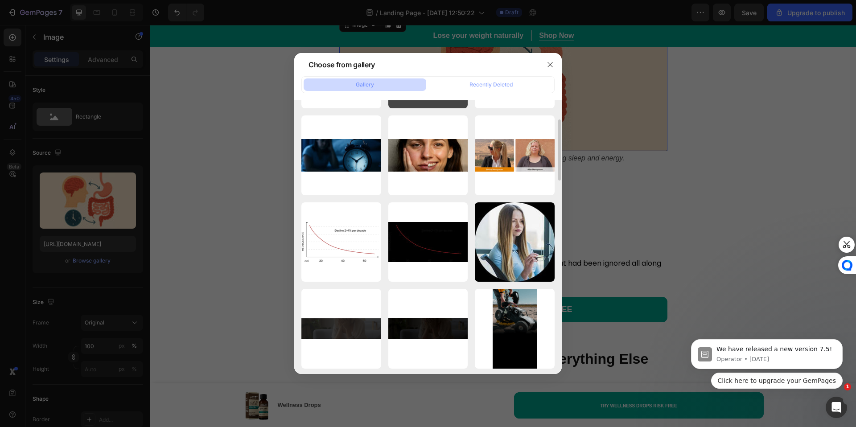
scroll to position [647, 0]
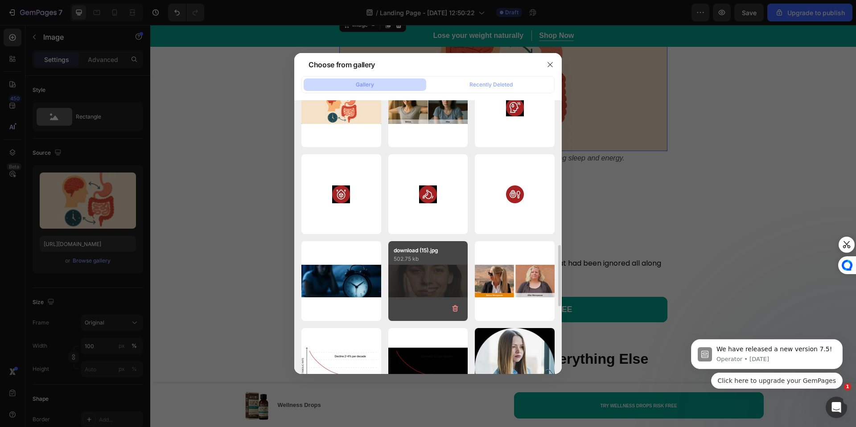
click at [441, 274] on div "download (15).jpg 502.75 kb" at bounding box center [428, 281] width 80 height 80
type input "[URL][DOMAIN_NAME]"
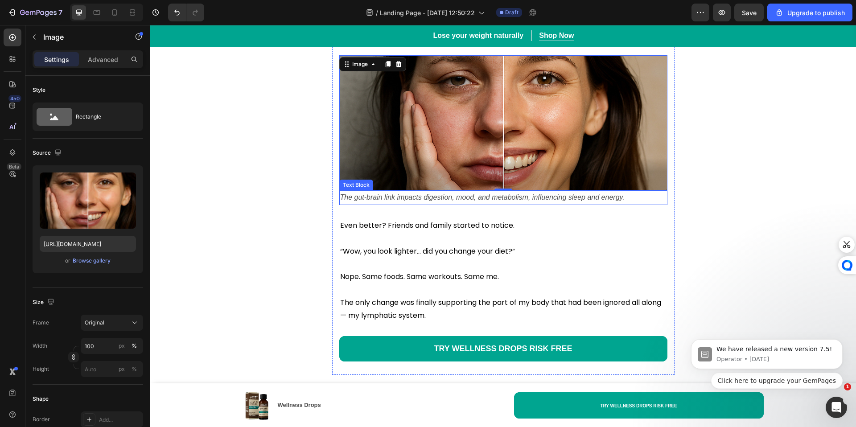
scroll to position [2930, 0]
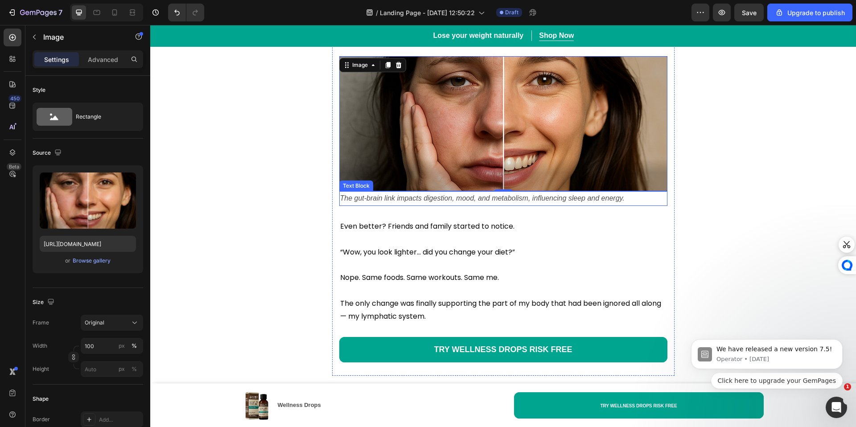
click at [597, 202] on icon "The gut-brain link impacts digestion, mood, and metabolism, influencing sleep a…" at bounding box center [482, 198] width 284 height 8
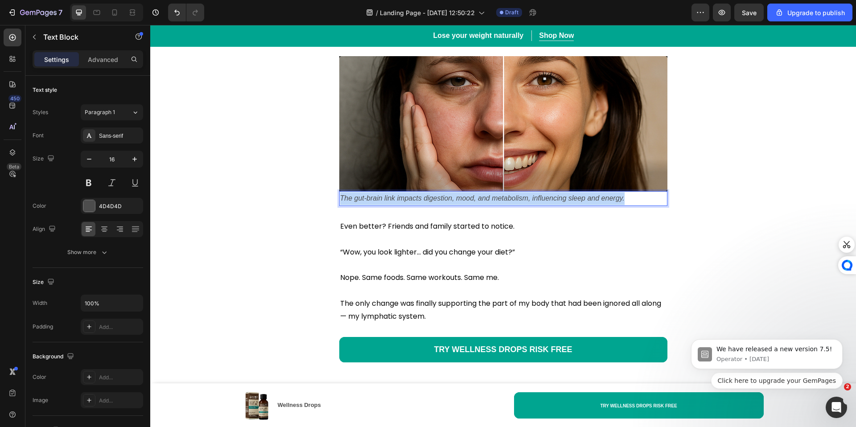
click at [597, 202] on icon "The gut-brain link impacts digestion, mood, and metabolism, influencing sleep a…" at bounding box center [482, 198] width 284 height 8
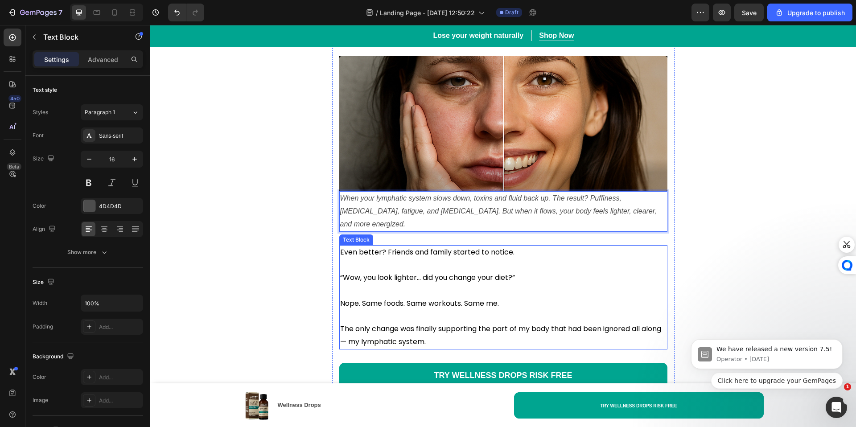
click at [584, 259] on p "“Wow, you look lighter… did you change your diet?”" at bounding box center [503, 272] width 326 height 26
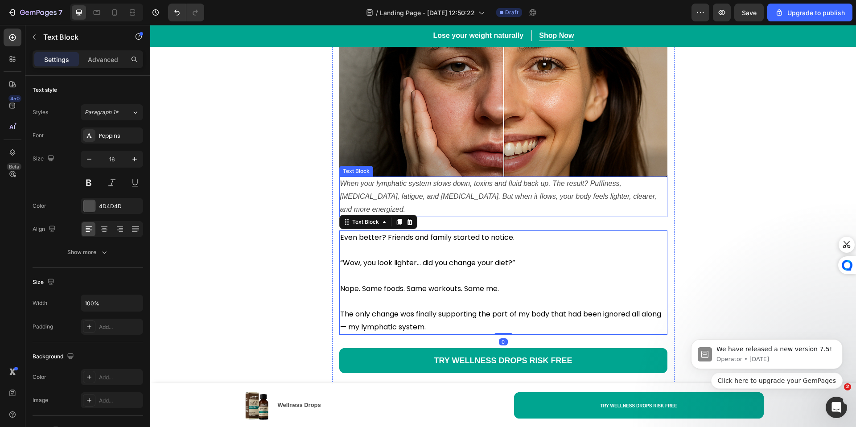
scroll to position [2945, 0]
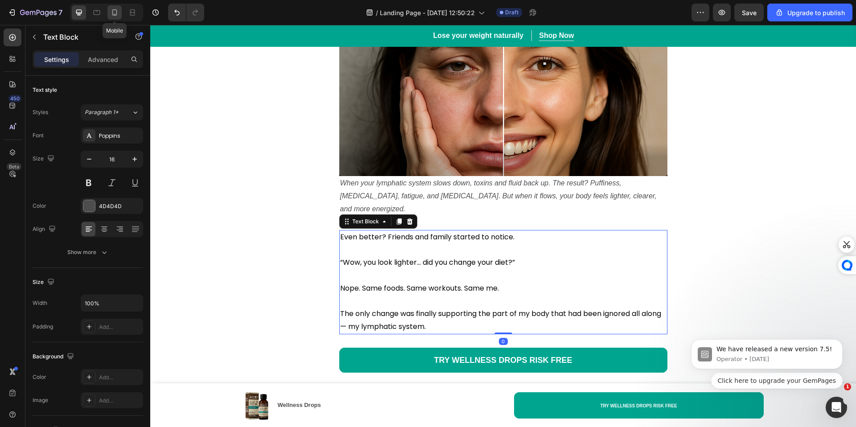
click at [120, 16] on div at bounding box center [114, 12] width 14 height 14
type input "12"
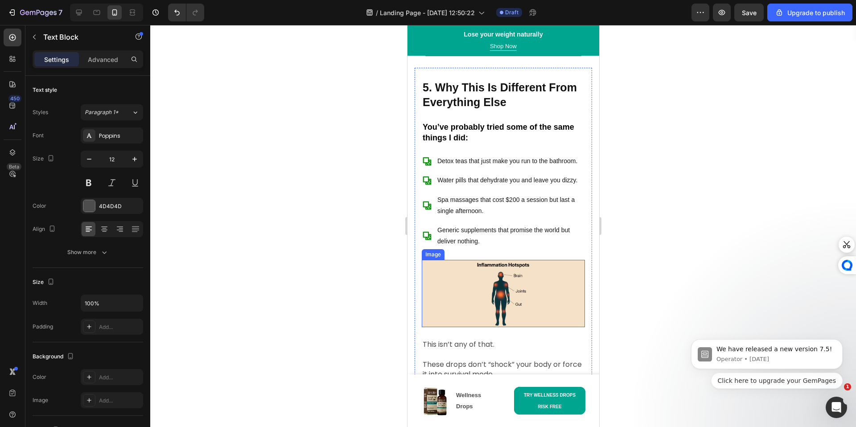
scroll to position [2872, 0]
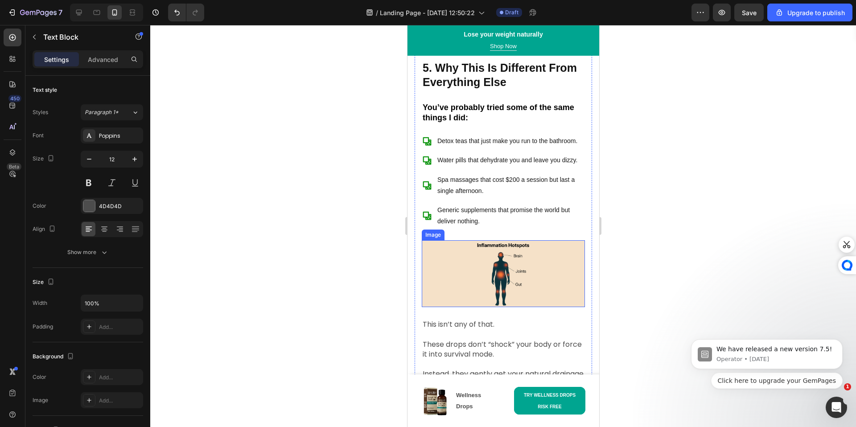
click at [512, 266] on img at bounding box center [502, 273] width 163 height 67
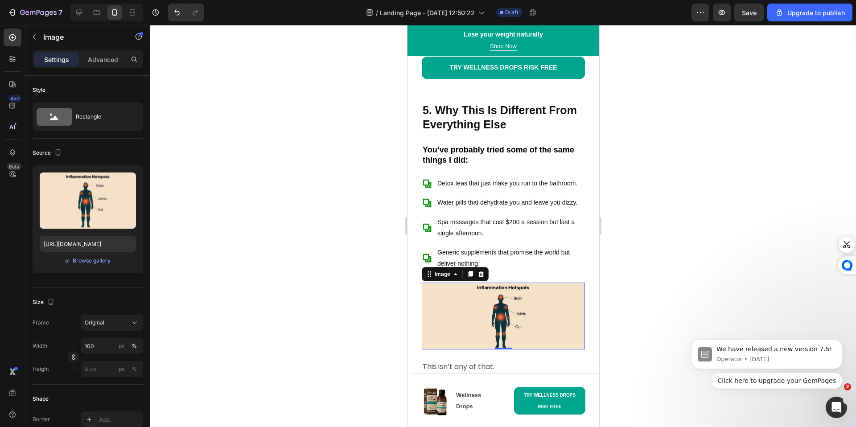
scroll to position [2829, 0]
click at [783, 275] on div at bounding box center [503, 226] width 706 height 402
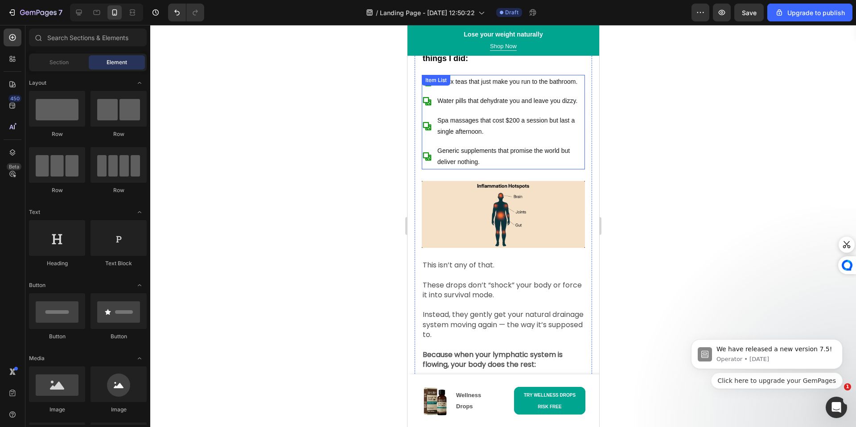
scroll to position [2920, 0]
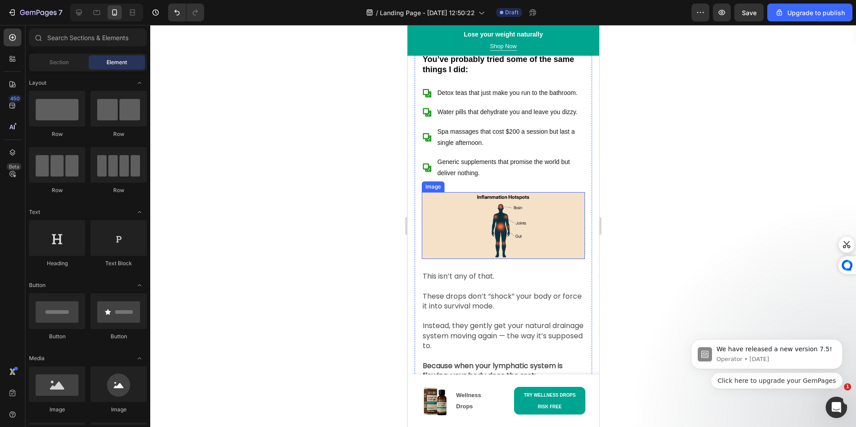
click at [513, 220] on img at bounding box center [502, 225] width 163 height 67
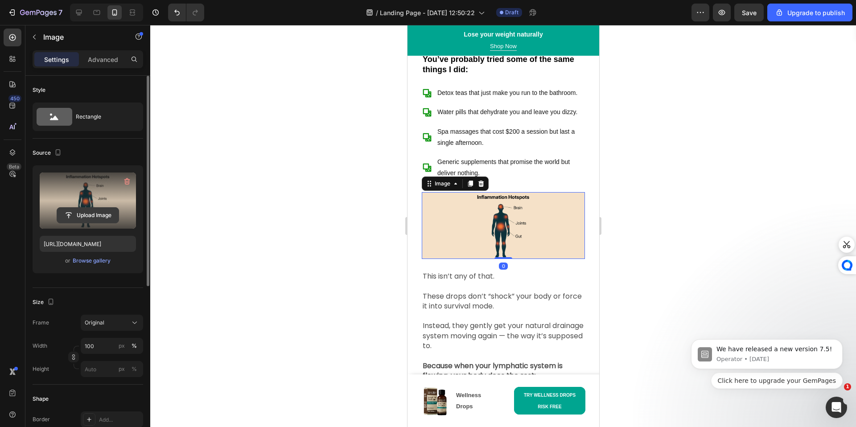
click at [93, 212] on input "file" at bounding box center [88, 215] width 62 height 15
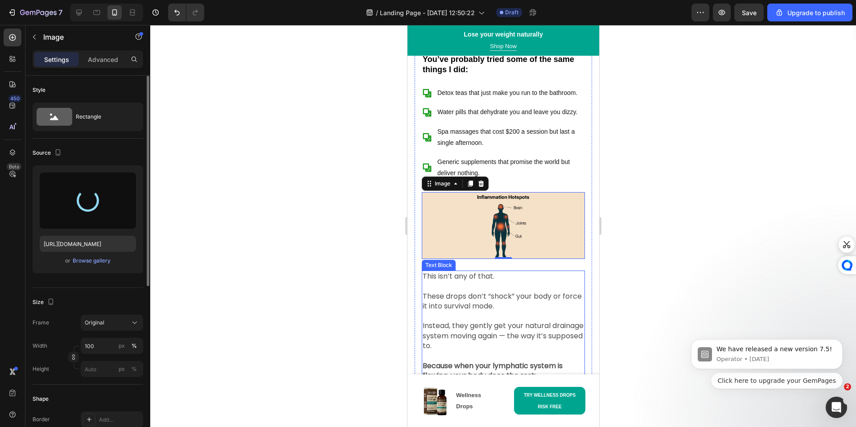
type input "[URL][DOMAIN_NAME]"
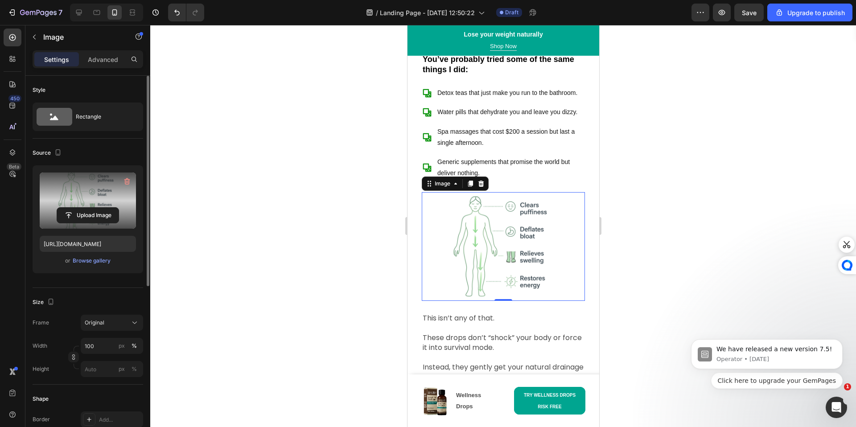
click at [657, 285] on div at bounding box center [503, 226] width 706 height 402
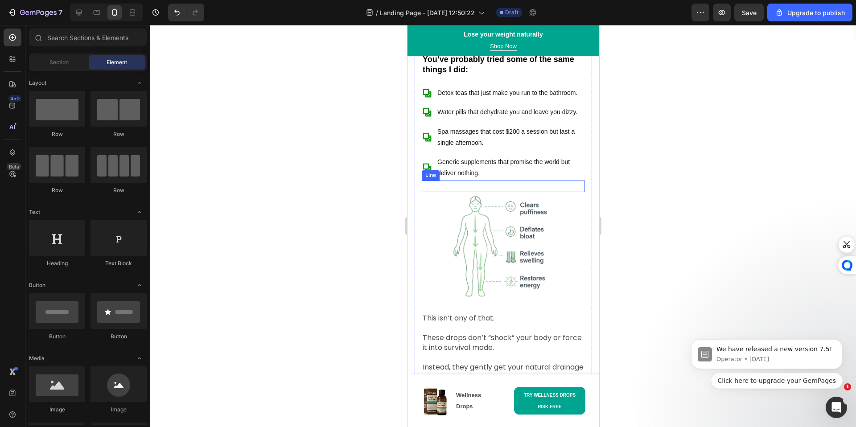
click at [523, 181] on div "Title Line" at bounding box center [502, 187] width 163 height 12
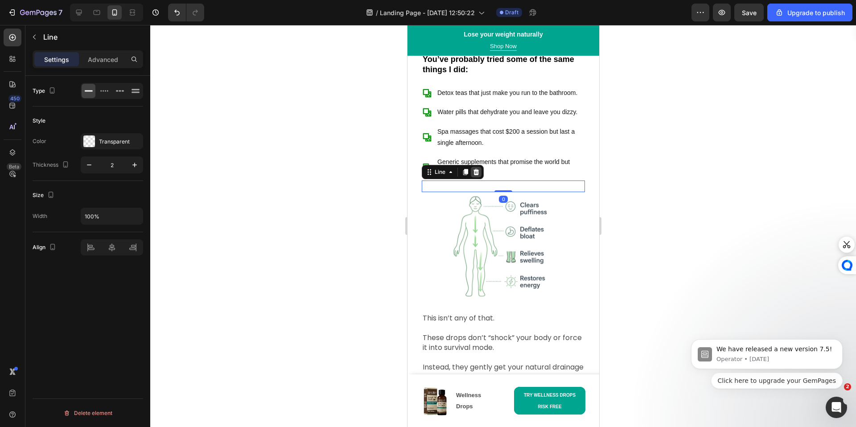
click at [477, 167] on div at bounding box center [475, 172] width 11 height 11
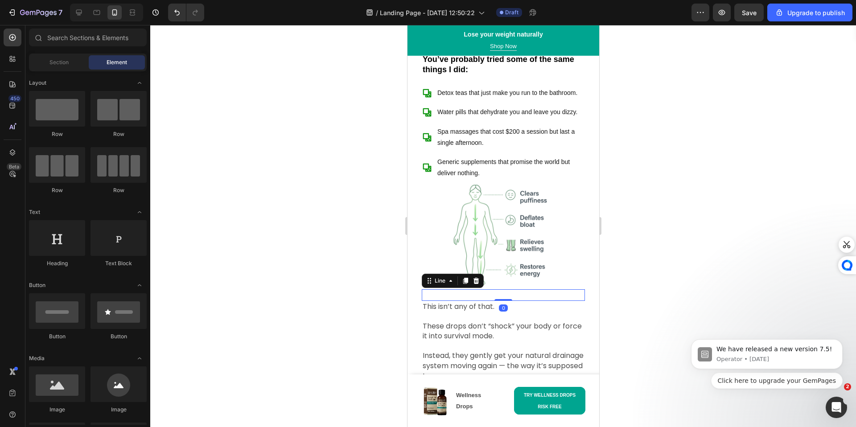
click at [534, 289] on div "Title Line 0" at bounding box center [502, 295] width 163 height 12
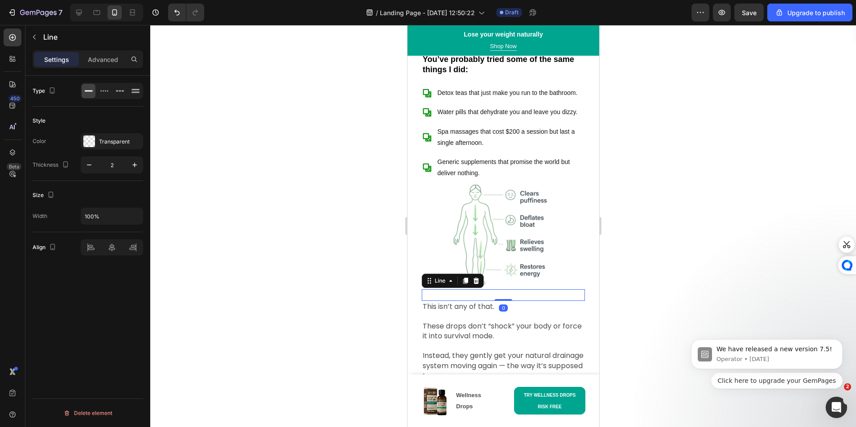
drag, startPoint x: 476, startPoint y: 266, endPoint x: 455, endPoint y: 246, distance: 28.7
click at [476, 277] on icon at bounding box center [476, 280] width 6 height 6
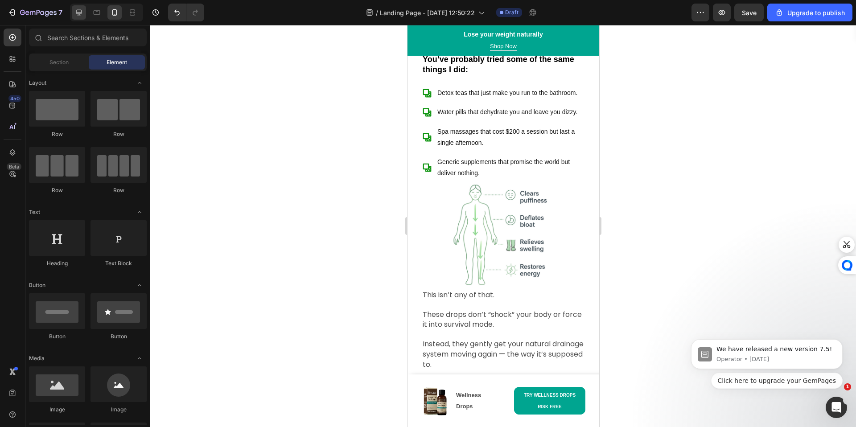
click at [74, 19] on div at bounding box center [79, 12] width 14 height 14
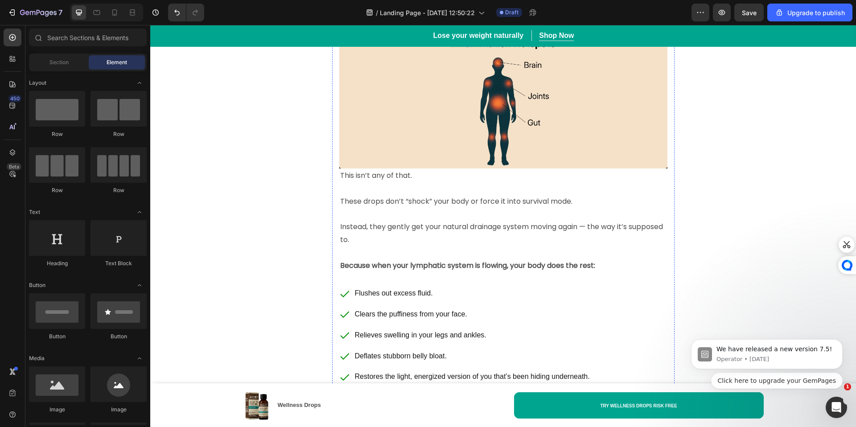
scroll to position [3480, 0]
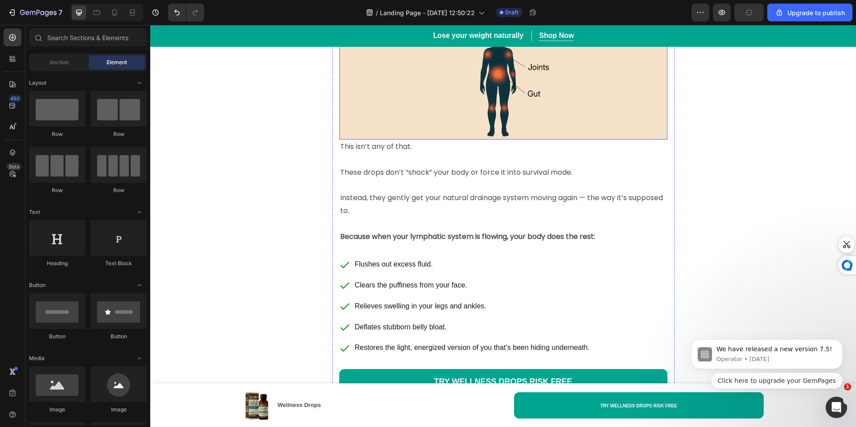
click at [484, 87] on img at bounding box center [503, 71] width 328 height 135
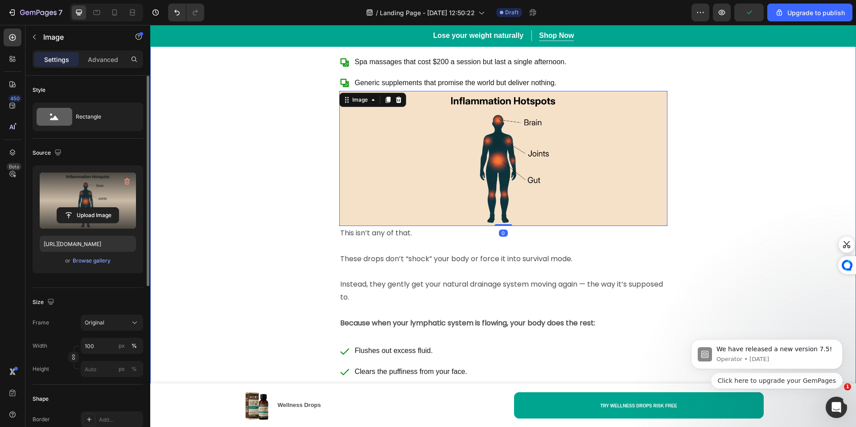
scroll to position [3377, 0]
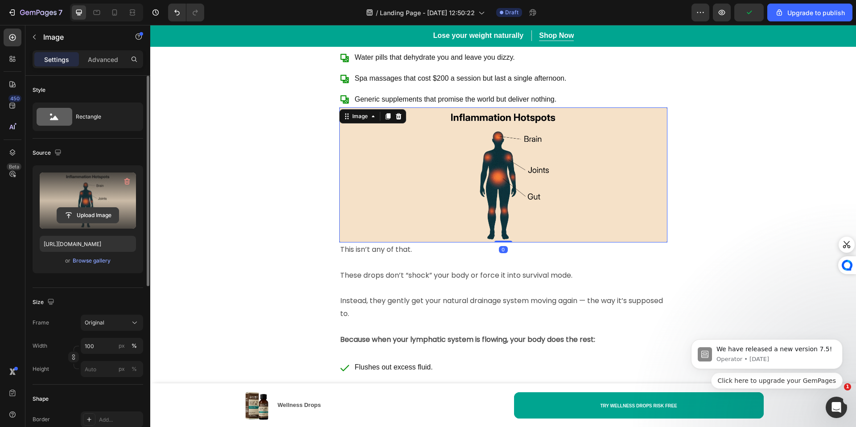
click at [89, 214] on input "file" at bounding box center [88, 215] width 62 height 15
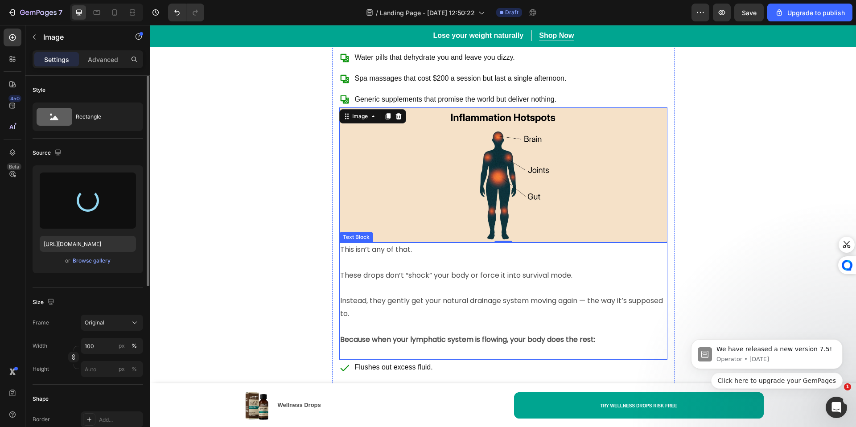
type input "[URL][DOMAIN_NAME]"
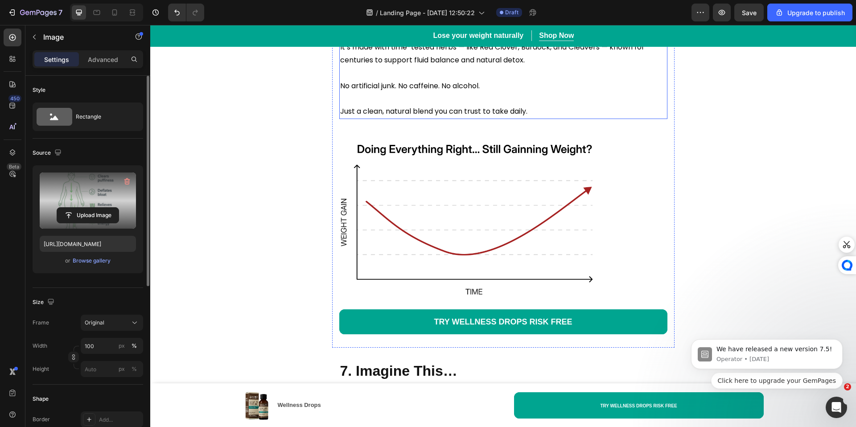
scroll to position [4021, 0]
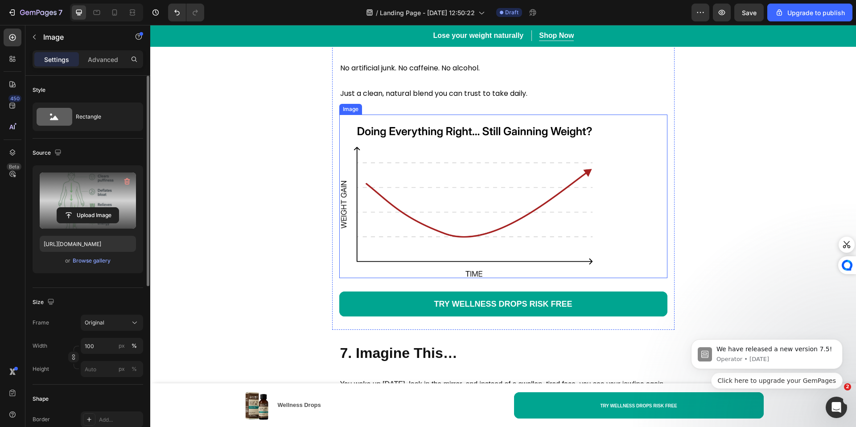
click at [556, 243] on img at bounding box center [470, 197] width 263 height 164
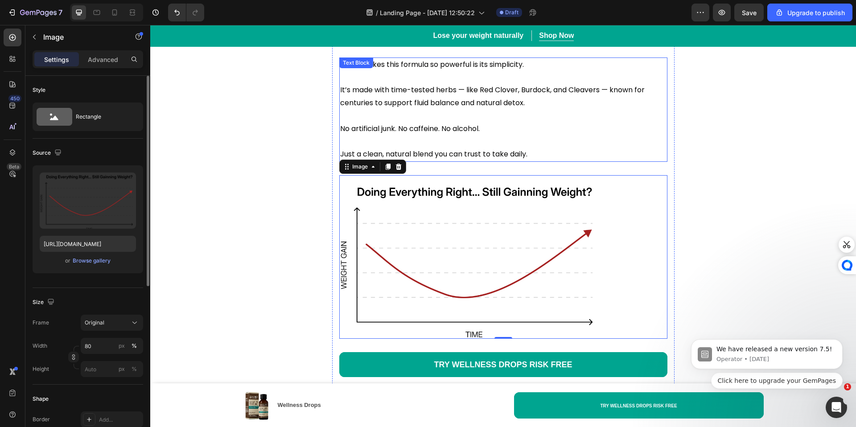
scroll to position [3951, 0]
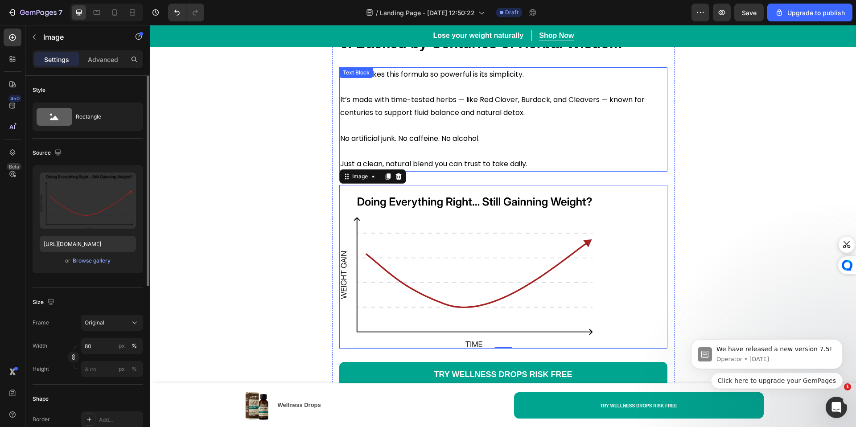
click at [583, 145] on p "Just a clean, natural blend you can trust to take daily." at bounding box center [503, 158] width 326 height 26
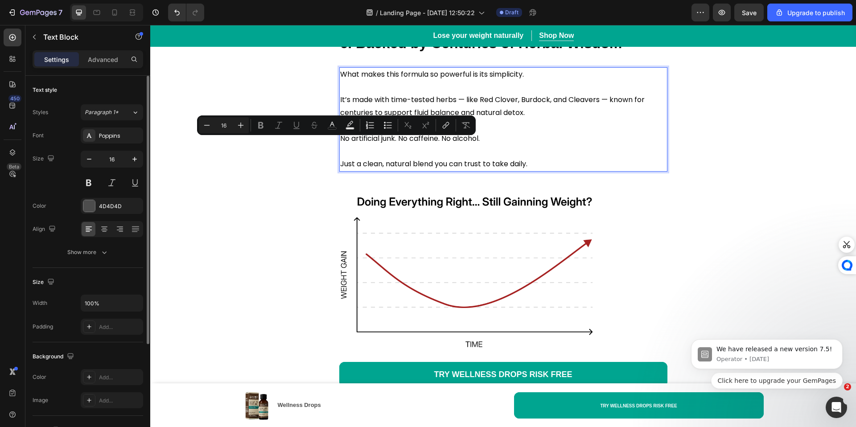
click at [497, 145] on p "Just a clean, natural blend you can trust to take daily." at bounding box center [503, 158] width 326 height 26
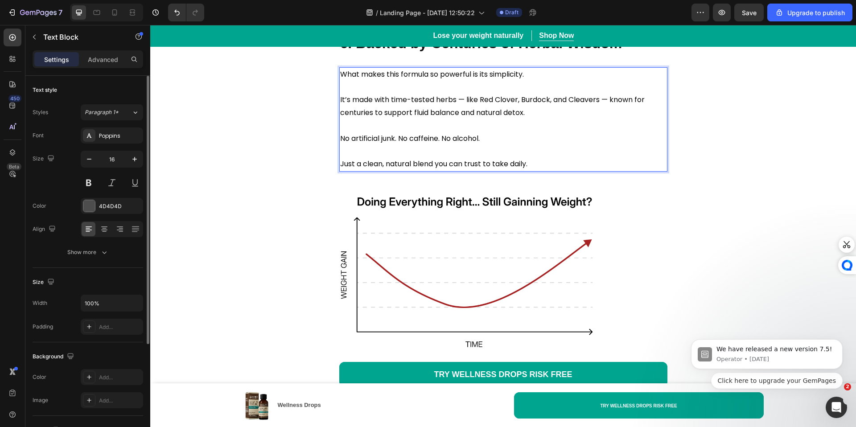
click at [526, 162] on p "⁠⁠⁠⁠⁠⁠⁠ Just a clean, natural blend you can trust to take daily." at bounding box center [503, 158] width 326 height 26
click at [528, 160] on p "Just a clean, natural blend you can trust to take daily." at bounding box center [503, 158] width 326 height 26
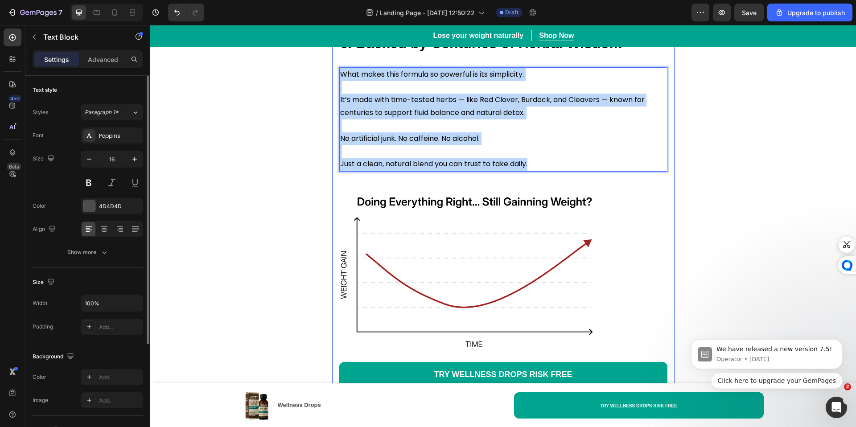
drag, startPoint x: 529, startPoint y: 159, endPoint x: 335, endPoint y: 73, distance: 212.7
click at [335, 73] on div "Title Line 6. Backed by Centuries of Herbal Wisdom Heading Title Line What make…" at bounding box center [503, 210] width 342 height 380
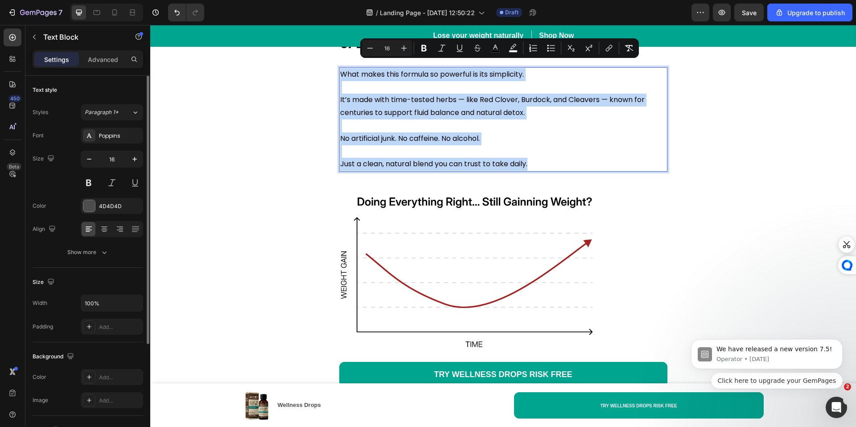
copy div "What makes this formula so powerful is its simplicity. It’s made with time-test…"
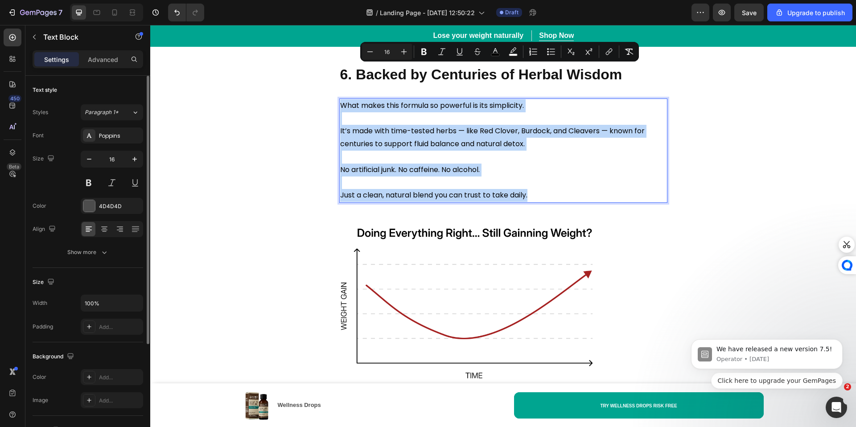
scroll to position [3907, 0]
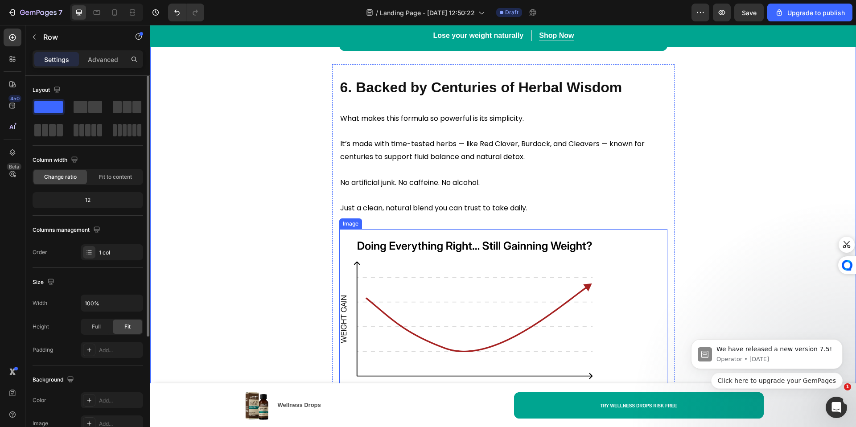
click at [525, 324] on img at bounding box center [470, 311] width 263 height 164
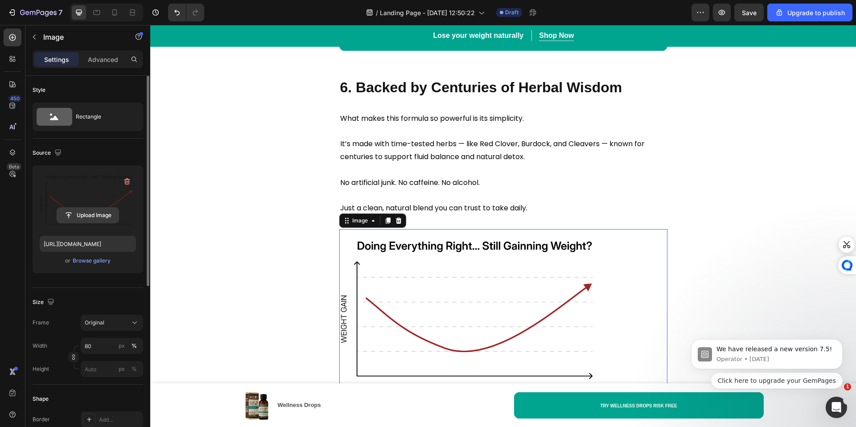
click at [84, 213] on input "file" at bounding box center [88, 215] width 62 height 15
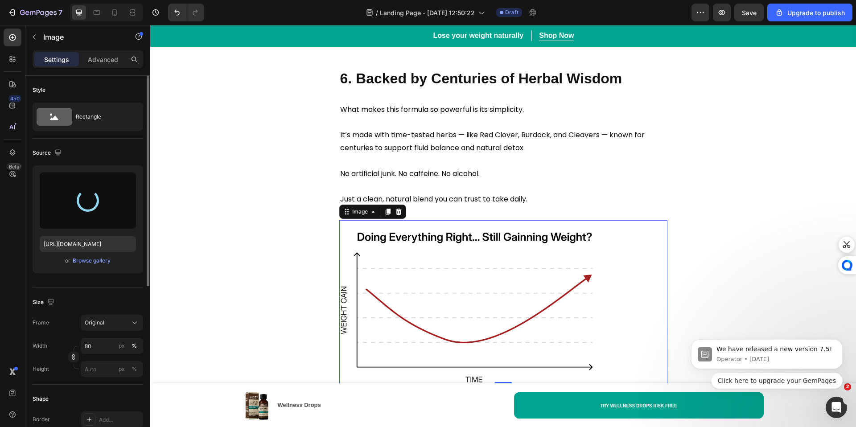
scroll to position [3917, 0]
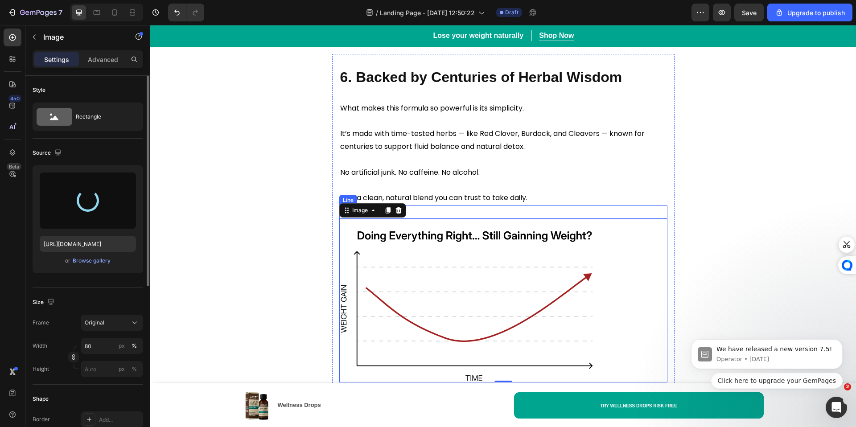
type input "[URL][DOMAIN_NAME]"
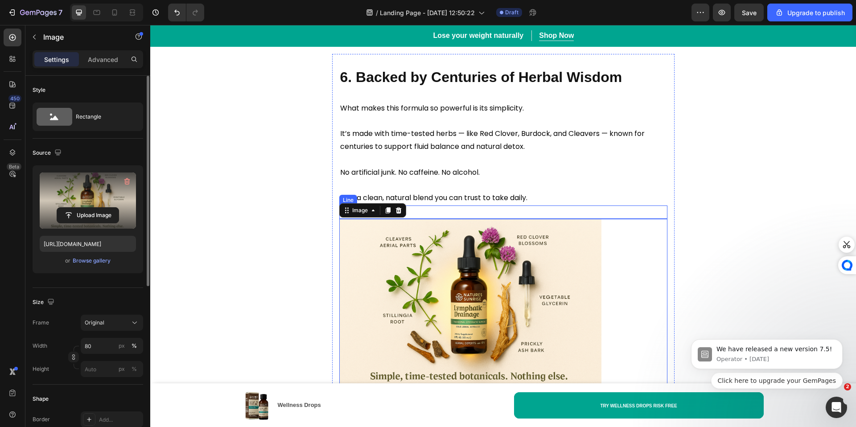
click at [432, 205] on div "Title Line" at bounding box center [503, 211] width 328 height 13
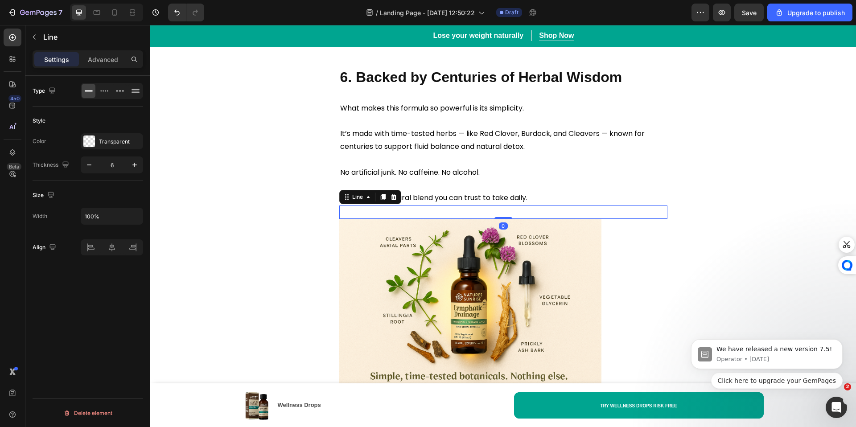
drag, startPoint x: 391, startPoint y: 191, endPoint x: 400, endPoint y: 209, distance: 20.9
click at [391, 193] on icon at bounding box center [393, 196] width 7 height 7
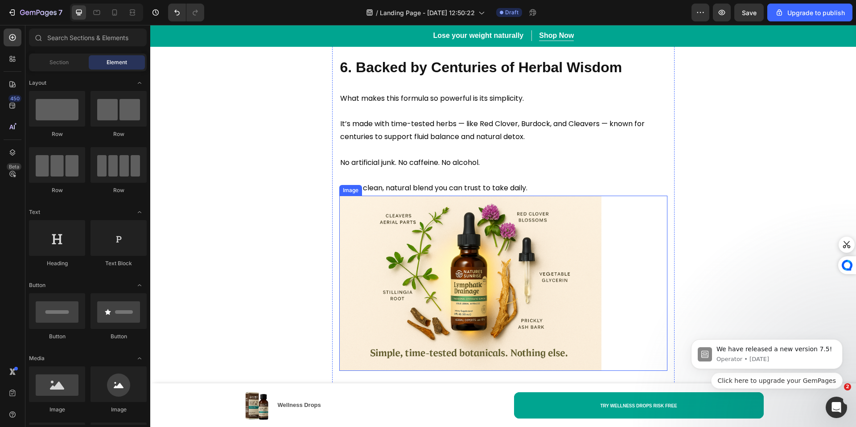
scroll to position [4141, 0]
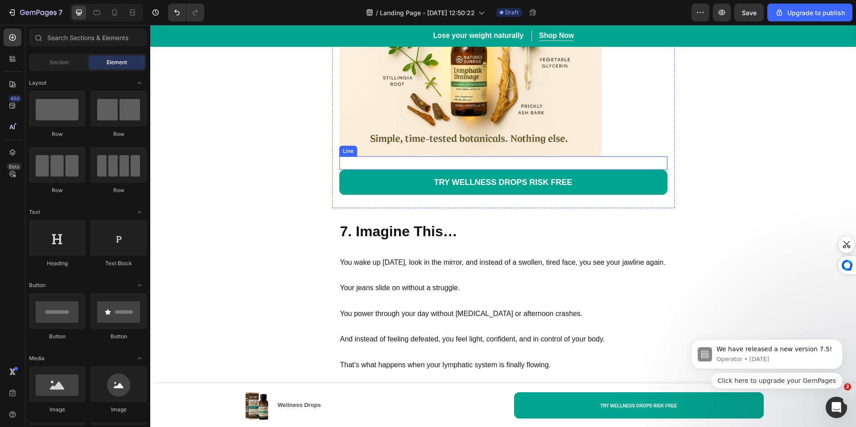
click at [431, 156] on div "Title Line" at bounding box center [503, 162] width 328 height 13
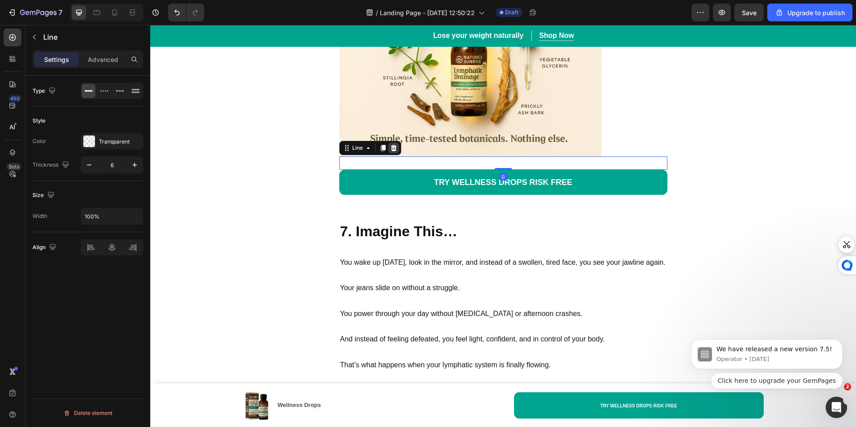
click at [393, 144] on icon at bounding box center [393, 147] width 6 height 6
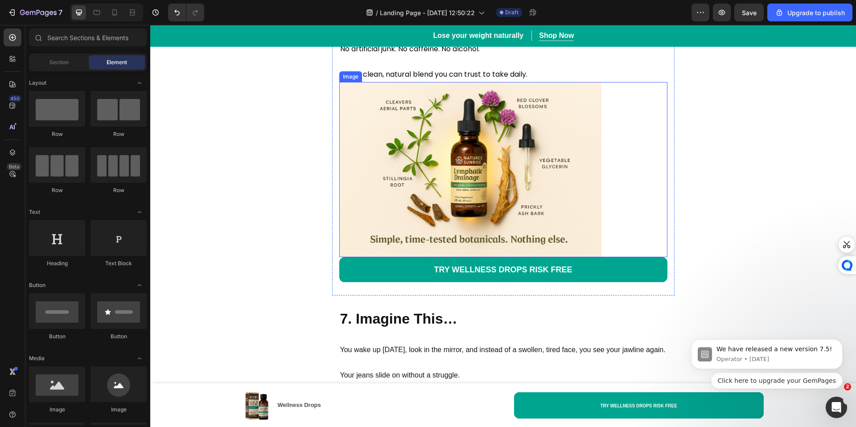
scroll to position [4021, 0]
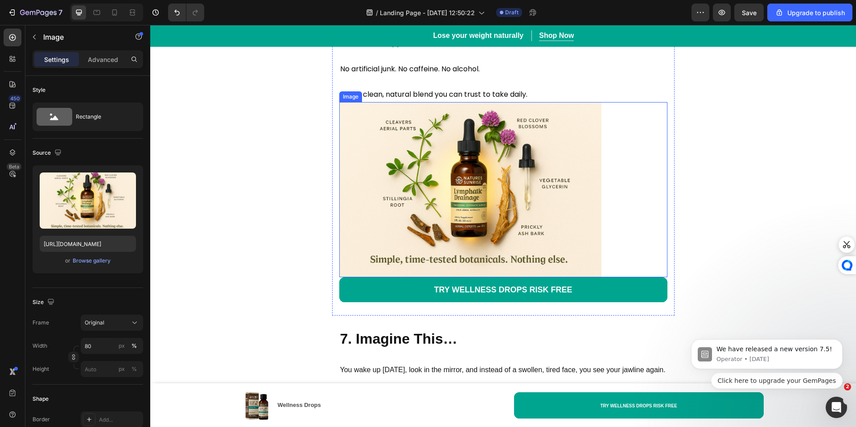
click at [412, 230] on img at bounding box center [470, 189] width 263 height 175
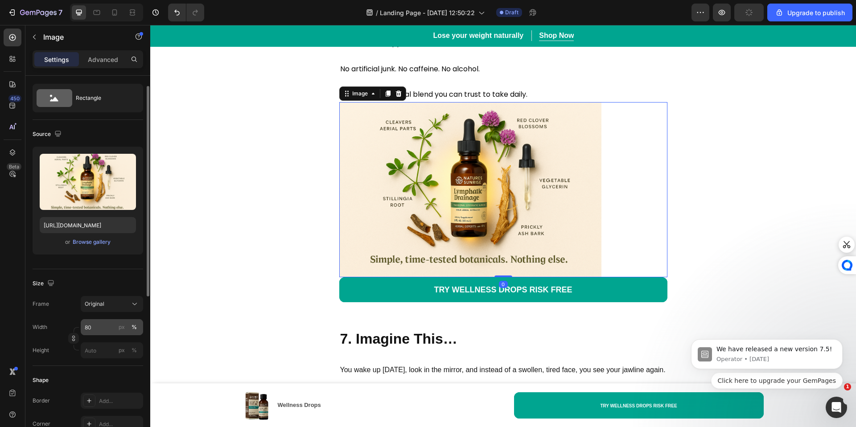
scroll to position [53, 0]
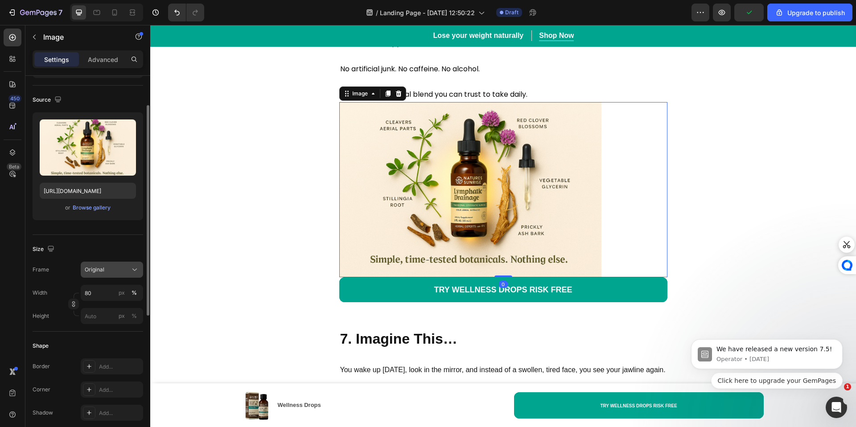
click at [103, 271] on span "Original" at bounding box center [95, 270] width 20 height 8
click at [77, 242] on div "Size" at bounding box center [88, 249] width 111 height 14
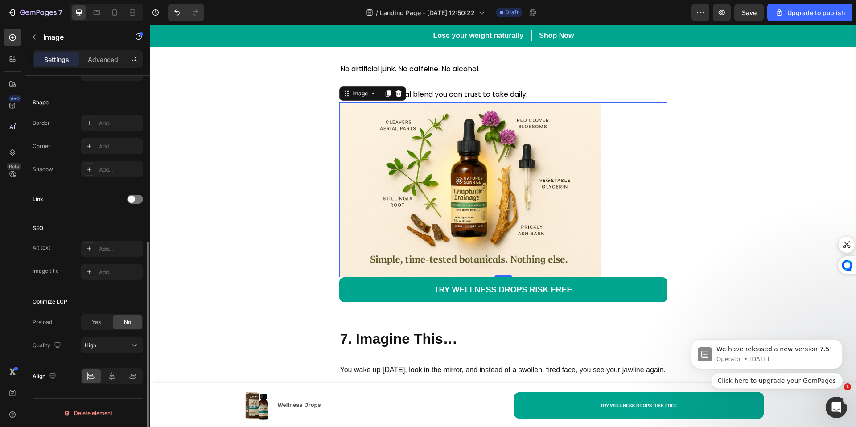
scroll to position [0, 0]
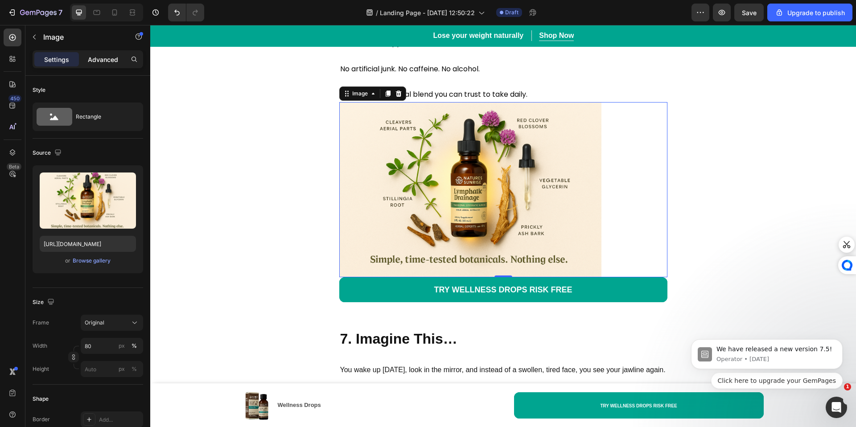
click at [100, 57] on p "Advanced" at bounding box center [103, 59] width 30 height 9
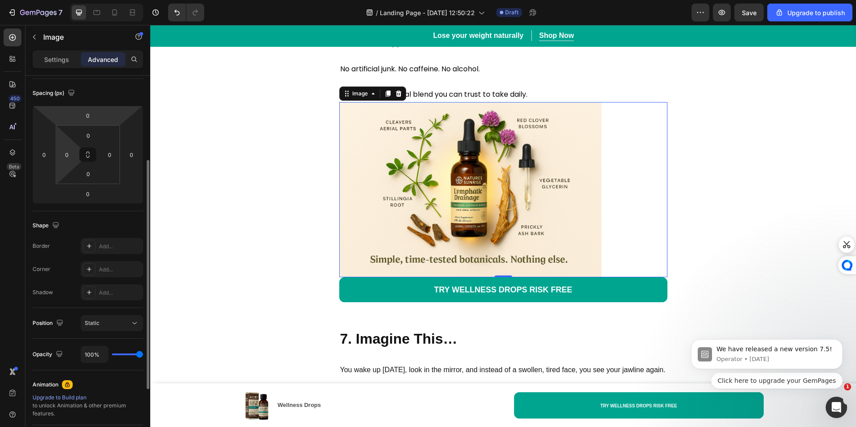
scroll to position [48, 0]
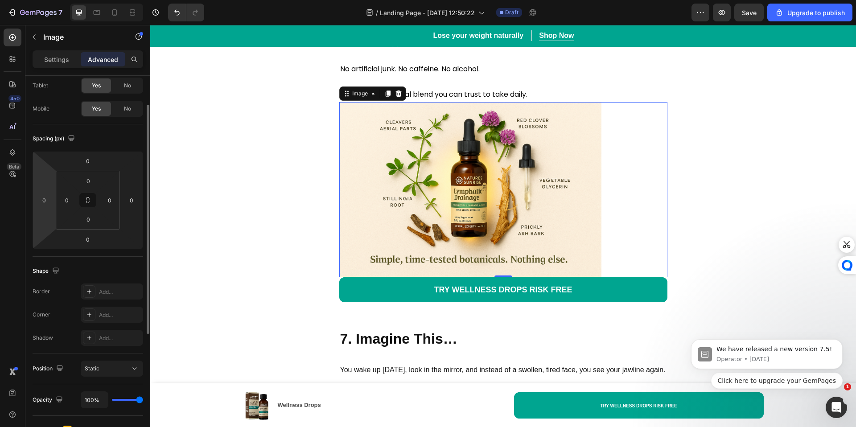
click at [46, 0] on html "7 / Landing Page - [DATE] 12:50:22 Draft Preview Save Upgrade to publish 450 Be…" at bounding box center [428, 0] width 856 height 0
click at [44, 201] on input "0" at bounding box center [43, 199] width 13 height 13
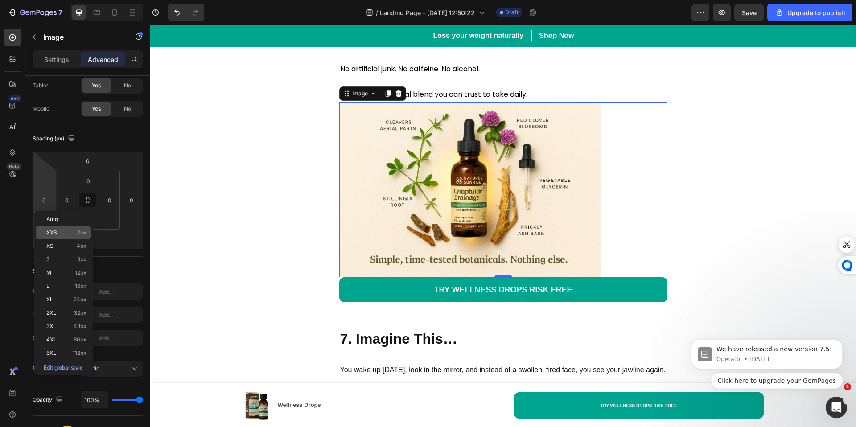
click at [69, 226] on div "XXS 2px" at bounding box center [63, 232] width 55 height 13
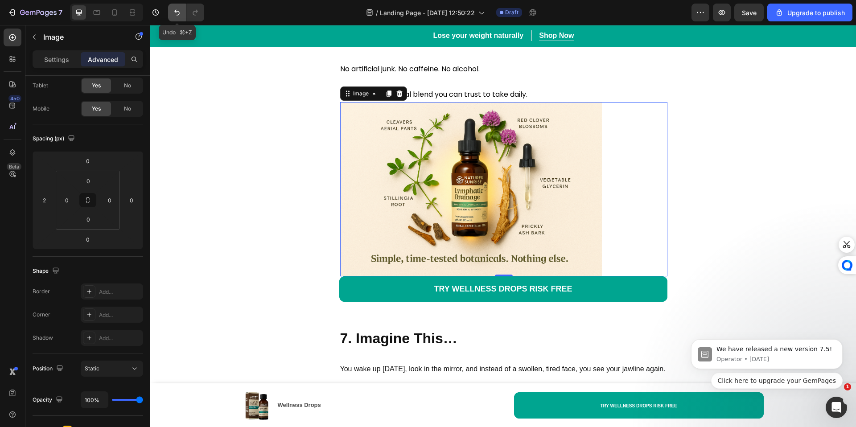
click at [180, 12] on icon "Undo/Redo" at bounding box center [176, 12] width 9 height 9
type input "0"
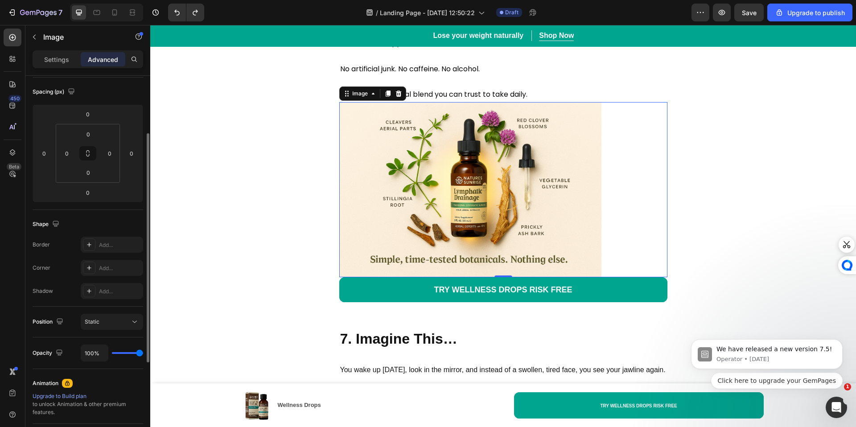
scroll to position [155, 0]
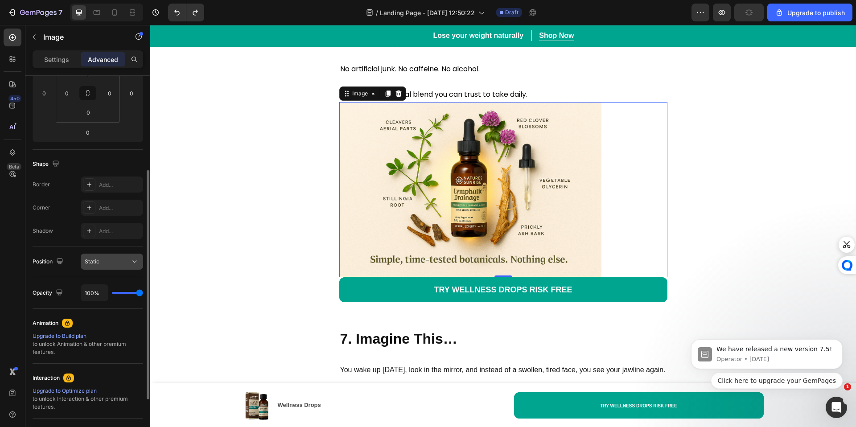
click at [100, 268] on button "Static" at bounding box center [112, 262] width 62 height 16
click at [46, 250] on div "Position Static" at bounding box center [88, 261] width 111 height 31
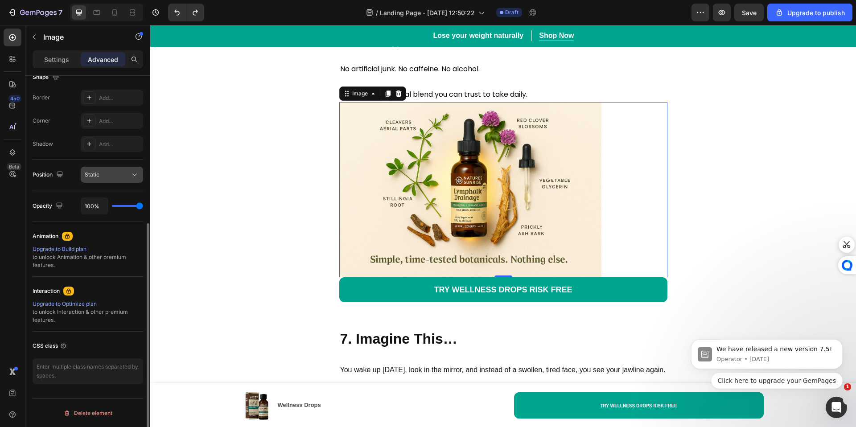
scroll to position [0, 0]
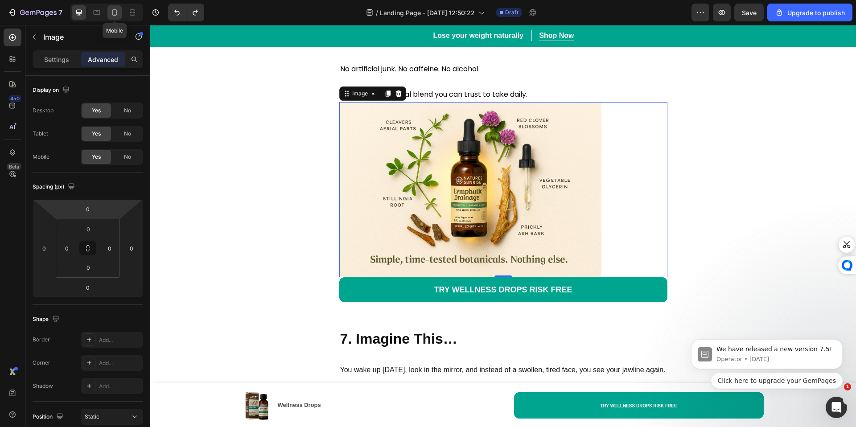
click at [116, 12] on icon at bounding box center [114, 12] width 9 height 9
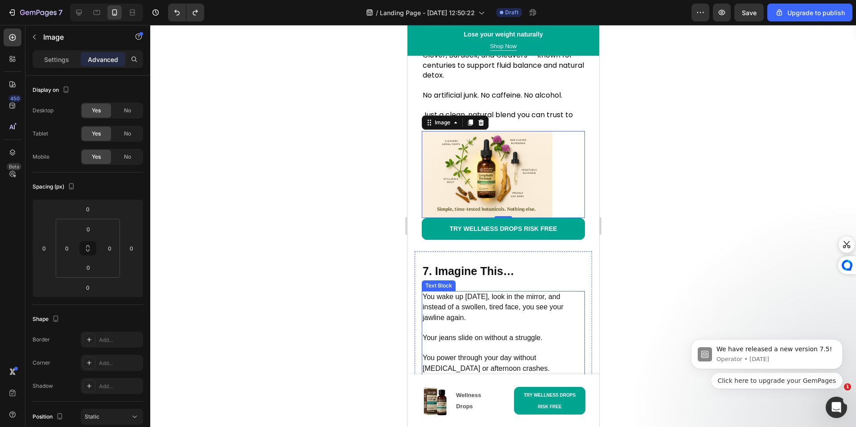
scroll to position [3521, 0]
click at [494, 293] on span "You wake up [DATE], look in the mirror, and instead of a swollen, tired face, y…" at bounding box center [492, 307] width 141 height 29
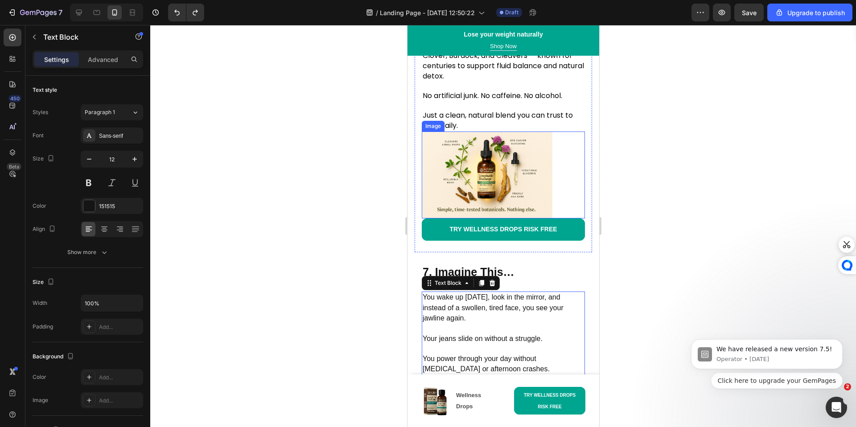
scroll to position [3519, 0]
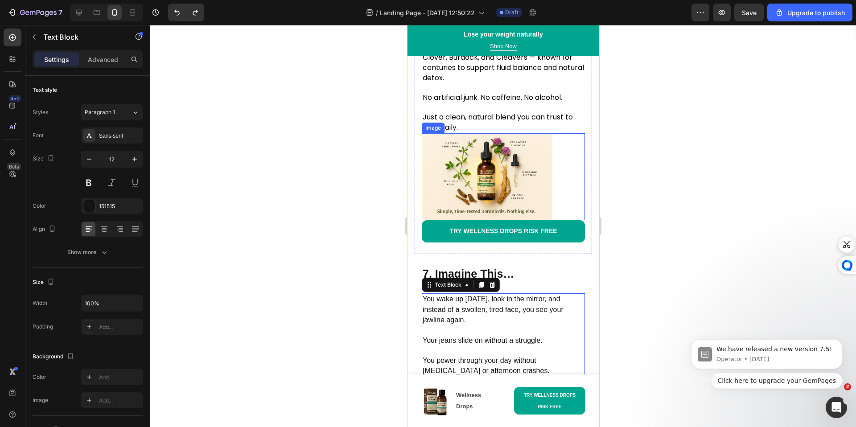
click at [480, 145] on img at bounding box center [486, 176] width 131 height 87
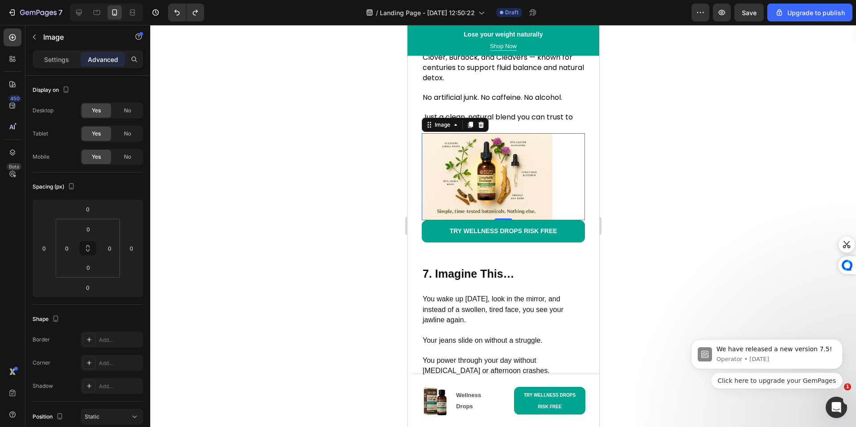
click at [62, 50] on div "Settings Advanced" at bounding box center [88, 59] width 111 height 18
click at [62, 59] on p "Settings" at bounding box center [56, 59] width 25 height 9
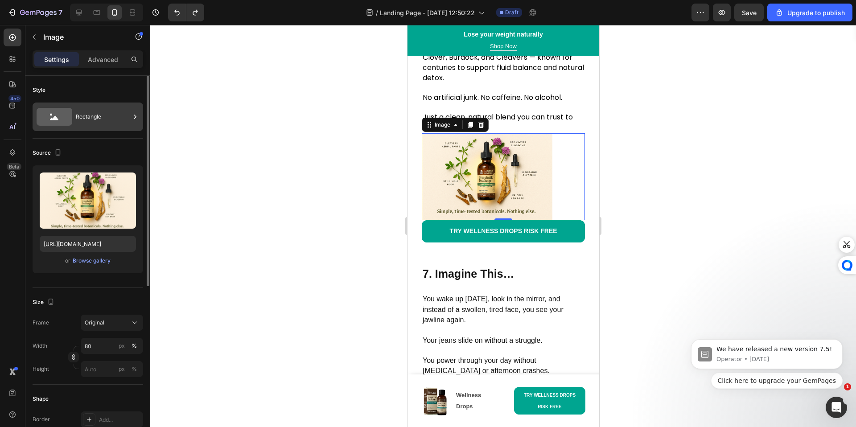
click at [103, 117] on div "Rectangle" at bounding box center [103, 117] width 54 height 21
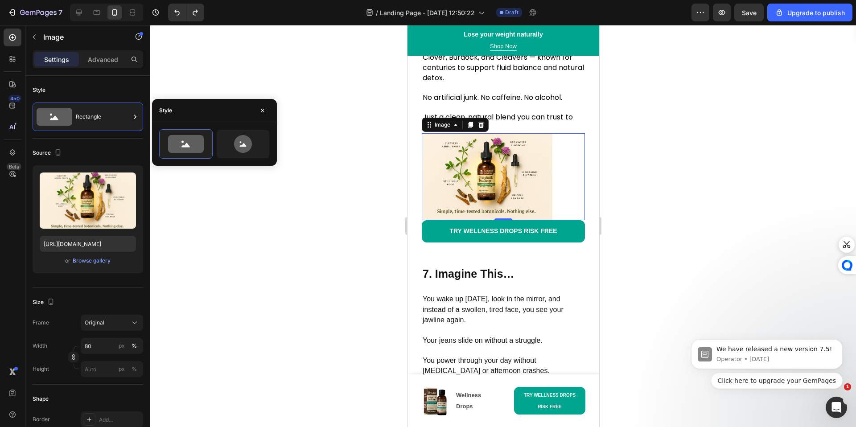
click at [270, 145] on div at bounding box center [214, 143] width 125 height 29
click at [257, 146] on icon at bounding box center [243, 144] width 42 height 18
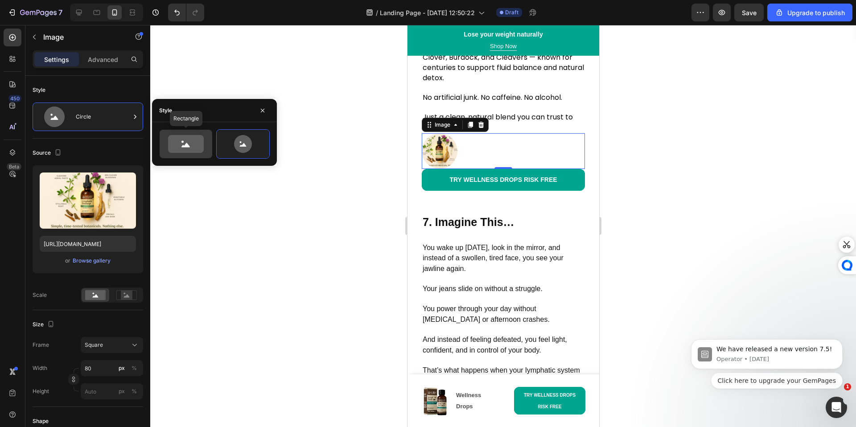
click at [183, 140] on icon at bounding box center [186, 144] width 36 height 18
type input "100"
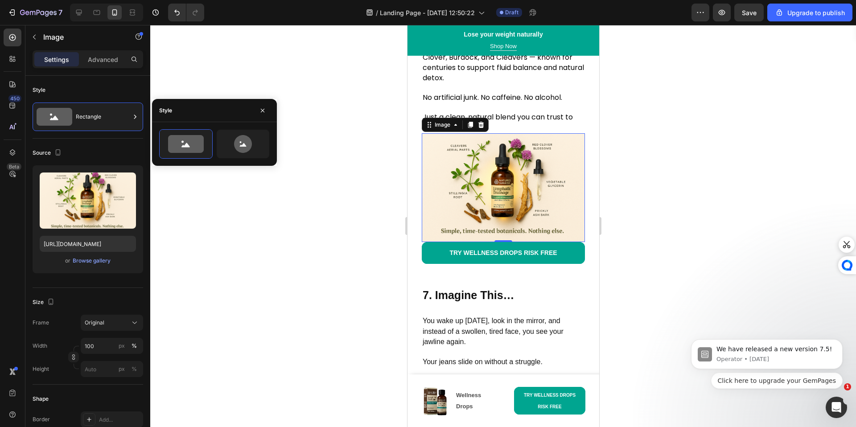
click at [401, 194] on div at bounding box center [503, 226] width 706 height 402
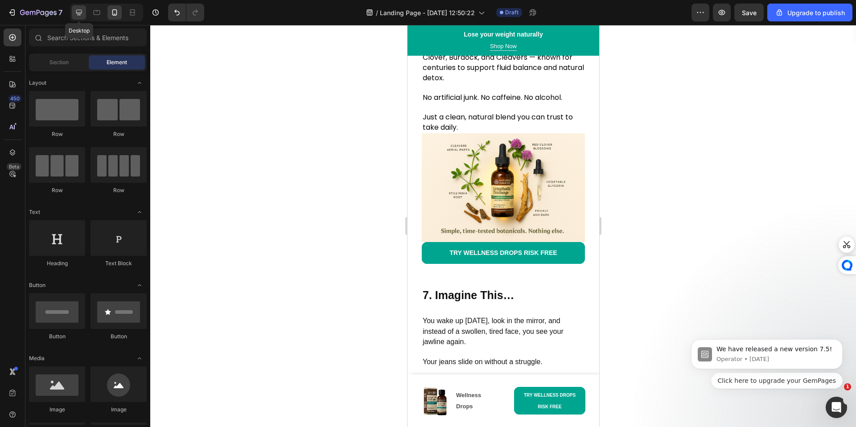
click at [77, 11] on icon at bounding box center [79, 13] width 6 height 6
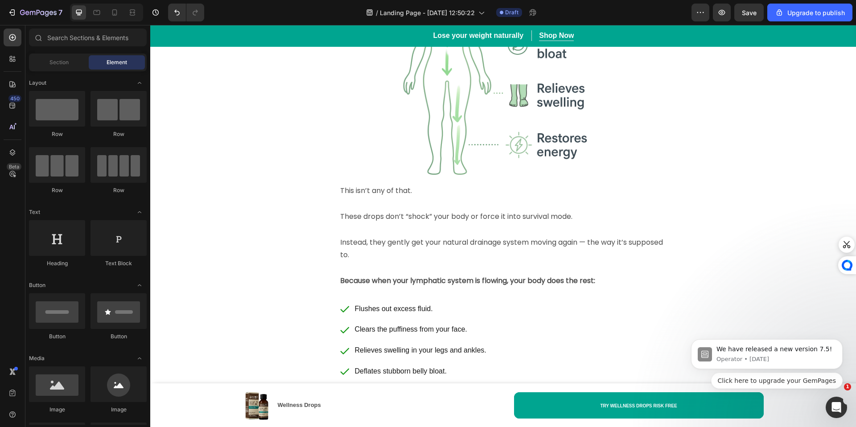
scroll to position [3976, 0]
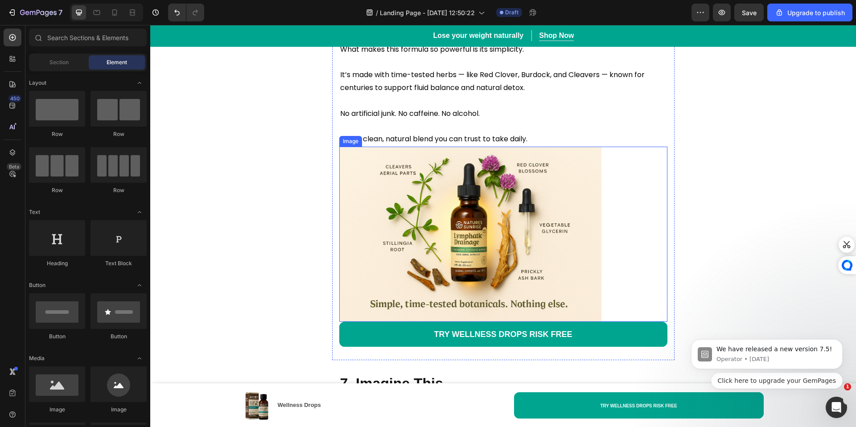
click at [431, 185] on img at bounding box center [470, 234] width 263 height 175
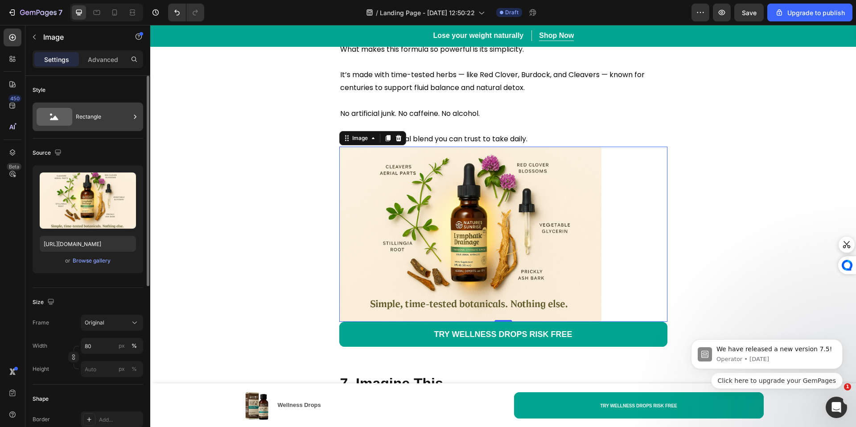
click at [86, 116] on div "Rectangle" at bounding box center [103, 117] width 54 height 21
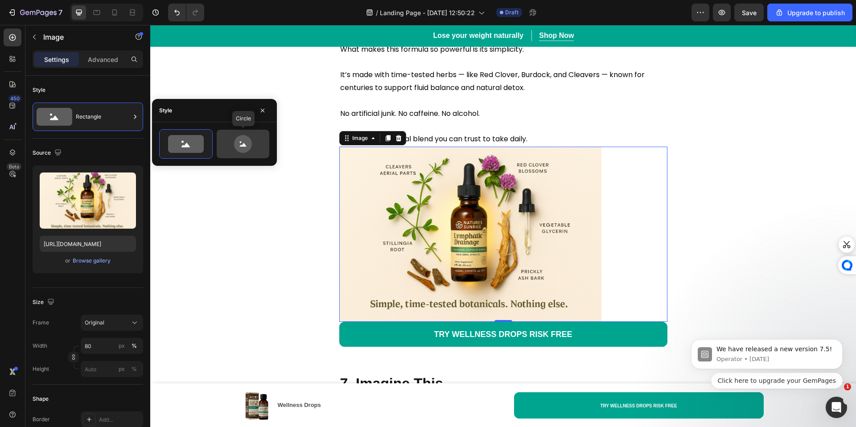
click at [241, 144] on icon at bounding box center [243, 144] width 18 height 18
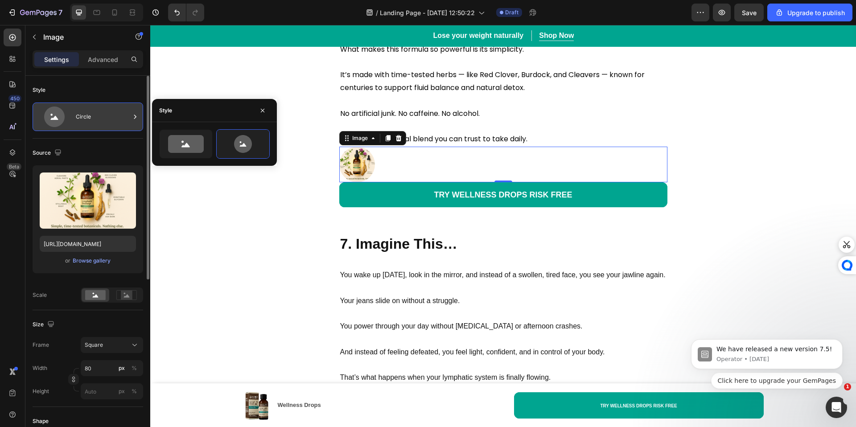
click at [108, 127] on div "Circle" at bounding box center [103, 117] width 54 height 21
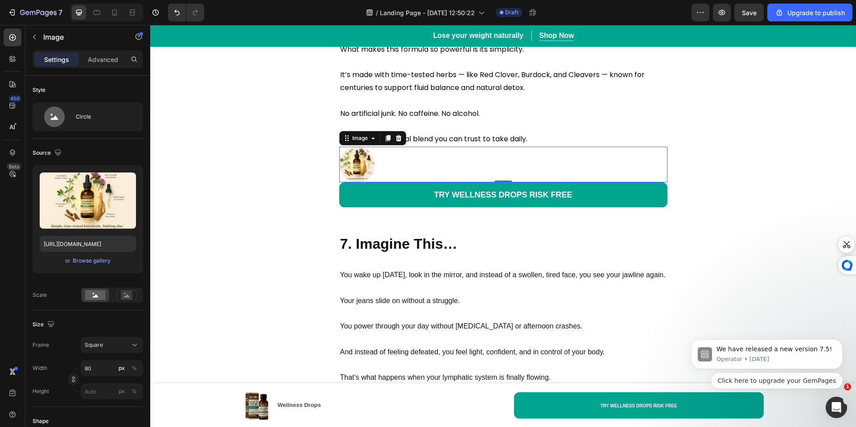
drag, startPoint x: 107, startPoint y: 111, endPoint x: 152, endPoint y: 128, distance: 48.5
click at [108, 113] on div "Circle" at bounding box center [103, 117] width 54 height 21
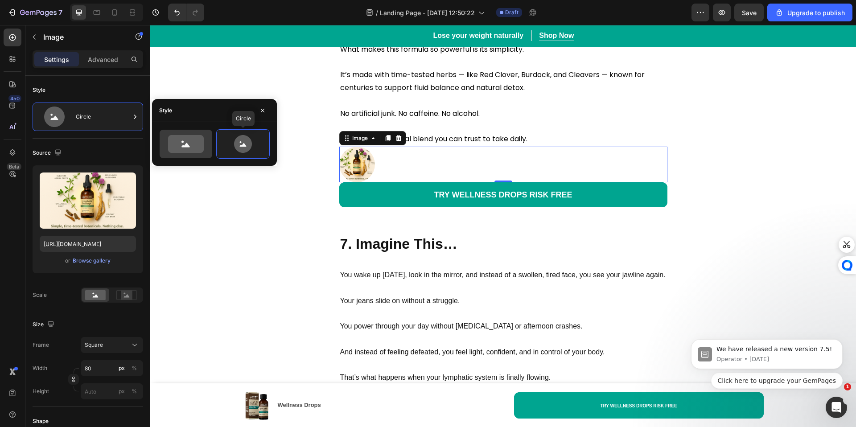
drag, startPoint x: 218, startPoint y: 141, endPoint x: 203, endPoint y: 144, distance: 15.0
click at [212, 143] on div "Circle" at bounding box center [214, 143] width 111 height 29
click at [203, 144] on icon at bounding box center [186, 144] width 36 height 18
type input "100"
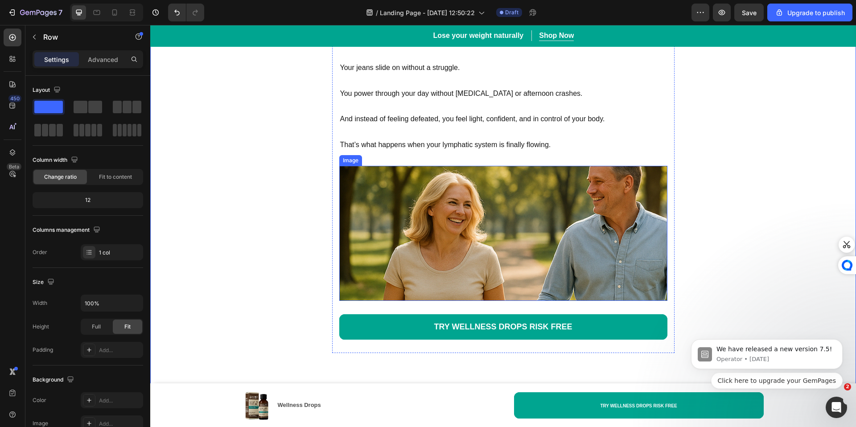
scroll to position [4337, 0]
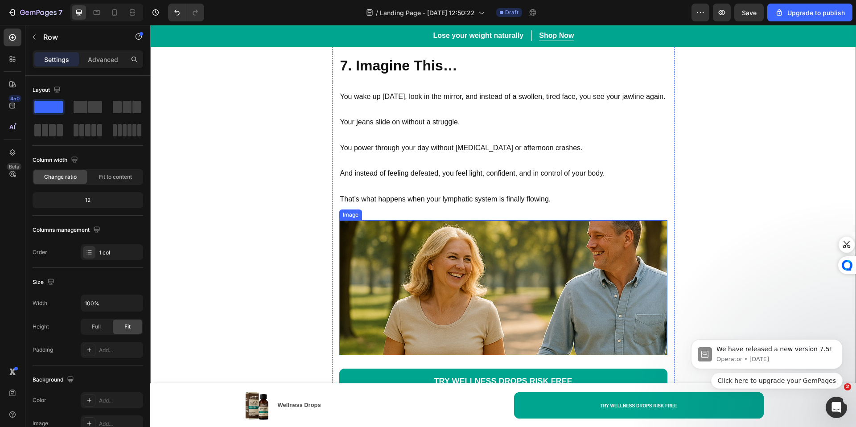
click at [464, 282] on img at bounding box center [503, 287] width 328 height 135
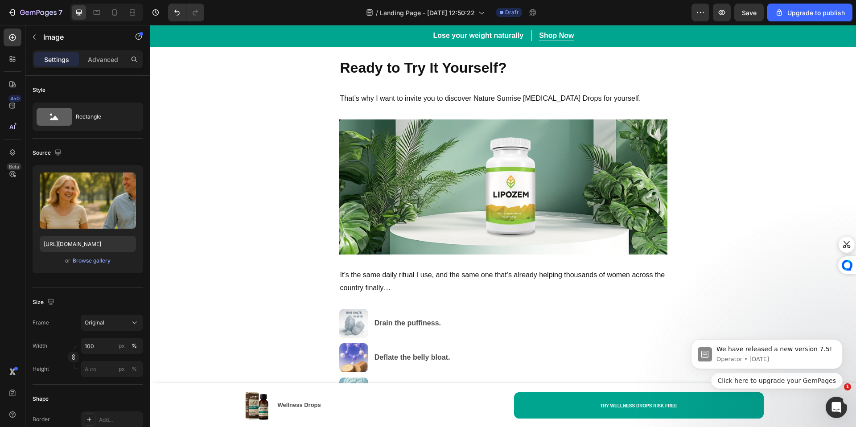
scroll to position [4726, 0]
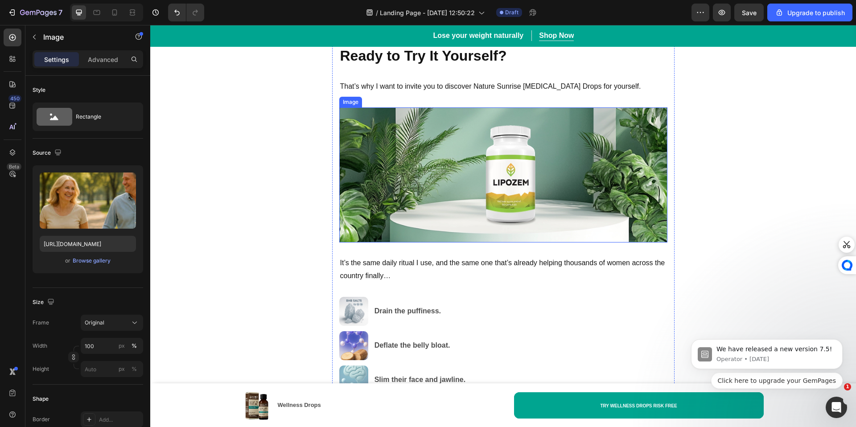
click at [538, 215] on img at bounding box center [503, 174] width 328 height 135
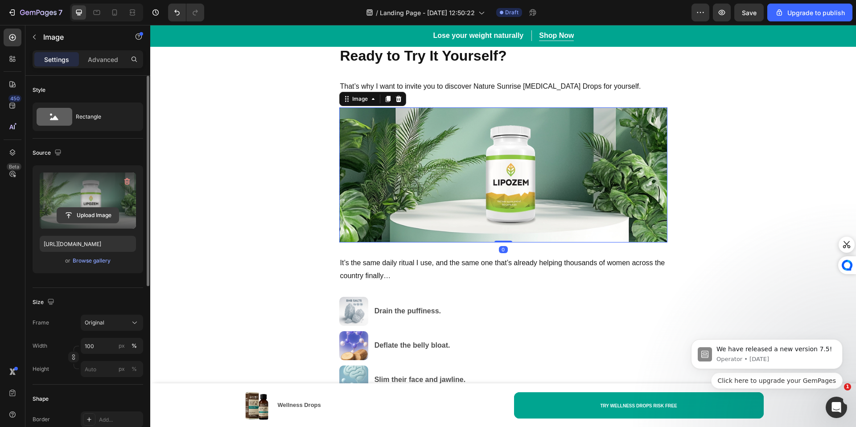
click at [79, 220] on input "file" at bounding box center [88, 215] width 62 height 15
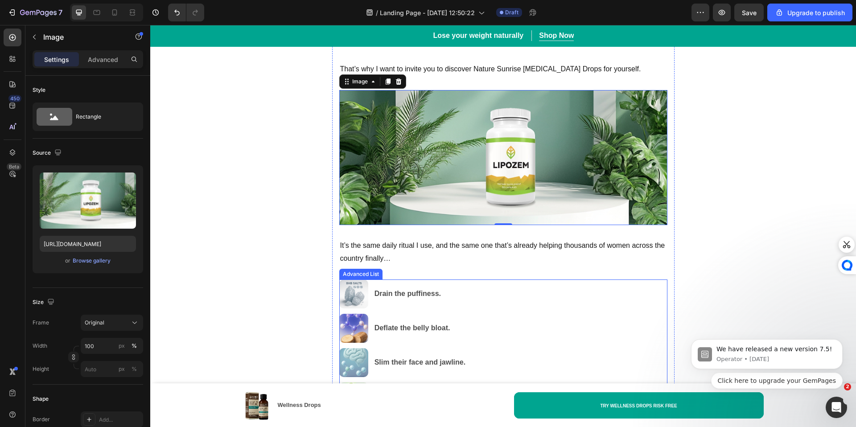
scroll to position [4744, 0]
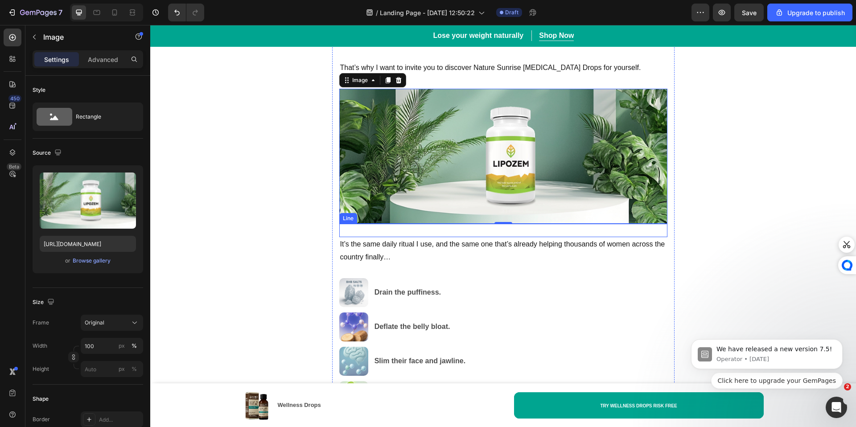
click at [485, 232] on div at bounding box center [503, 230] width 328 height 3
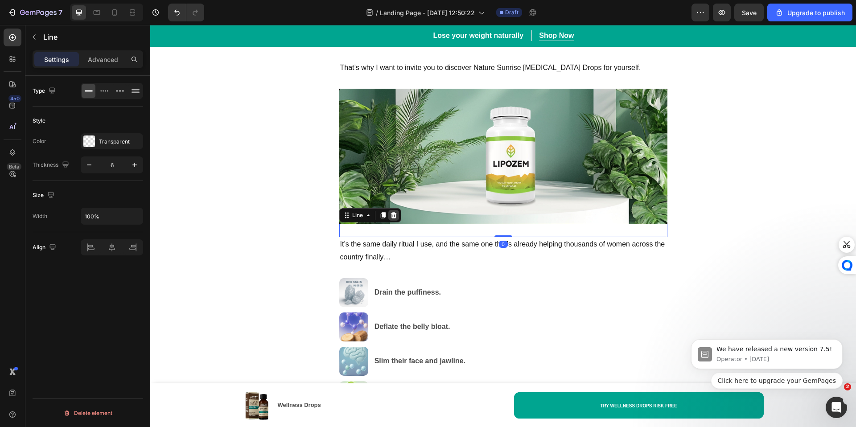
click at [390, 219] on icon at bounding box center [393, 215] width 7 height 7
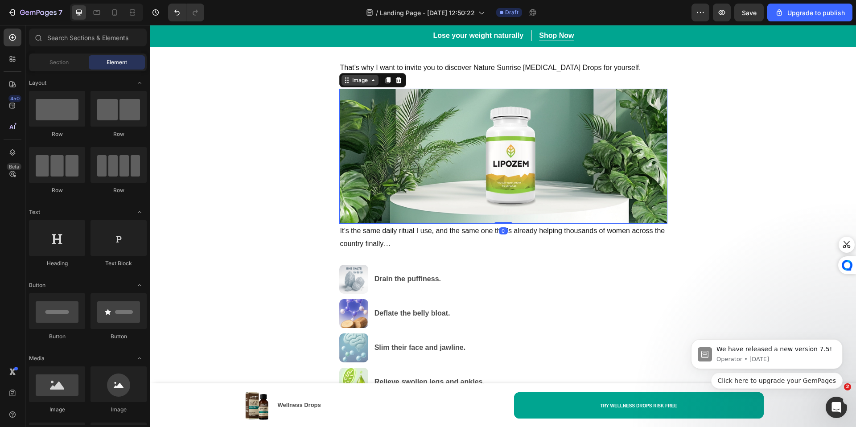
click at [351, 86] on div "Image" at bounding box center [359, 80] width 37 height 11
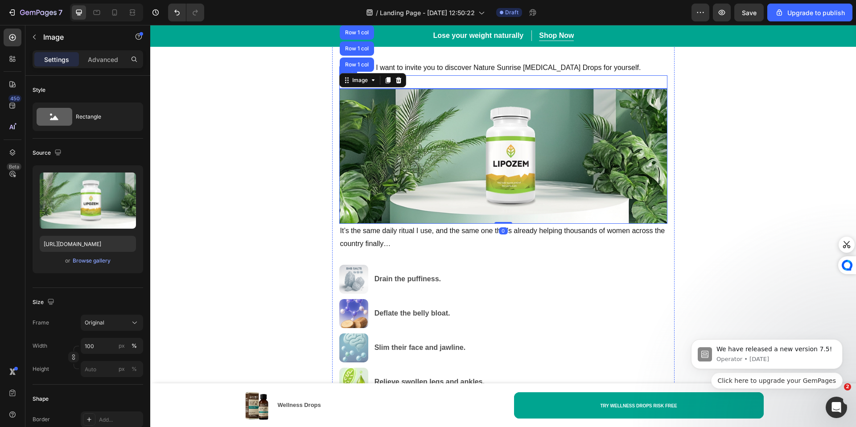
click at [433, 86] on div "Title Line" at bounding box center [503, 81] width 328 height 13
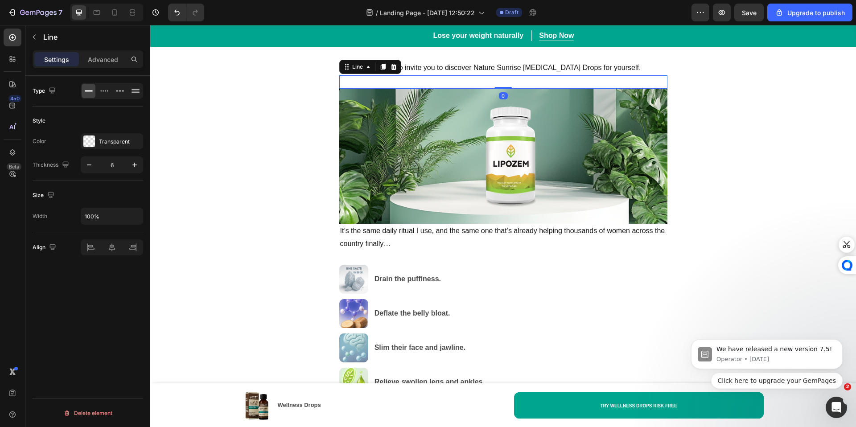
click at [445, 83] on div "Title Line 0" at bounding box center [503, 81] width 328 height 13
click at [391, 70] on icon at bounding box center [393, 67] width 6 height 6
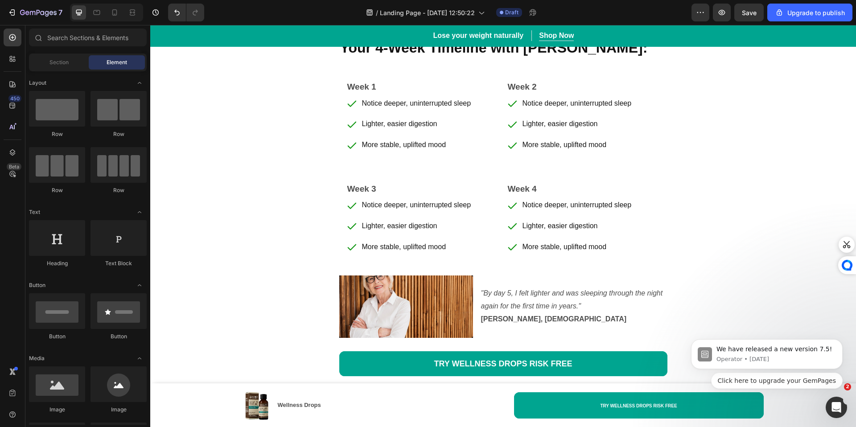
scroll to position [5290, 0]
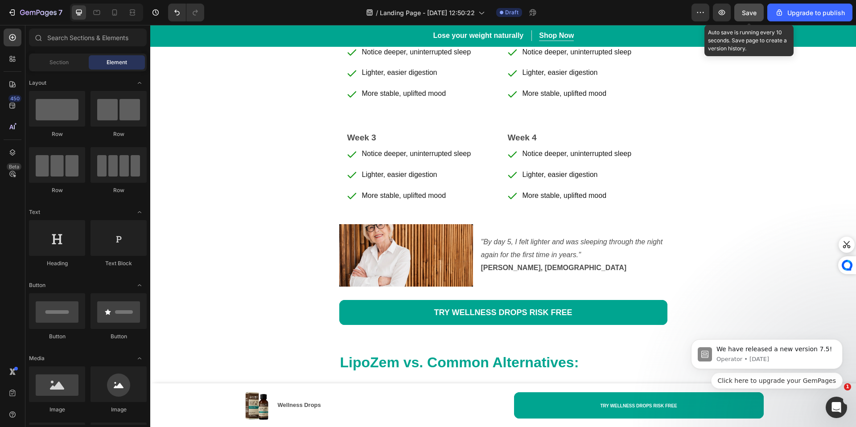
click at [746, 7] on button "Save" at bounding box center [748, 13] width 29 height 18
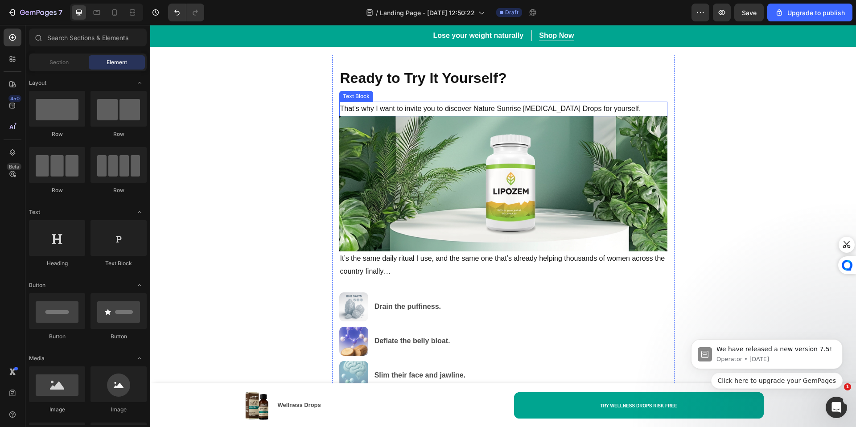
scroll to position [4720, 0]
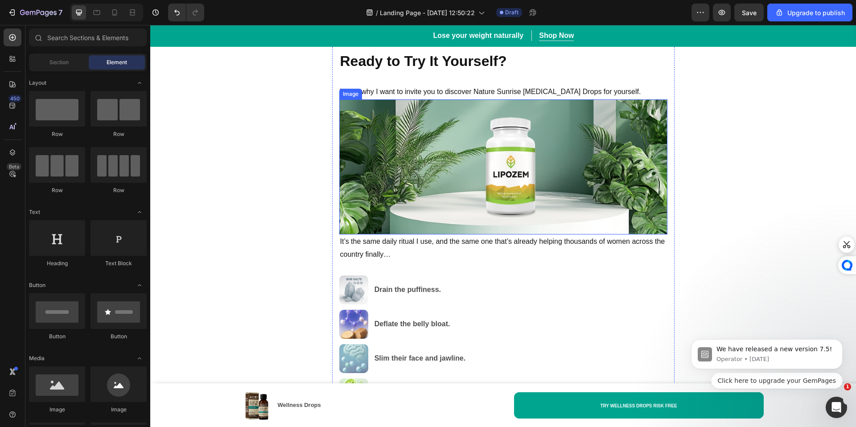
click at [529, 208] on img at bounding box center [503, 166] width 328 height 135
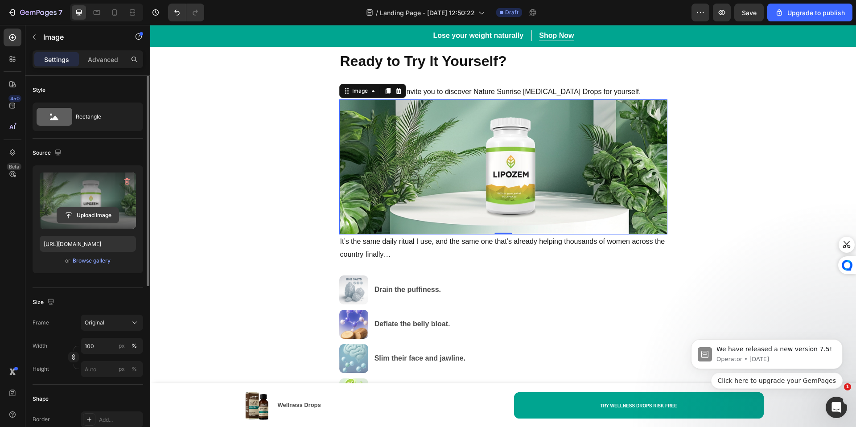
click at [99, 211] on input "file" at bounding box center [88, 215] width 62 height 15
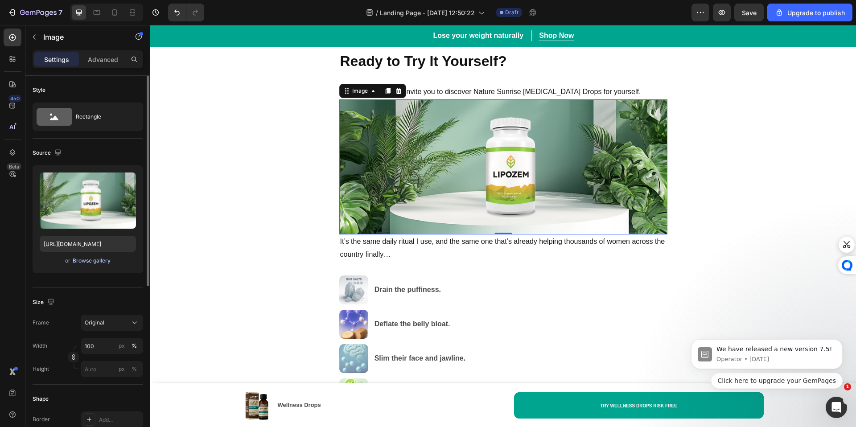
click at [78, 261] on div "Browse gallery" at bounding box center [92, 261] width 38 height 8
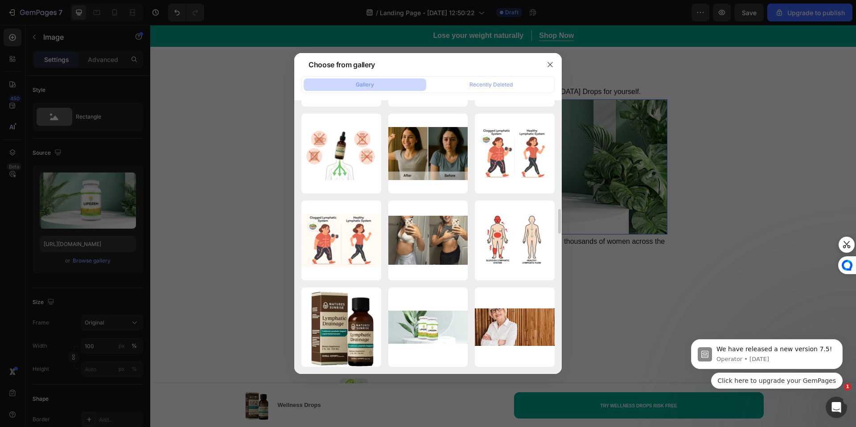
scroll to position [653, 0]
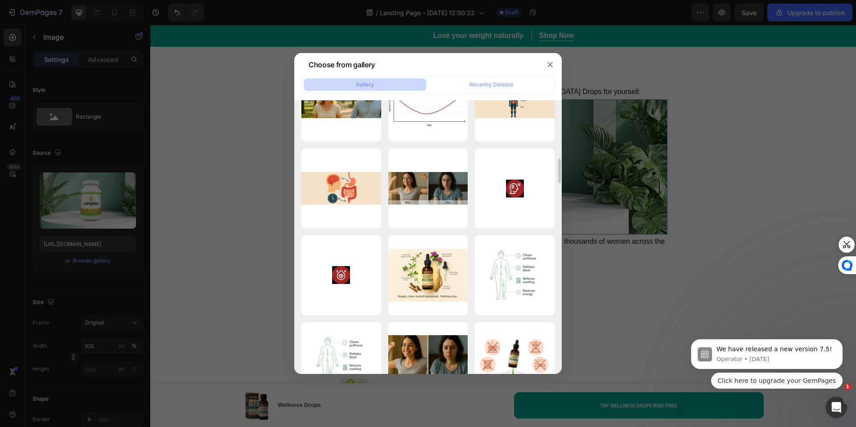
click at [606, 269] on div at bounding box center [428, 213] width 856 height 427
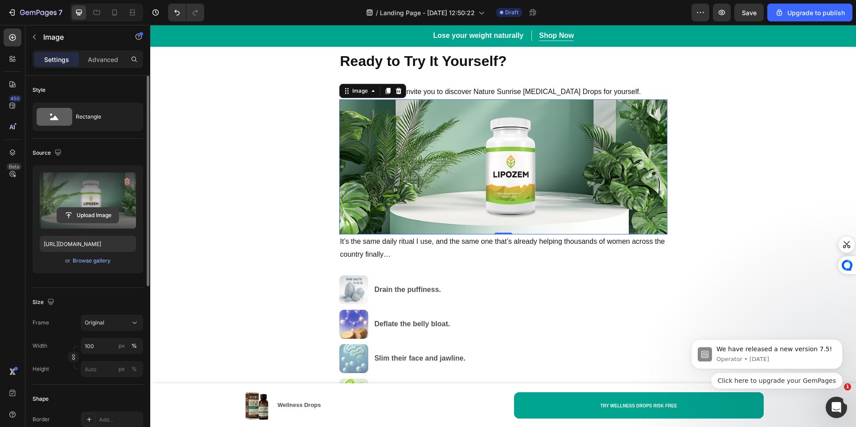
click at [96, 212] on input "file" at bounding box center [88, 215] width 62 height 15
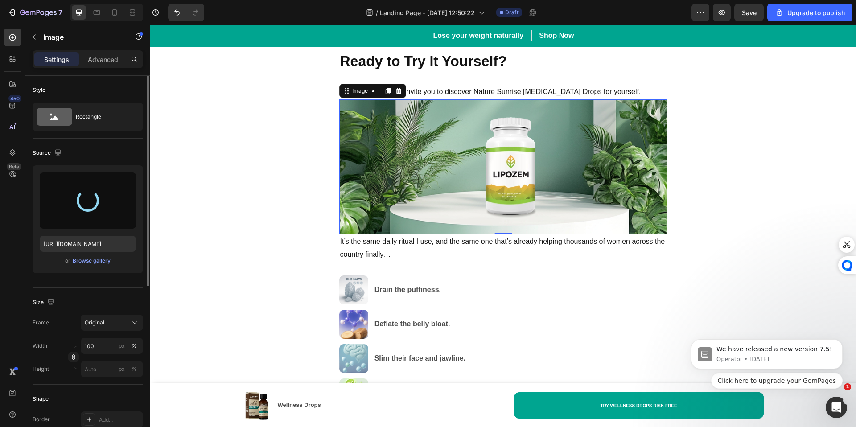
type input "[URL][DOMAIN_NAME]"
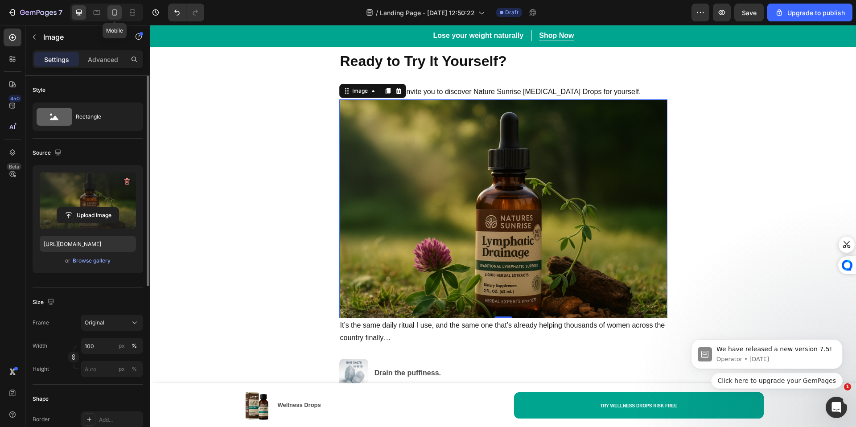
click at [109, 12] on div at bounding box center [114, 12] width 14 height 14
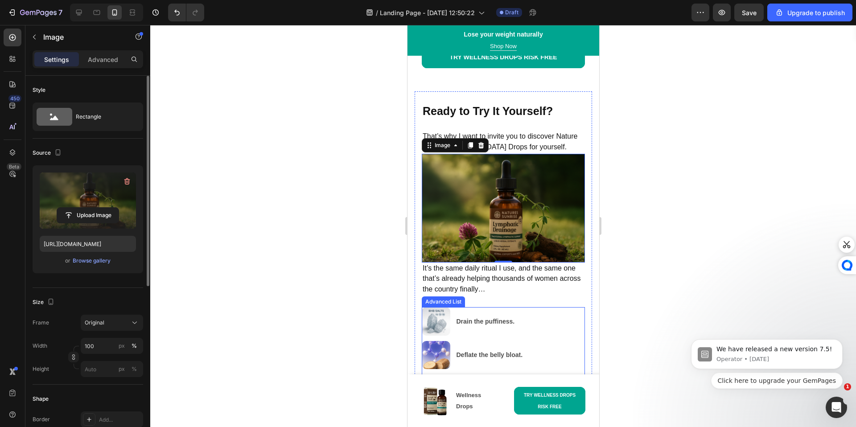
scroll to position [3992, 0]
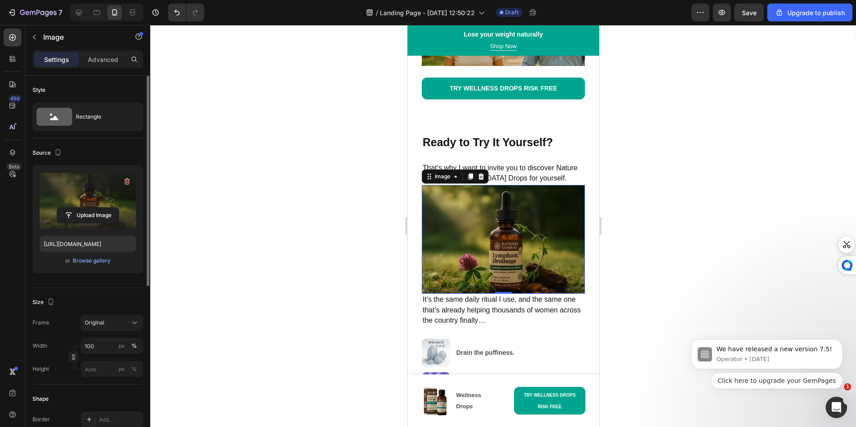
click at [504, 252] on img at bounding box center [502, 239] width 163 height 109
click at [476, 381] on p "Deflate the belly bloat." at bounding box center [520, 386] width 128 height 11
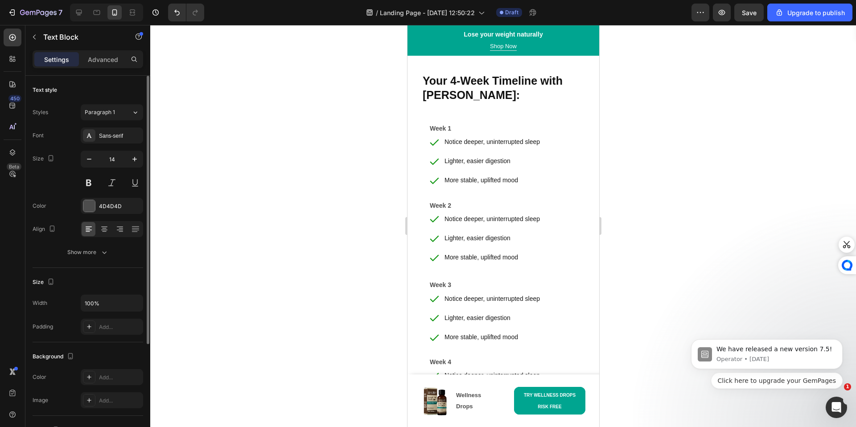
scroll to position [4543, 0]
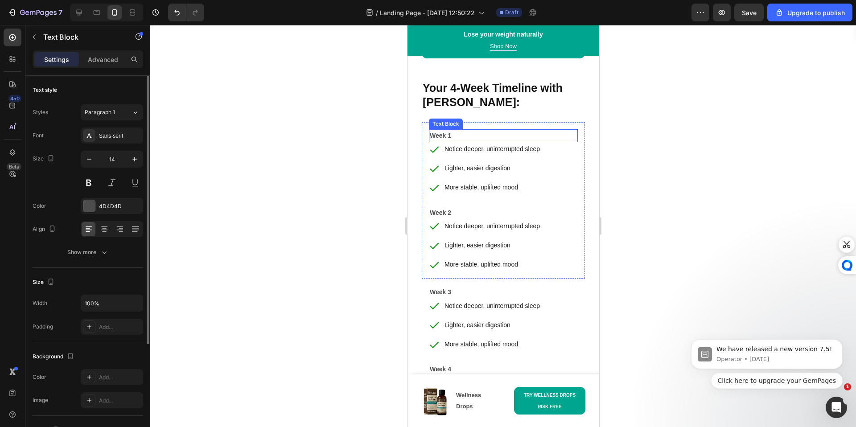
click at [467, 130] on p "Week 1" at bounding box center [502, 135] width 147 height 11
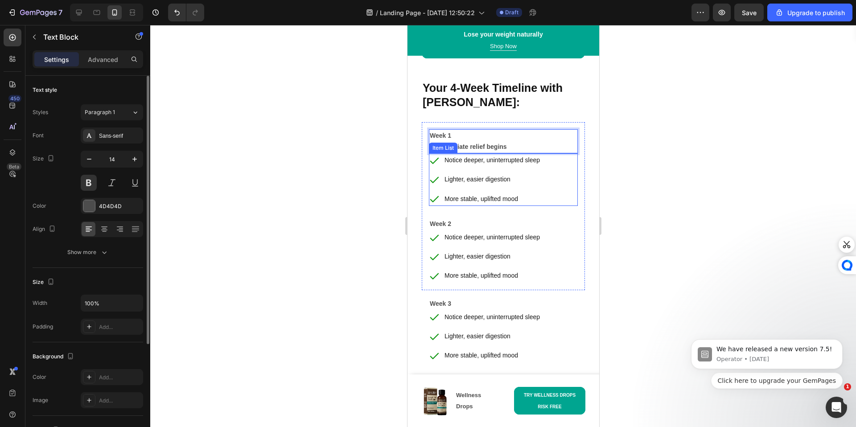
click at [468, 193] on p "More stable, uplifted mood" at bounding box center [491, 198] width 95 height 11
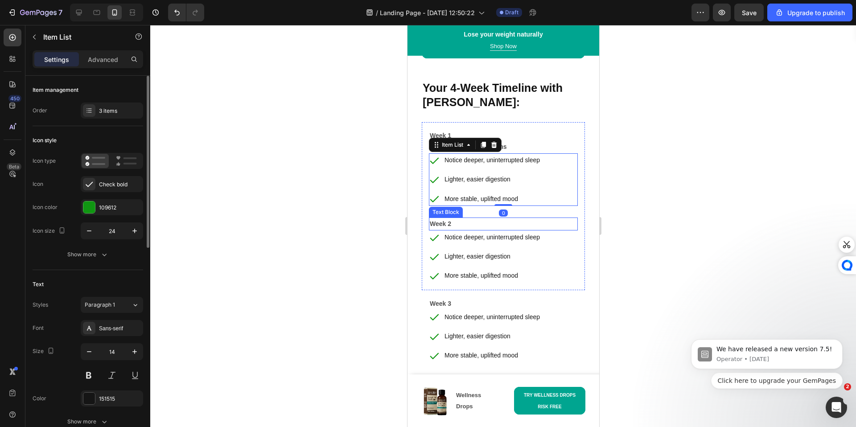
click at [479, 230] on div "Notice deeper, uninterrupted sleep" at bounding box center [492, 237] width 98 height 14
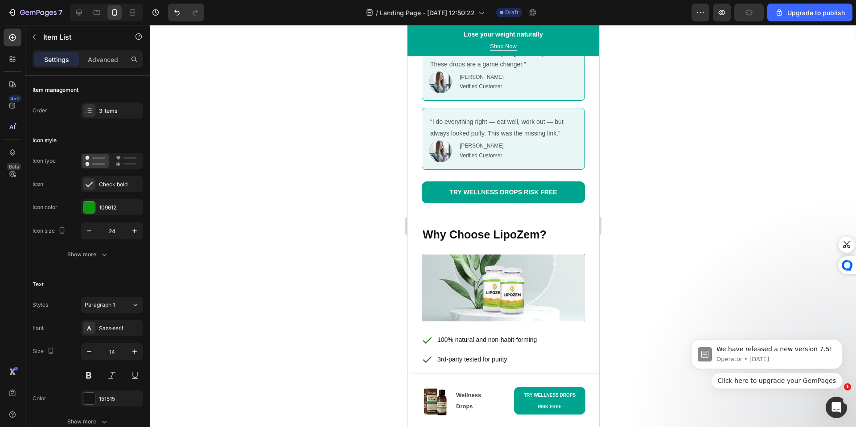
scroll to position [4543, 0]
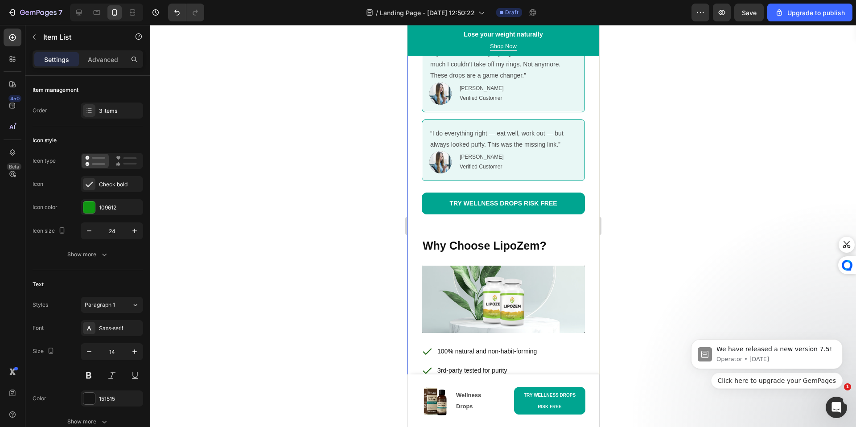
click at [658, 124] on div at bounding box center [503, 226] width 706 height 402
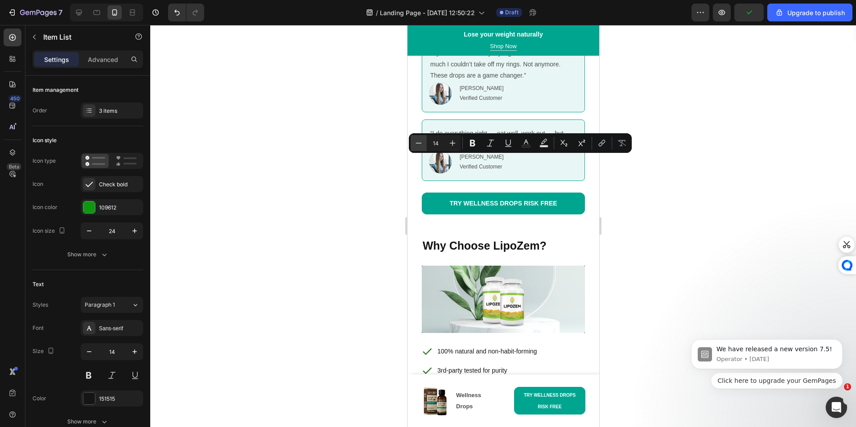
click at [422, 148] on button "Minus" at bounding box center [419, 143] width 16 height 16
type input "12"
drag, startPoint x: 2, startPoint y: 130, endPoint x: 47, endPoint y: 135, distance: 45.2
click at [386, 175] on div at bounding box center [503, 226] width 706 height 402
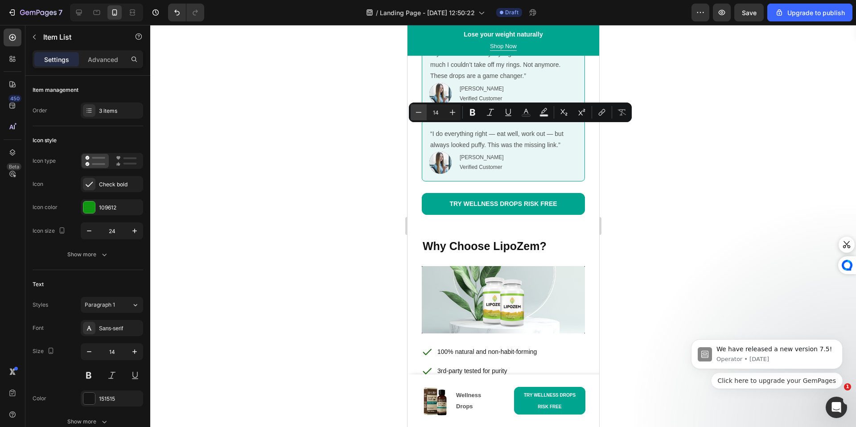
click at [424, 111] on button "Minus" at bounding box center [419, 112] width 16 height 16
click at [426, 111] on button "Minus" at bounding box center [419, 112] width 16 height 16
click at [421, 112] on icon "Editor contextual toolbar" at bounding box center [419, 112] width 6 height 0
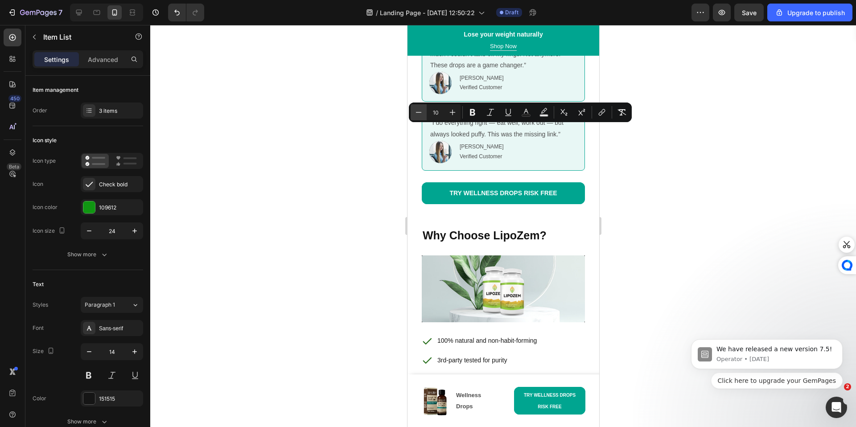
click at [421, 112] on icon "Editor contextual toolbar" at bounding box center [419, 112] width 6 height 0
click at [454, 110] on icon "Editor contextual toolbar" at bounding box center [452, 112] width 9 height 9
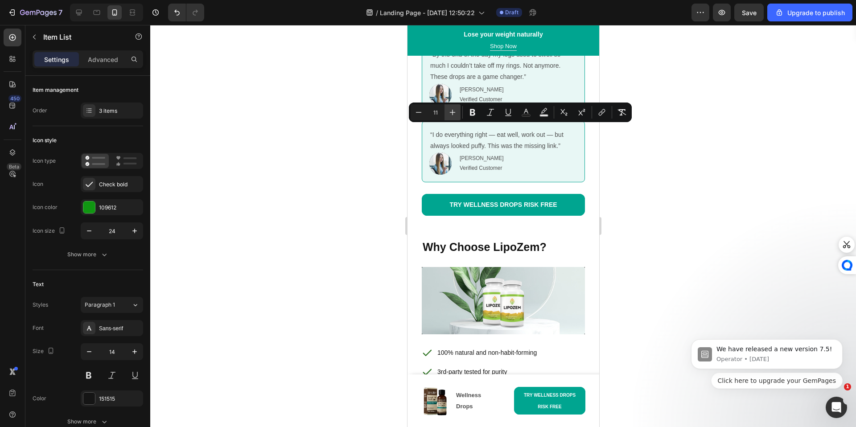
drag, startPoint x: 454, startPoint y: 110, endPoint x: 6, endPoint y: 107, distance: 448.0
click at [454, 110] on icon "Editor contextual toolbar" at bounding box center [452, 112] width 9 height 9
type input "12"
click at [382, 181] on div at bounding box center [503, 226] width 706 height 402
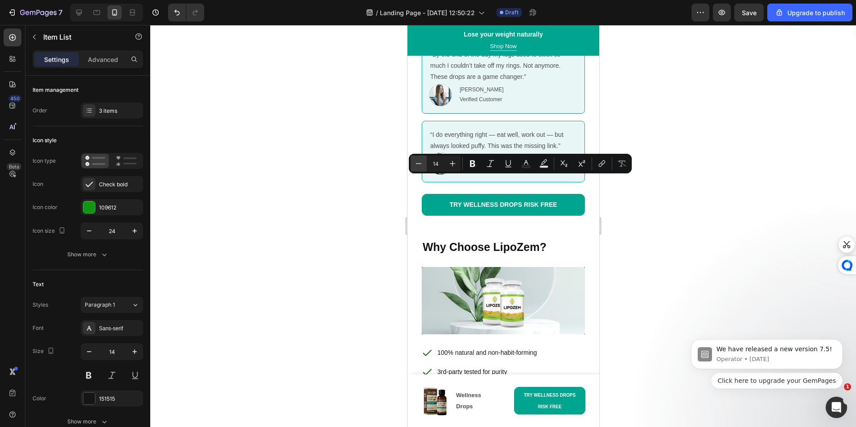
click at [413, 162] on button "Minus" at bounding box center [419, 164] width 16 height 16
type input "12"
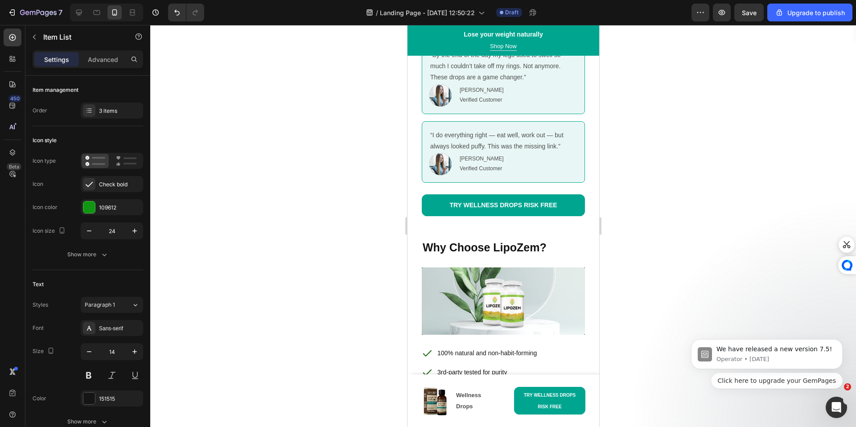
click at [31, 39] on icon "button" at bounding box center [34, 36] width 7 height 7
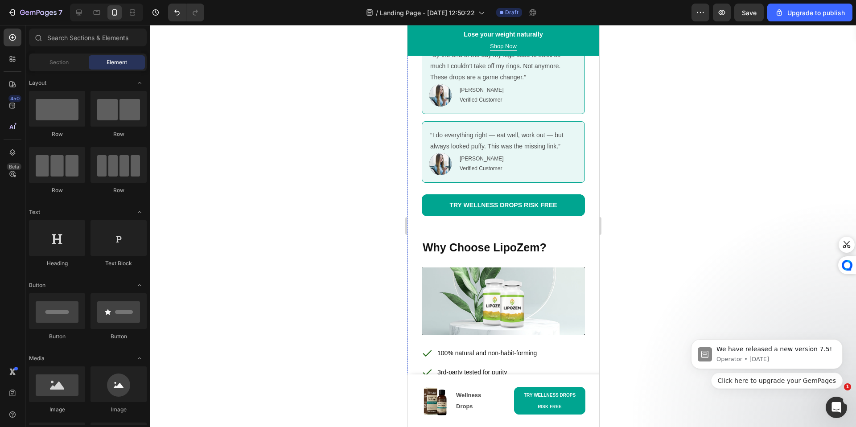
click at [2, 143] on div "450 Beta" at bounding box center [12, 226] width 25 height 402
click at [20, 155] on div at bounding box center [13, 153] width 18 height 18
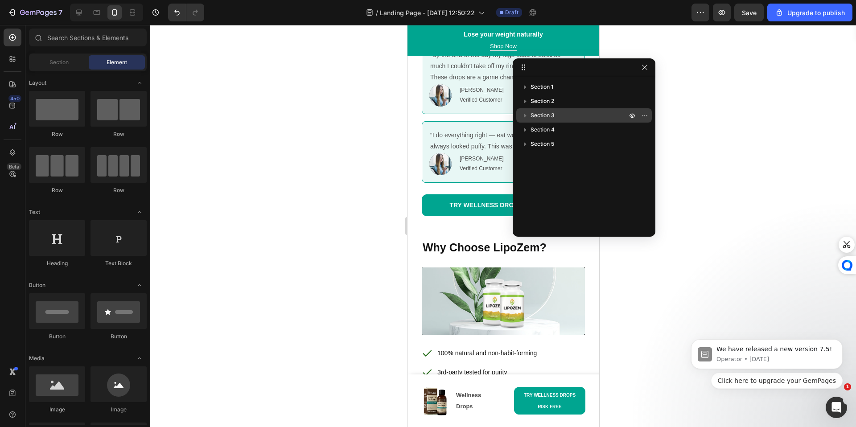
click at [561, 110] on div "Section 3" at bounding box center [584, 115] width 128 height 14
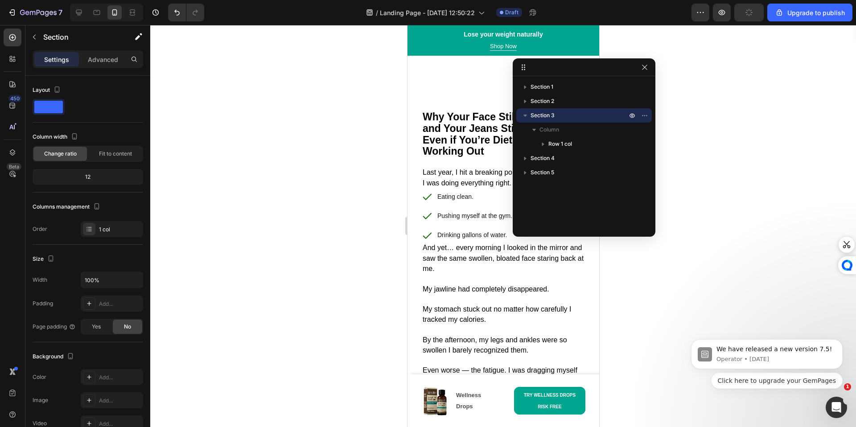
scroll to position [0, 0]
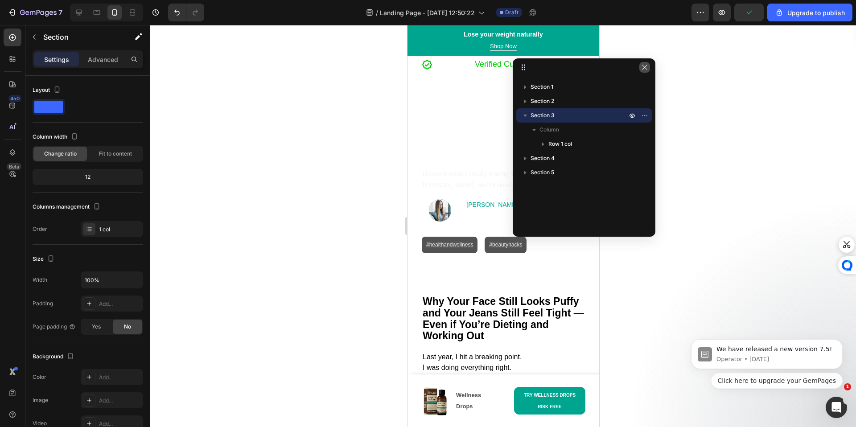
click at [642, 67] on icon "button" at bounding box center [644, 67] width 7 height 7
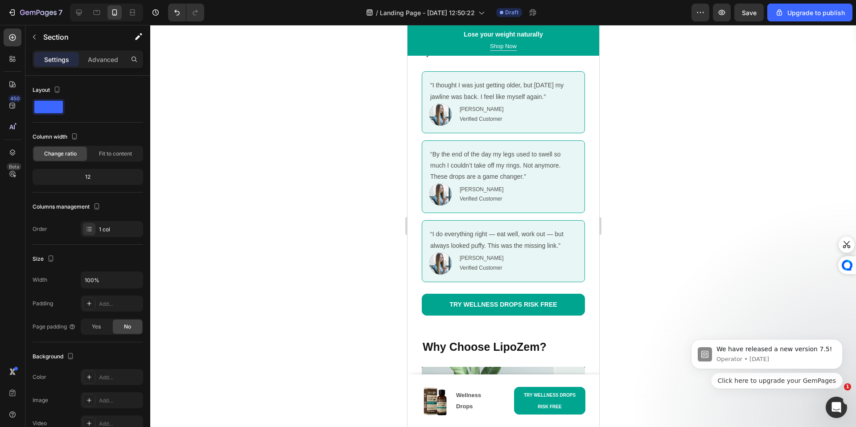
scroll to position [4612, 0]
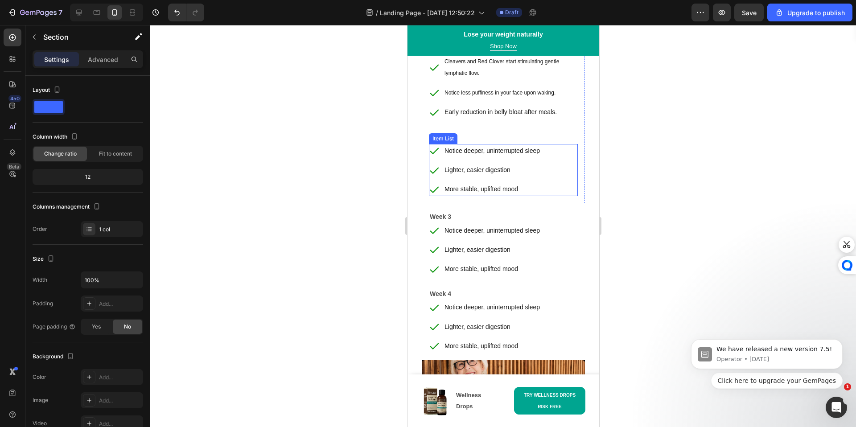
click at [471, 191] on p "More stable, uplifted mood" at bounding box center [491, 189] width 95 height 11
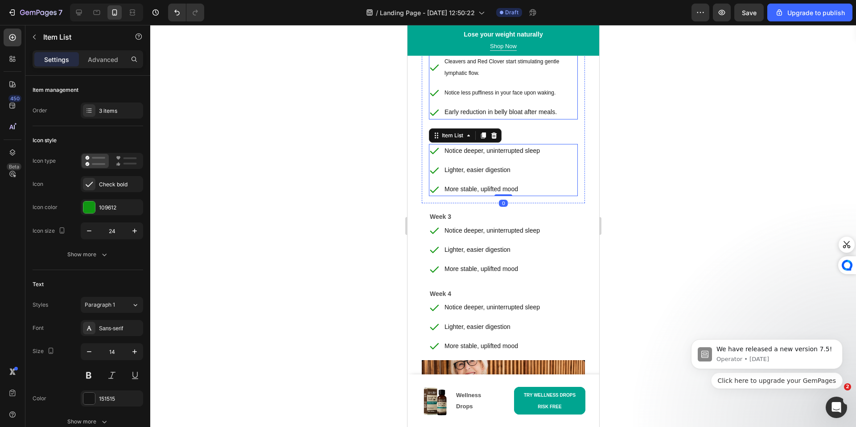
click at [513, 111] on p "Early reduction in belly bloat after meals." at bounding box center [510, 112] width 132 height 11
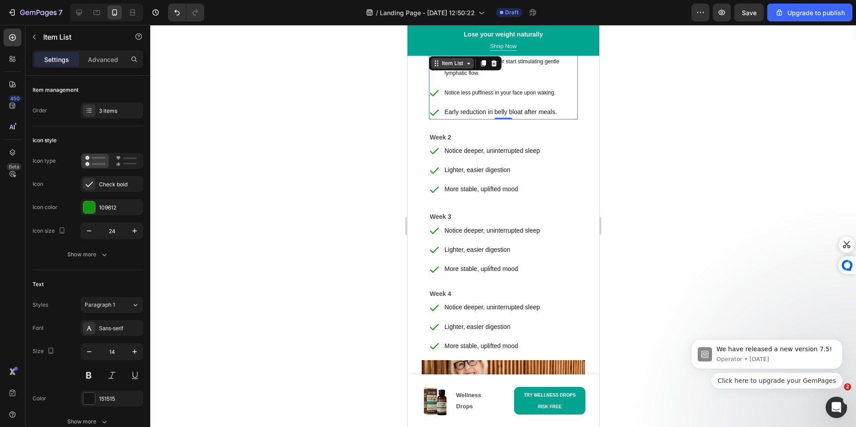
click at [465, 65] on icon at bounding box center [467, 63] width 7 height 7
click at [484, 65] on icon at bounding box center [483, 63] width 5 height 6
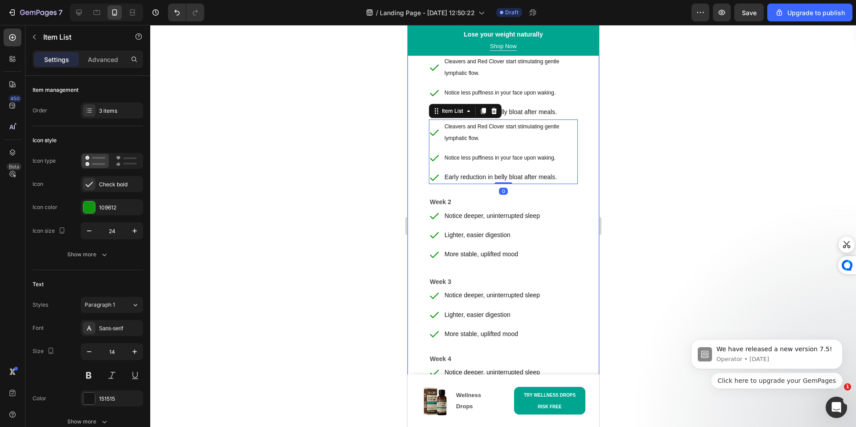
click at [363, 186] on div at bounding box center [503, 226] width 706 height 402
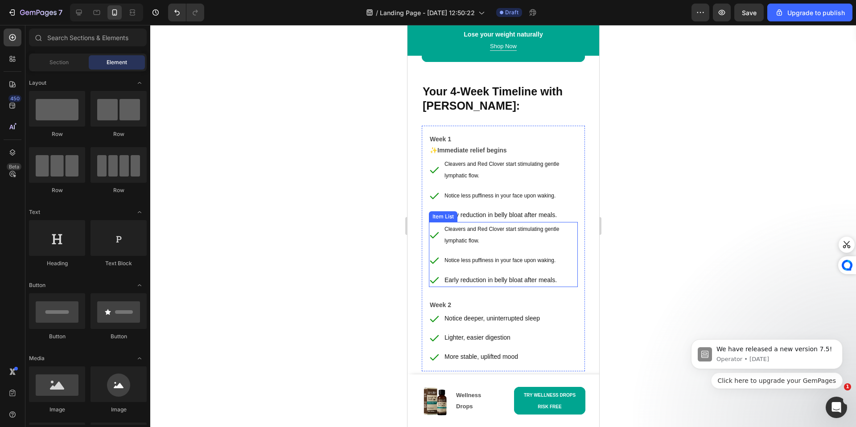
scroll to position [4540, 0]
click at [480, 272] on div "Early reduction in belly bloat after meals." at bounding box center [510, 279] width 135 height 14
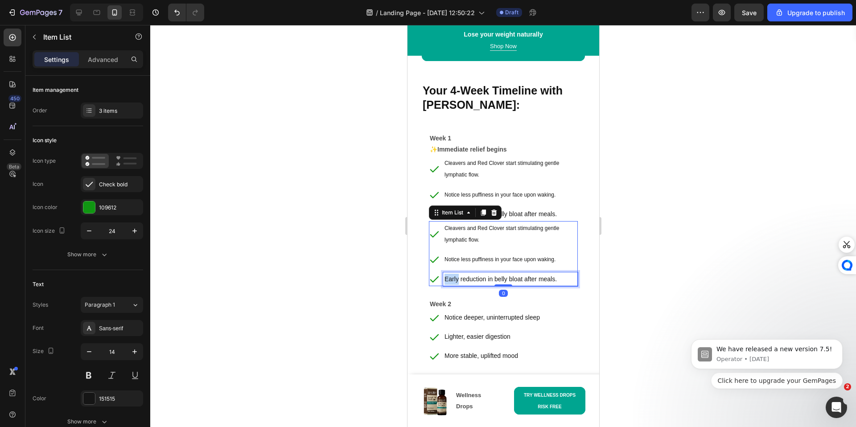
click at [481, 272] on div "Early reduction in belly bloat after meals." at bounding box center [510, 279] width 135 height 14
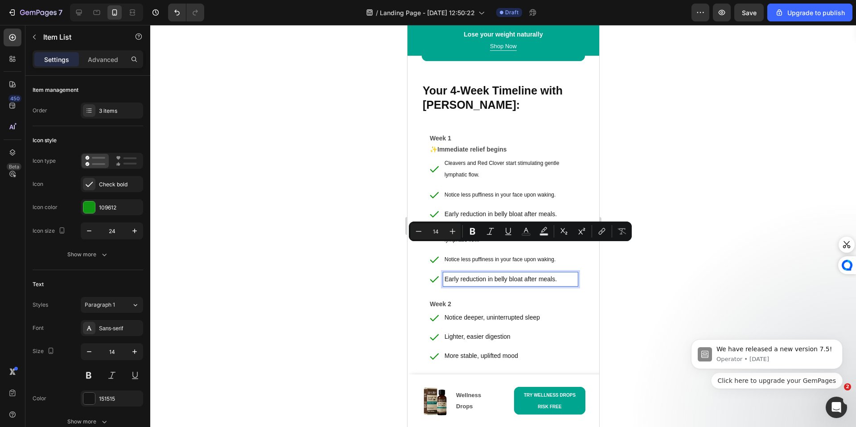
click at [484, 274] on p "Early reduction in belly bloat after meals." at bounding box center [510, 279] width 132 height 11
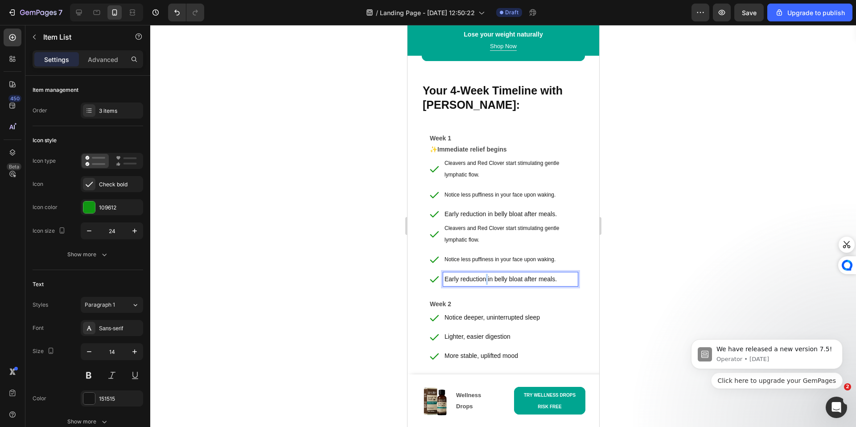
click at [484, 274] on p "Early reduction in belly bloat after meals." at bounding box center [510, 279] width 132 height 11
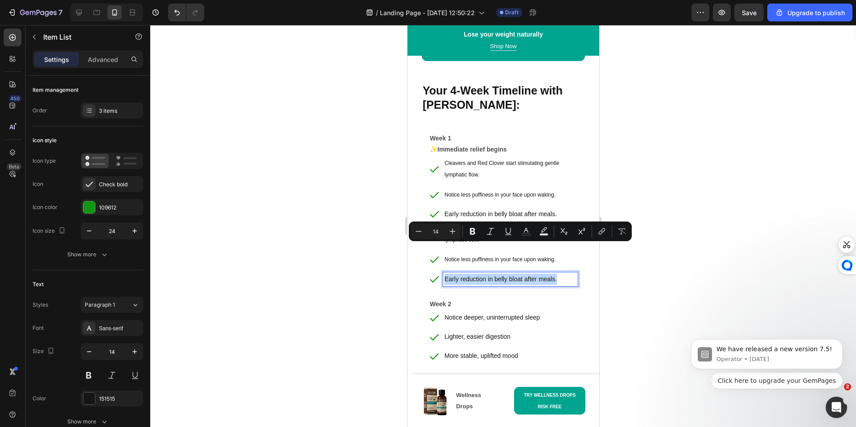
click at [484, 274] on p "Early reduction in belly bloat after meals." at bounding box center [510, 279] width 132 height 11
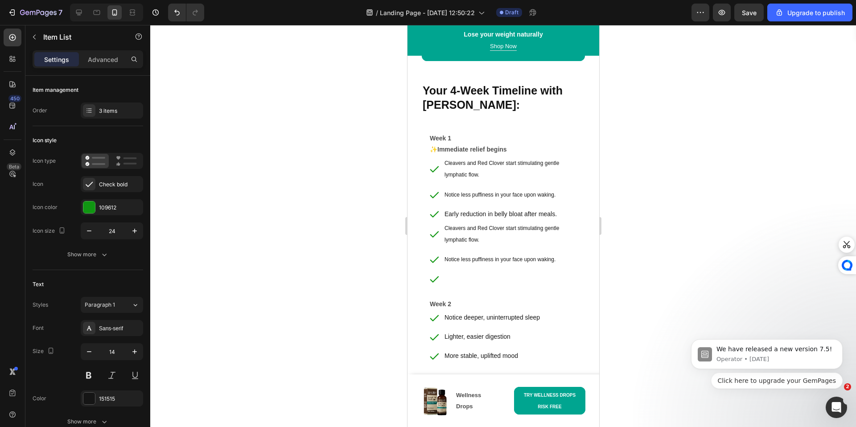
click at [429, 274] on icon at bounding box center [433, 279] width 11 height 11
click at [432, 276] on icon at bounding box center [434, 279] width 9 height 6
click at [434, 276] on icon at bounding box center [434, 279] width 9 height 6
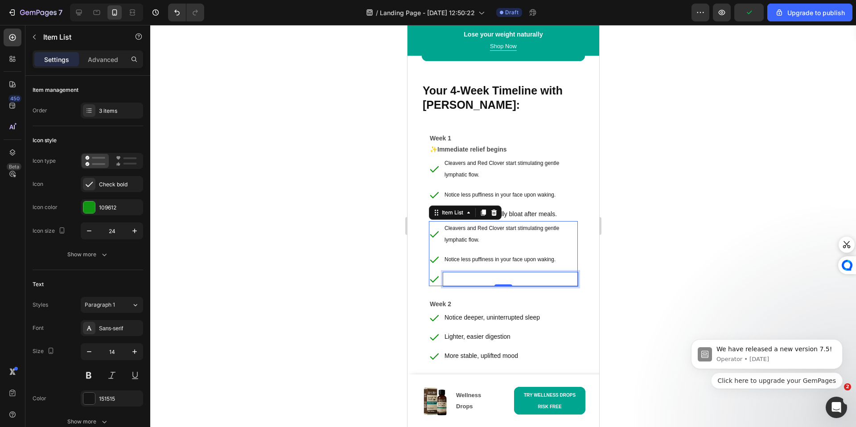
click at [443, 272] on div "Rich Text Editor. Editing area: main" at bounding box center [510, 279] width 135 height 14
click at [455, 254] on p "Notice less puffiness in your face upon waking." at bounding box center [510, 260] width 132 height 12
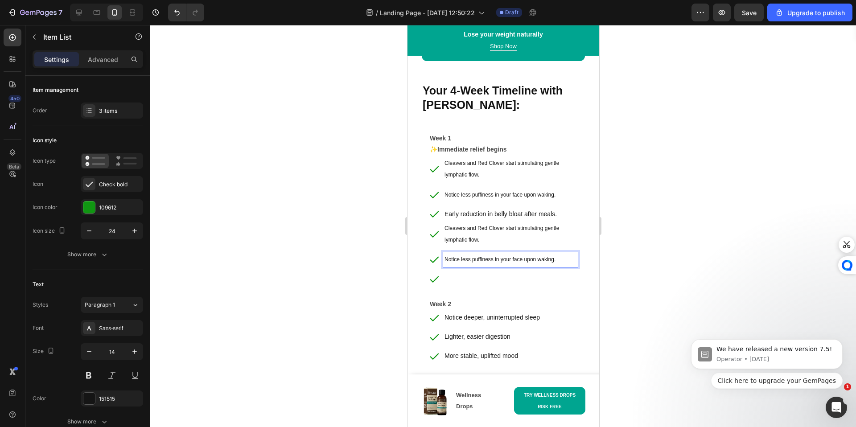
click at [640, 204] on div at bounding box center [503, 226] width 706 height 402
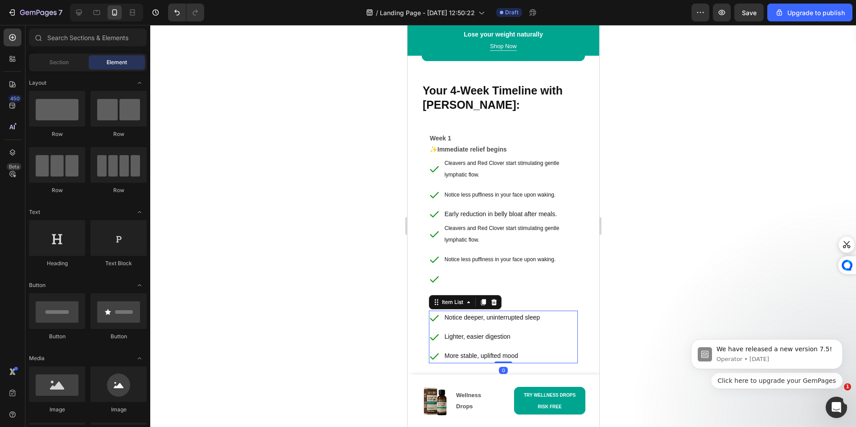
click at [509, 312] on p "Notice deeper, uninterrupted sleep" at bounding box center [491, 317] width 95 height 11
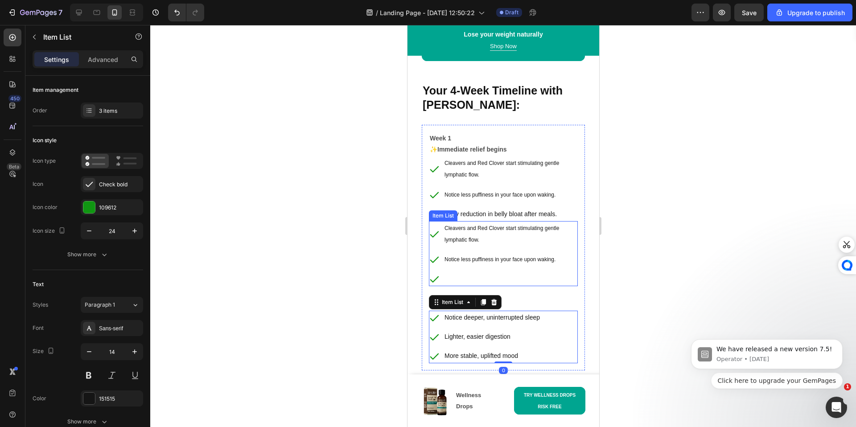
click at [503, 274] on p "Rich Text Editor. Editing area: main" at bounding box center [510, 279] width 132 height 11
click at [435, 274] on icon at bounding box center [433, 279] width 11 height 11
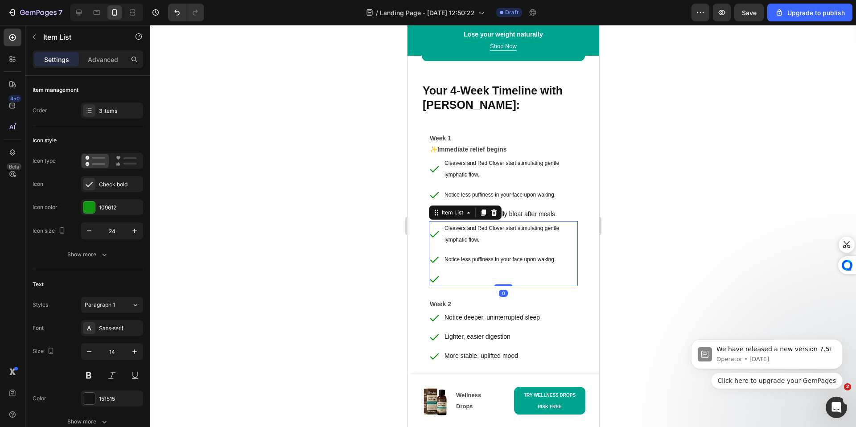
click at [434, 276] on icon at bounding box center [434, 279] width 9 height 6
click at [460, 207] on div "Item List" at bounding box center [452, 212] width 43 height 11
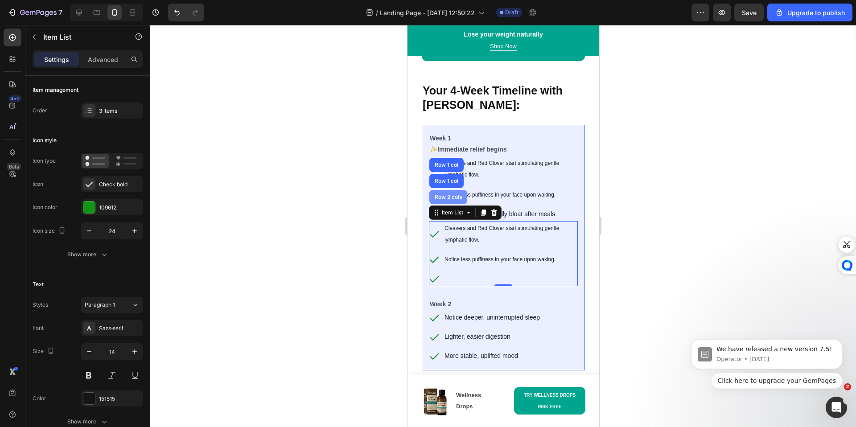
click at [460, 190] on div "Row 2 cols" at bounding box center [448, 197] width 38 height 14
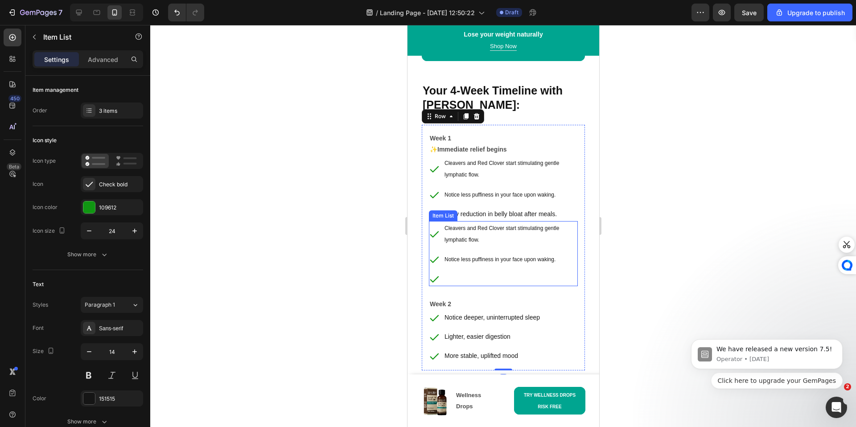
click at [469, 274] on p "Rich Text Editor. Editing area: main" at bounding box center [510, 279] width 132 height 11
click at [458, 209] on div "Item List" at bounding box center [451, 213] width 25 height 8
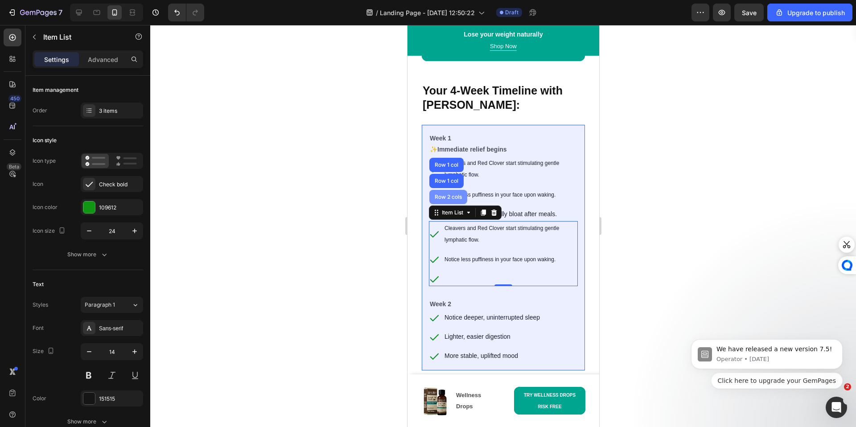
click at [434, 190] on div "Row 2 cols" at bounding box center [448, 197] width 38 height 14
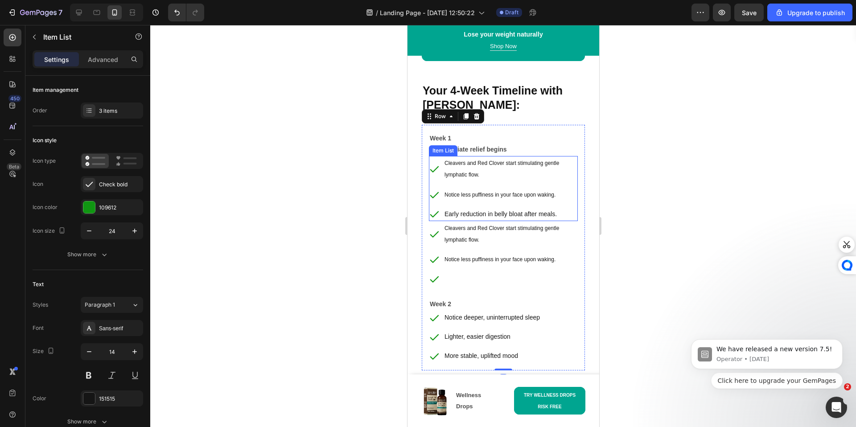
click at [436, 209] on icon at bounding box center [433, 214] width 11 height 11
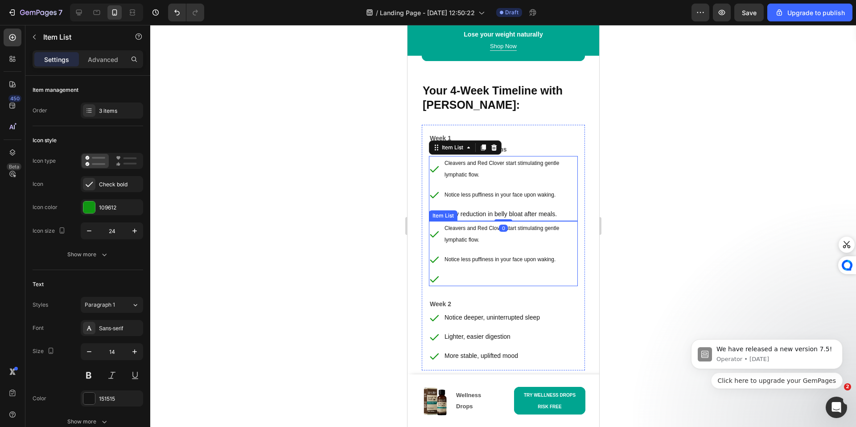
click at [444, 274] on p "Rich Text Editor. Editing area: main" at bounding box center [510, 279] width 132 height 11
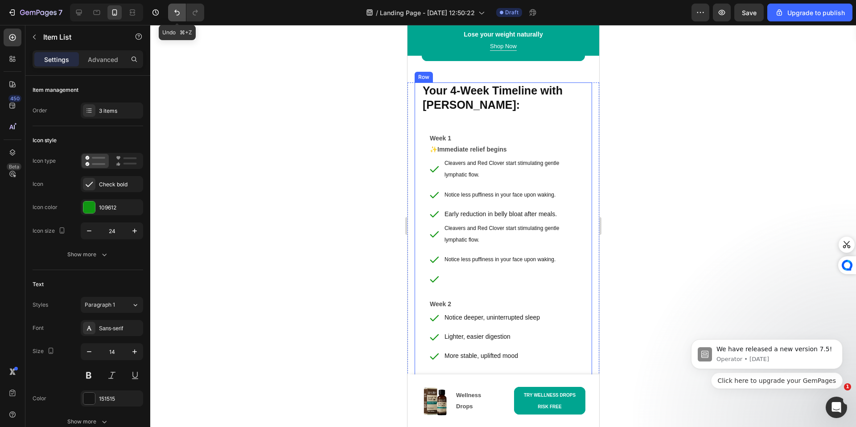
click at [170, 12] on button "Undo/Redo" at bounding box center [177, 13] width 18 height 18
click at [171, 12] on button "Undo/Redo" at bounding box center [177, 13] width 18 height 18
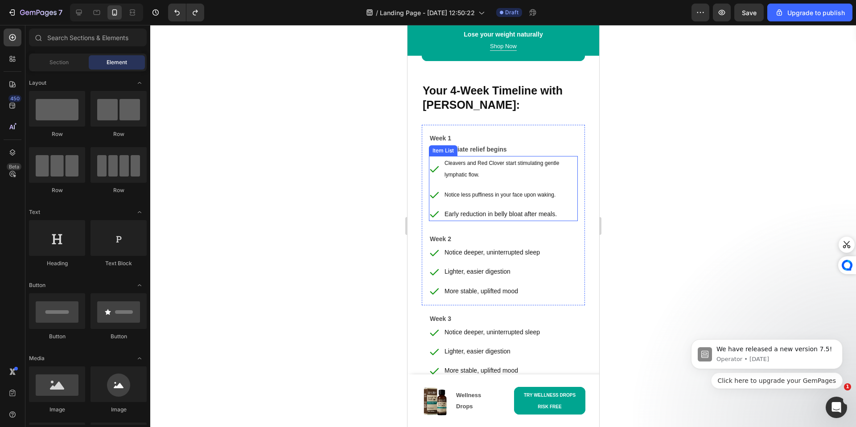
click at [484, 209] on p "Early reduction in belly bloat after meals." at bounding box center [510, 214] width 132 height 11
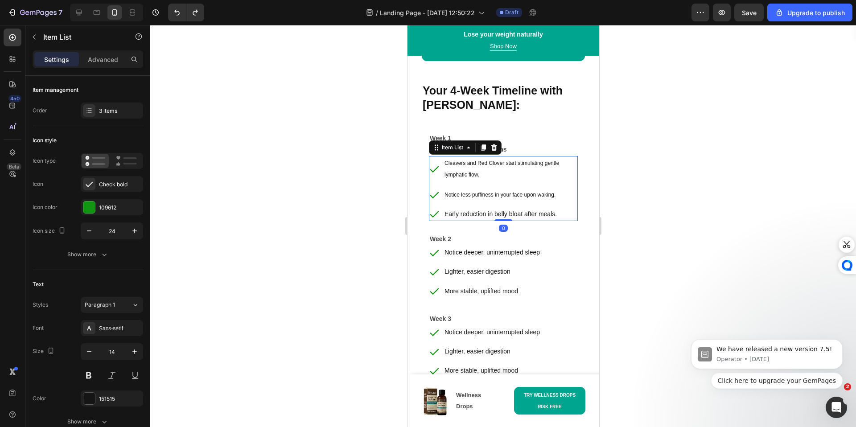
click at [484, 209] on p "Early reduction in belly bloat after meals." at bounding box center [510, 214] width 132 height 11
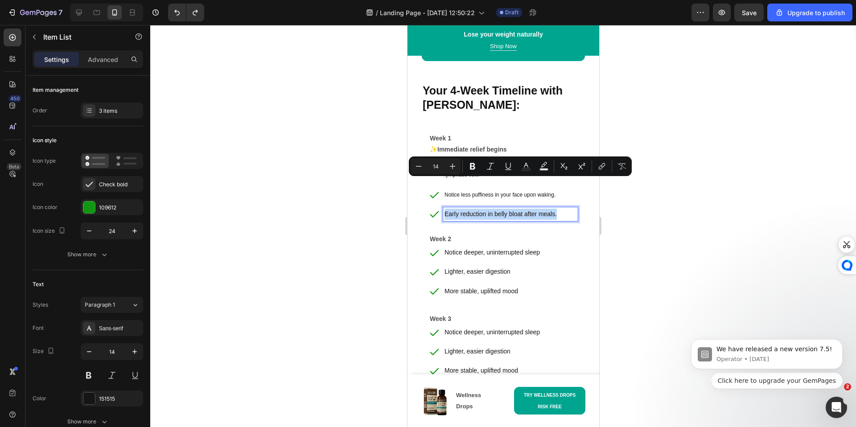
click at [484, 209] on p "Early reduction in belly bloat after meals." at bounding box center [510, 214] width 132 height 11
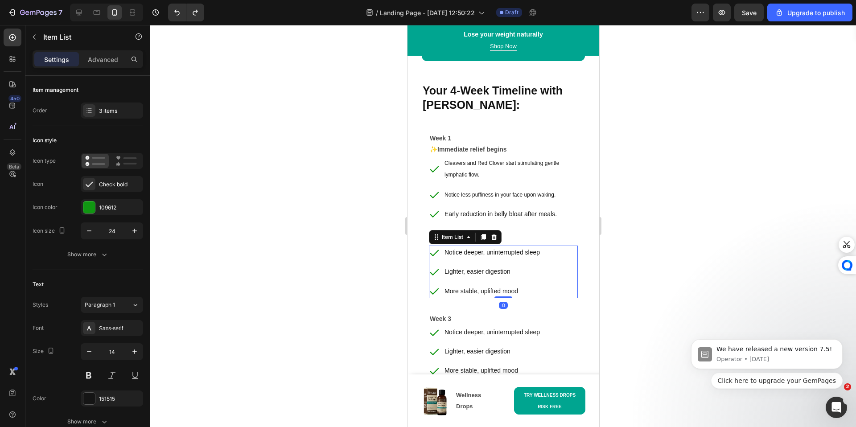
click at [476, 266] on p "Lighter, easier digestion" at bounding box center [491, 271] width 95 height 11
click at [483, 209] on p "Early reduction in belly bloat after meals." at bounding box center [510, 214] width 132 height 11
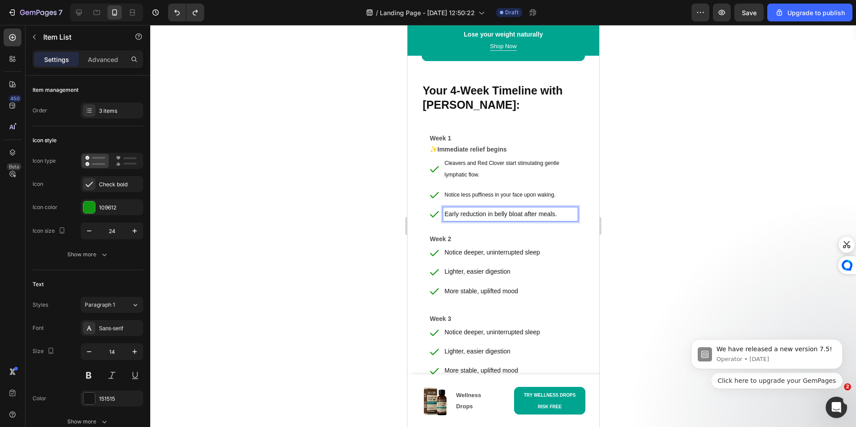
click at [483, 209] on p "Early reduction in belly bloat after meals." at bounding box center [510, 214] width 132 height 11
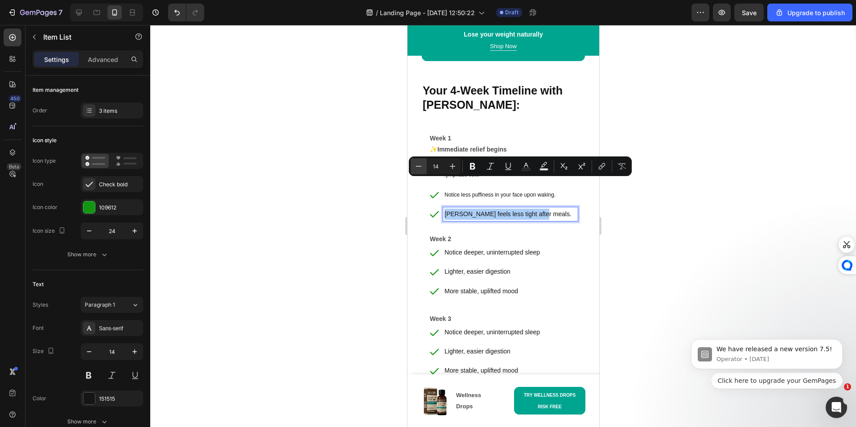
click at [419, 164] on icon "Editor contextual toolbar" at bounding box center [418, 166] width 9 height 9
drag, startPoint x: 419, startPoint y: 164, endPoint x: 54, endPoint y: 178, distance: 365.7
click at [419, 164] on icon "Editor contextual toolbar" at bounding box center [418, 166] width 9 height 9
type input "12"
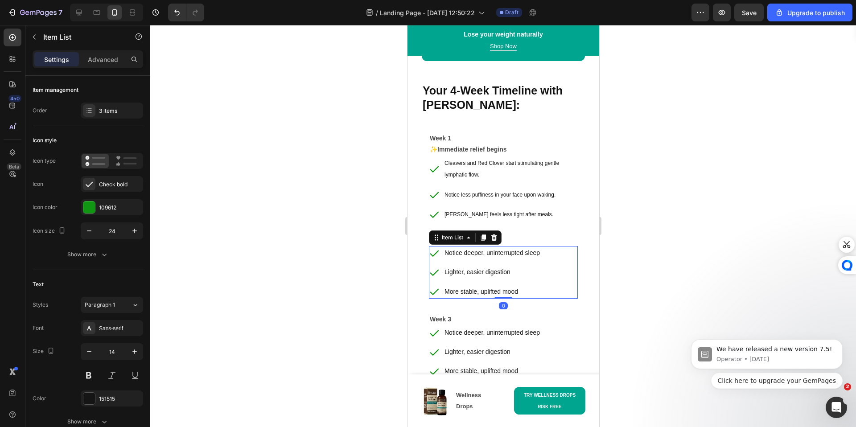
click at [508, 247] on p "Notice deeper, uninterrupted sleep" at bounding box center [491, 252] width 95 height 11
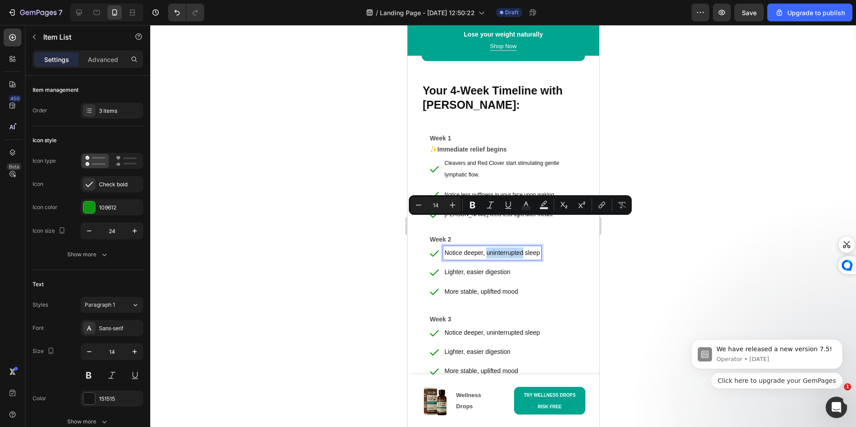
click at [518, 247] on p "Notice deeper, uninterrupted sleep" at bounding box center [491, 252] width 95 height 11
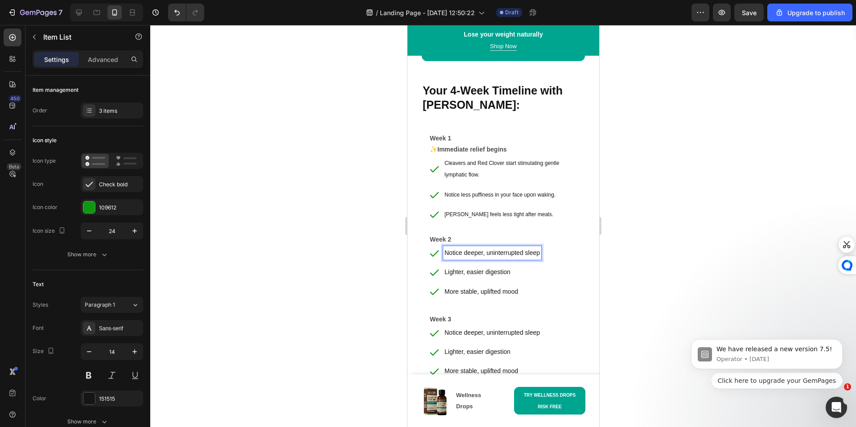
click at [521, 247] on p "Notice deeper, uninterrupted sleep" at bounding box center [491, 252] width 95 height 11
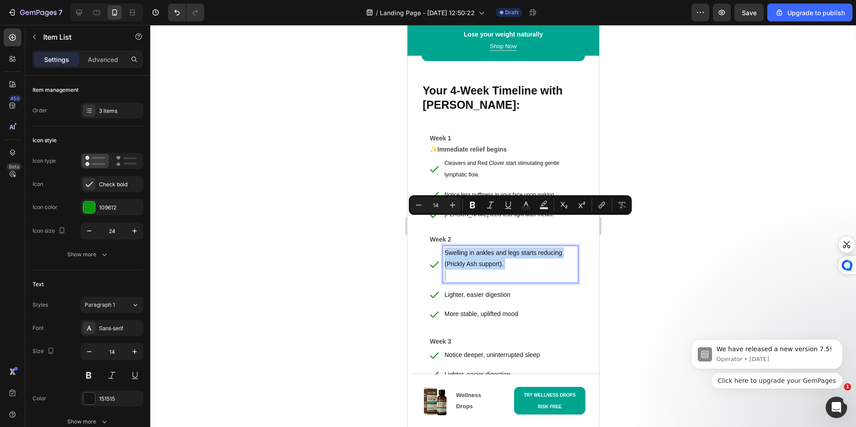
click at [463, 270] on p "Rich Text Editor. Editing area: main" at bounding box center [510, 275] width 132 height 11
click at [461, 270] on p "Rich Text Editor. Editing area: main" at bounding box center [510, 275] width 132 height 11
click at [456, 270] on p "Rich Text Editor. Editing area: main" at bounding box center [510, 275] width 132 height 11
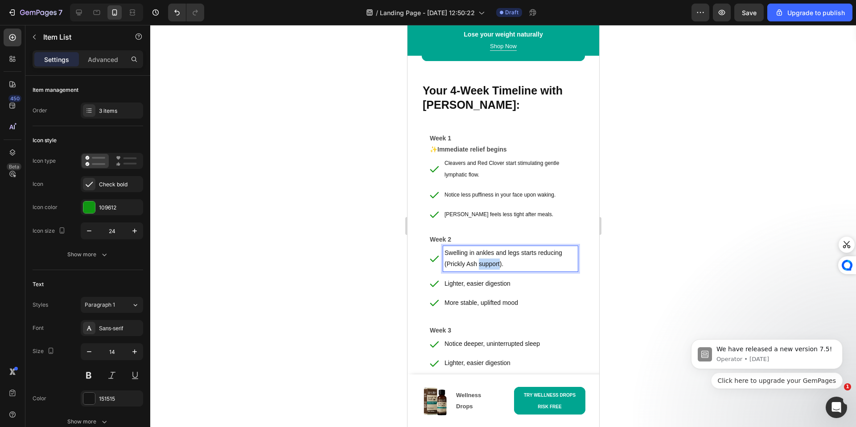
click at [479, 247] on p "Swelling in ankles and legs starts reducing (Prickly Ash support)." at bounding box center [510, 258] width 132 height 22
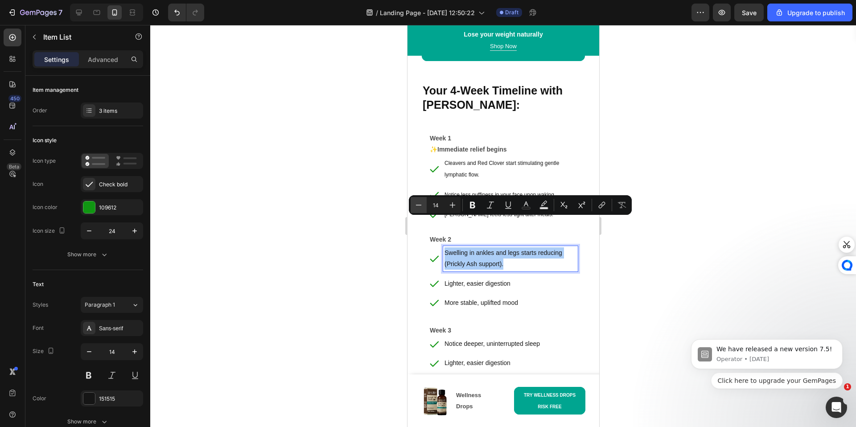
click at [422, 205] on icon "Editor contextual toolbar" at bounding box center [418, 205] width 9 height 9
type input "12"
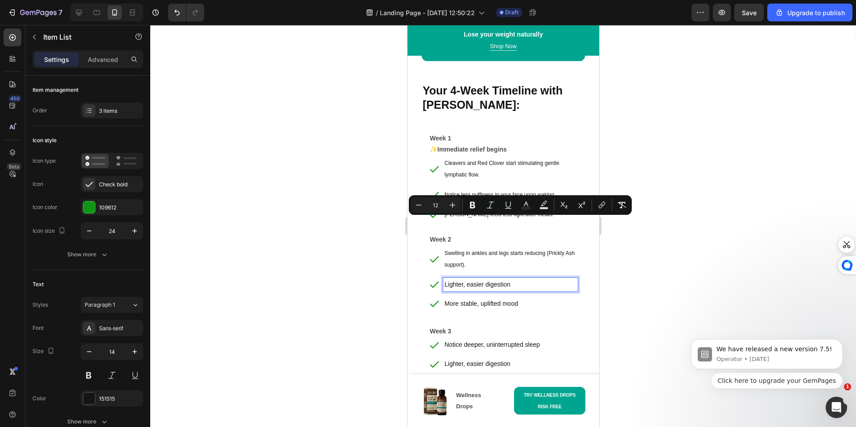
click at [471, 279] on p "Lighter, easier digestion" at bounding box center [510, 284] width 132 height 11
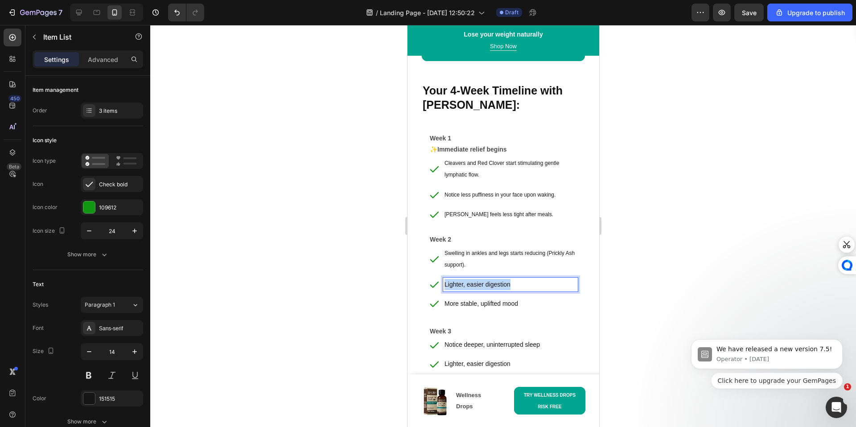
click at [471, 279] on p "Lighter, easier digestion" at bounding box center [510, 284] width 132 height 11
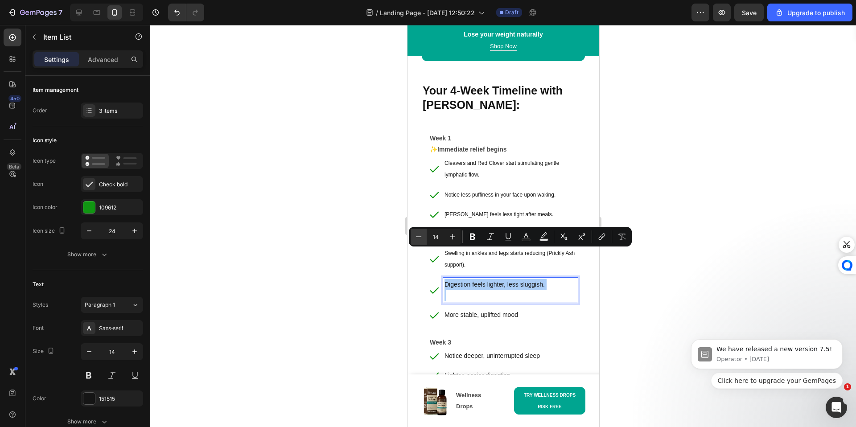
click at [417, 234] on icon "Editor contextual toolbar" at bounding box center [418, 236] width 9 height 9
type input "13"
click at [454, 290] on p "Rich Text Editor. Editing area: main" at bounding box center [510, 295] width 132 height 11
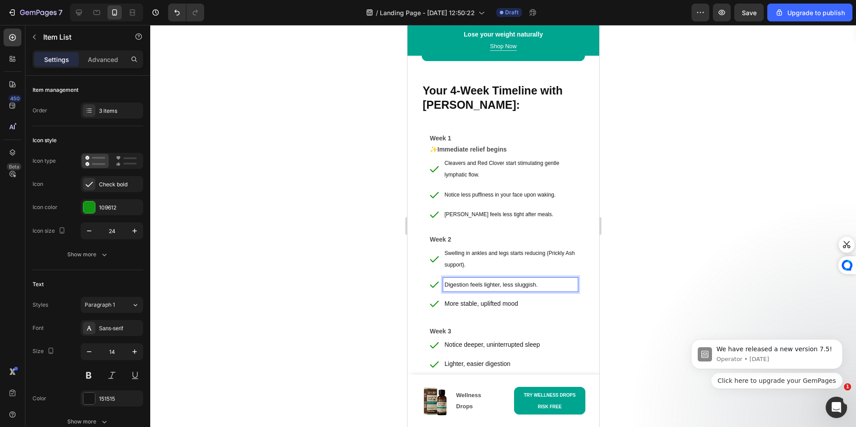
click at [460, 281] on span "Digestion feels lighter, less sluggish." at bounding box center [490, 284] width 93 height 7
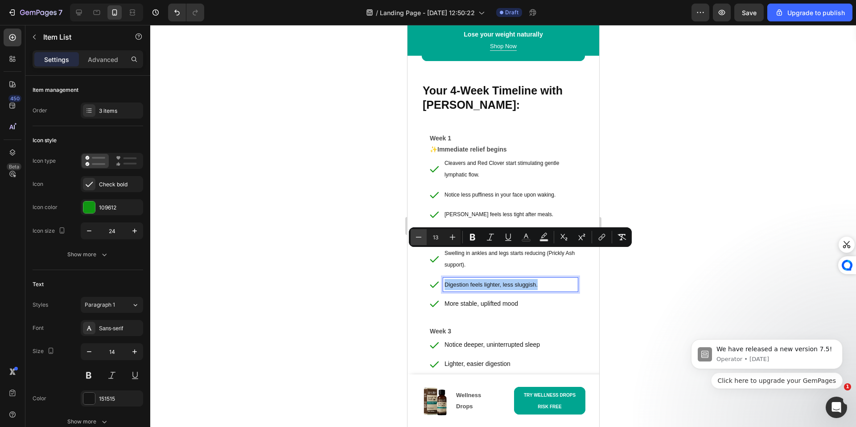
click at [422, 237] on icon "Editor contextual toolbar" at bounding box center [418, 237] width 9 height 9
type input "12"
click at [508, 297] on div "More stable, uplifted mood" at bounding box center [510, 304] width 135 height 14
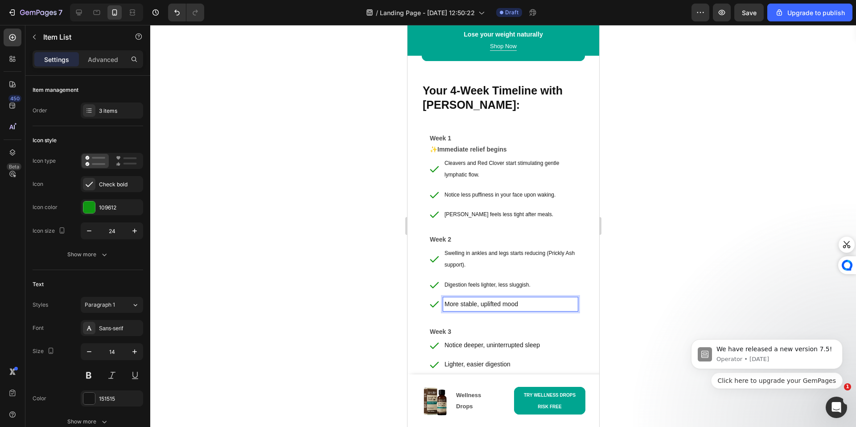
click at [508, 299] on p "More stable, uplifted mood" at bounding box center [510, 304] width 132 height 11
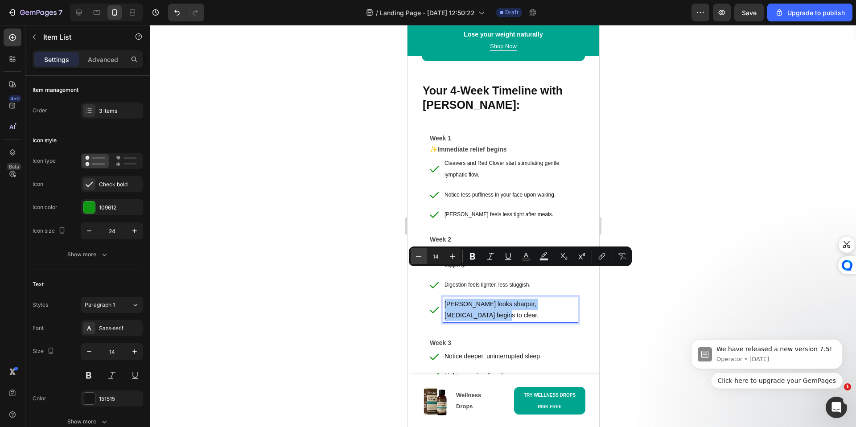
click at [419, 258] on icon "Editor contextual toolbar" at bounding box center [418, 256] width 9 height 9
type input "12"
click at [469, 352] on p "Notice deeper, uninterrupted sleep" at bounding box center [491, 357] width 95 height 11
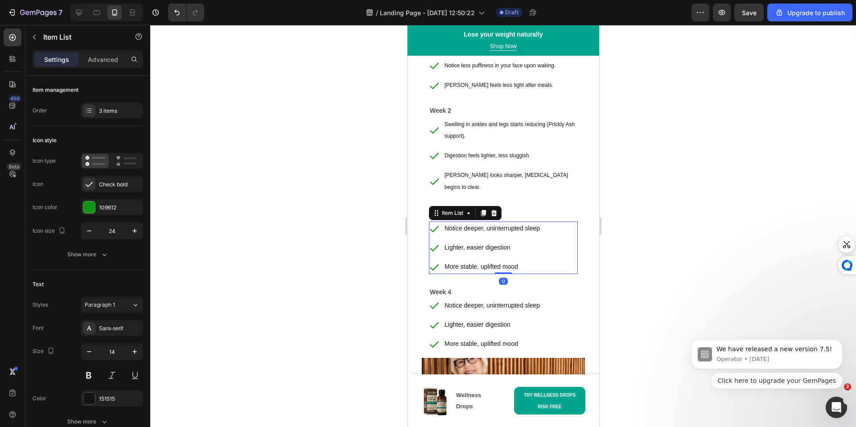
scroll to position [4671, 0]
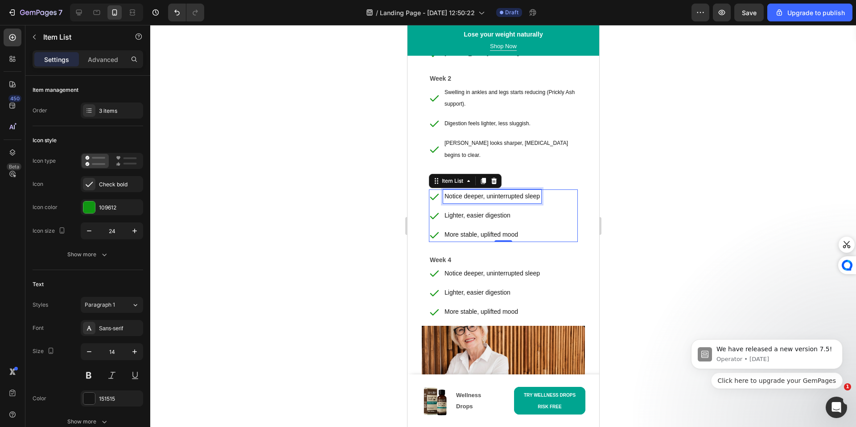
click at [496, 191] on div "Notice deeper, uninterrupted sleep" at bounding box center [492, 196] width 98 height 14
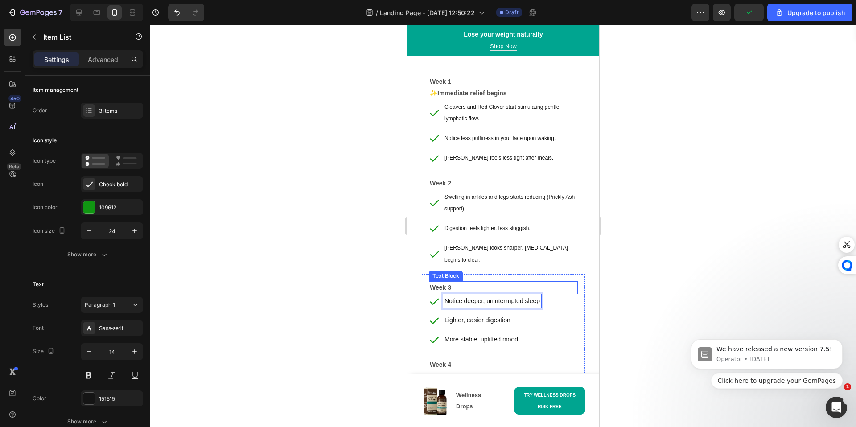
scroll to position [4564, 0]
click at [459, 182] on p "Week 2" at bounding box center [502, 185] width 147 height 11
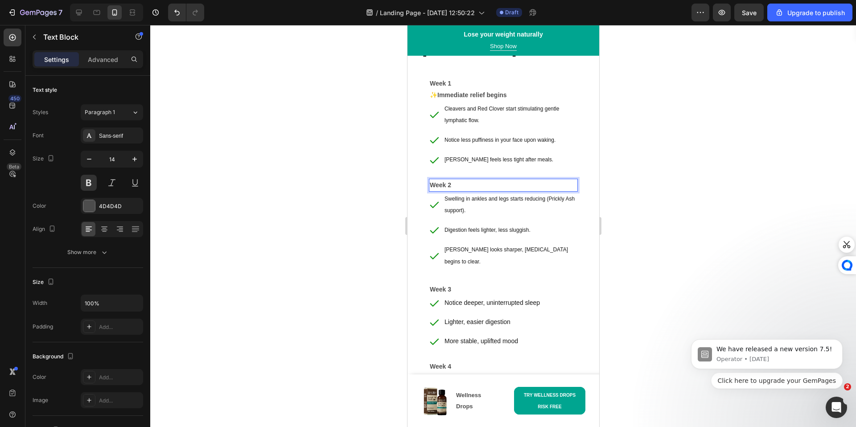
click at [459, 182] on p "Week 2" at bounding box center [502, 185] width 147 height 11
click at [499, 92] on strong "Immediate relief begins" at bounding box center [472, 94] width 70 height 7
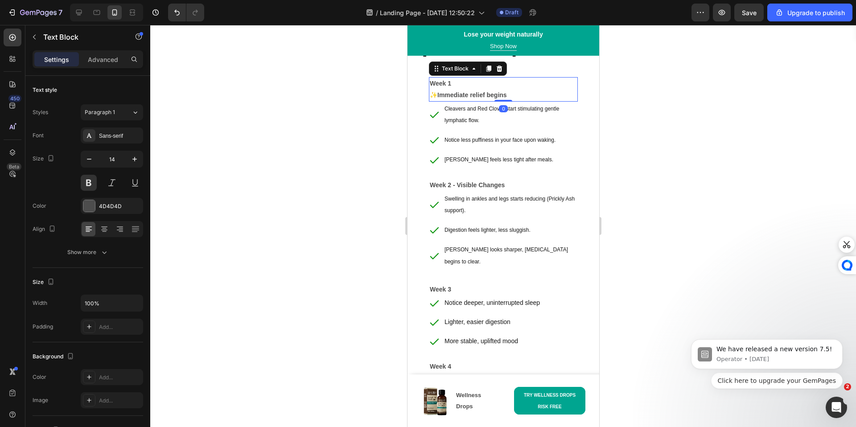
click at [499, 92] on strong "Immediate relief begins" at bounding box center [472, 94] width 70 height 7
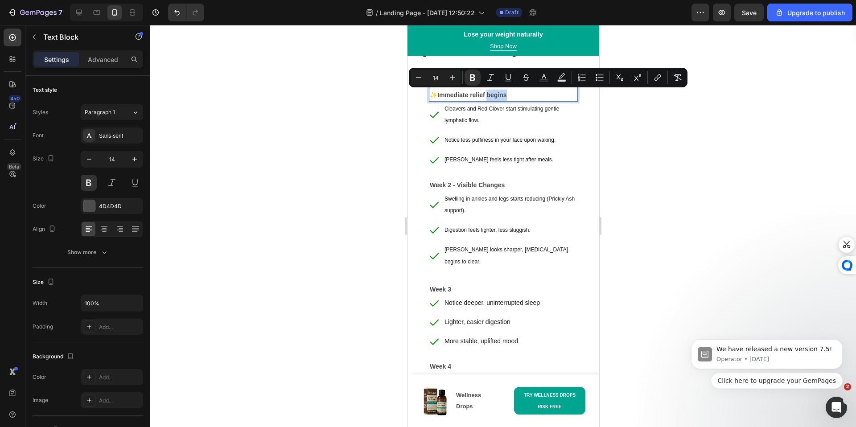
click at [517, 97] on p "✨ Immediate relief begins" at bounding box center [502, 95] width 147 height 11
drag, startPoint x: 517, startPoint y: 97, endPoint x: 439, endPoint y: 96, distance: 78.0
click at [439, 96] on p "✨ Immediate relief begins" at bounding box center [502, 95] width 147 height 11
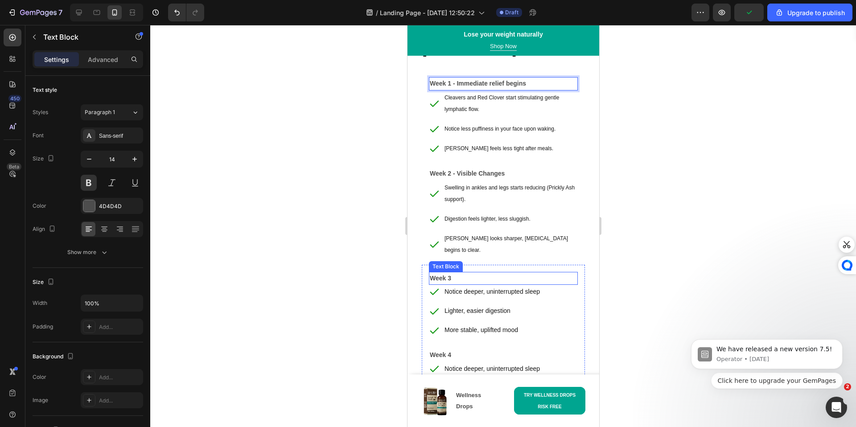
click at [471, 273] on p "Week 3" at bounding box center [502, 278] width 147 height 11
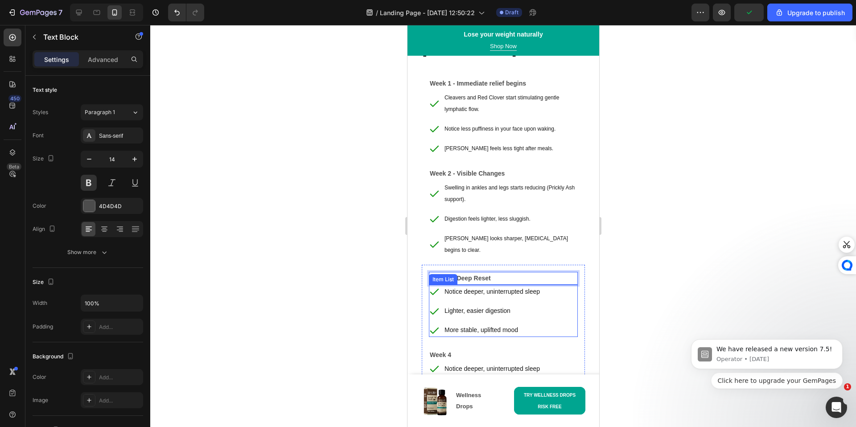
click at [457, 286] on p "Notice deeper, uninterrupted sleep" at bounding box center [491, 291] width 95 height 11
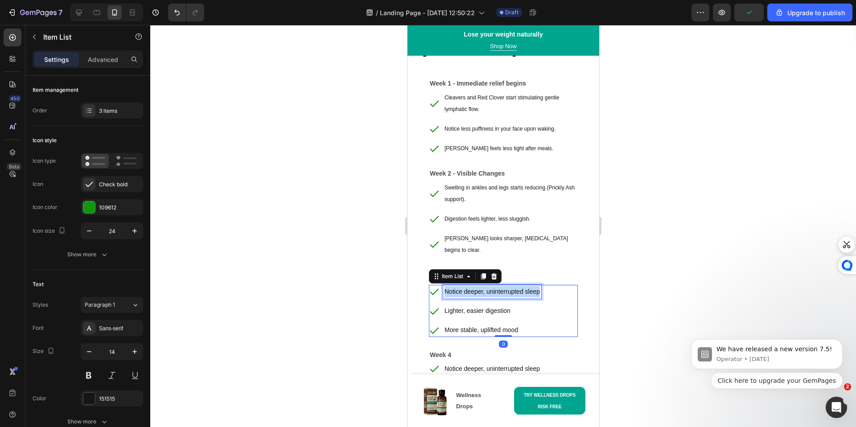
click at [457, 286] on p "Notice deeper, uninterrupted sleep" at bounding box center [491, 291] width 95 height 11
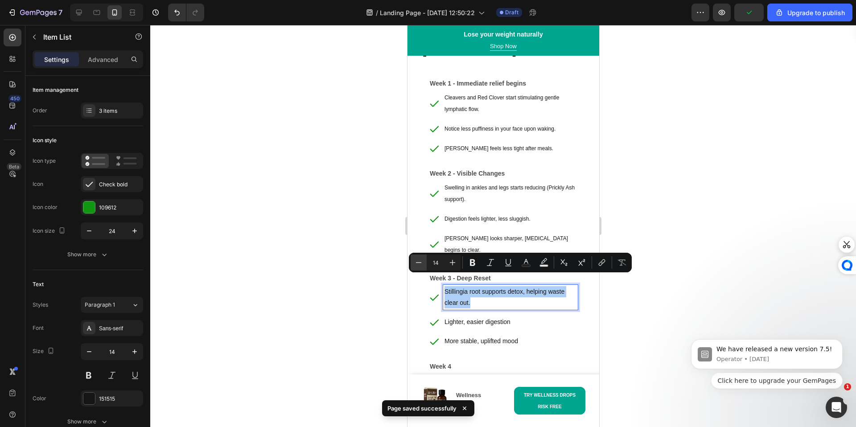
click at [420, 266] on icon "Editor contextual toolbar" at bounding box center [418, 262] width 9 height 9
type input "12"
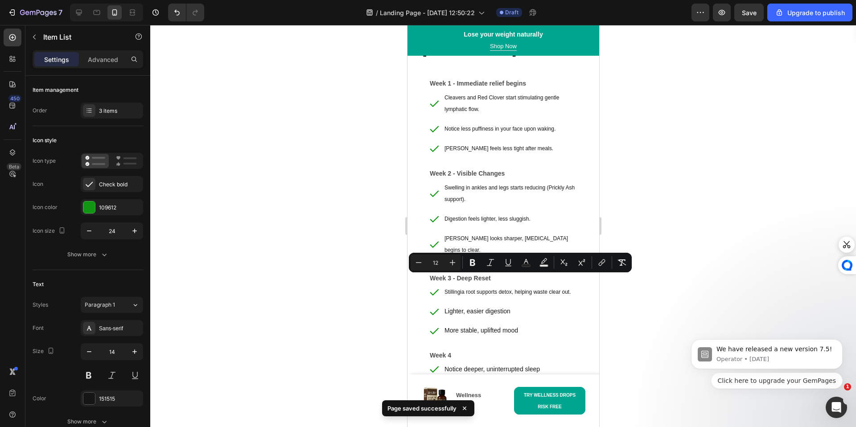
drag, startPoint x: 395, startPoint y: 304, endPoint x: 56, endPoint y: 297, distance: 339.3
click at [395, 304] on div at bounding box center [503, 226] width 706 height 402
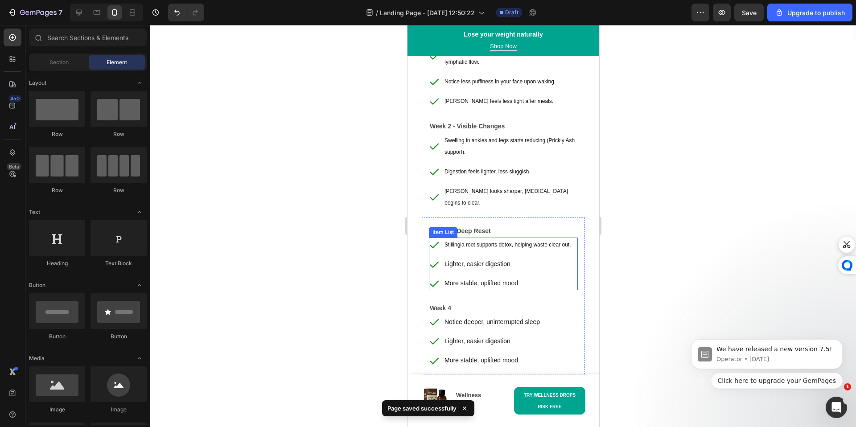
scroll to position [4624, 0]
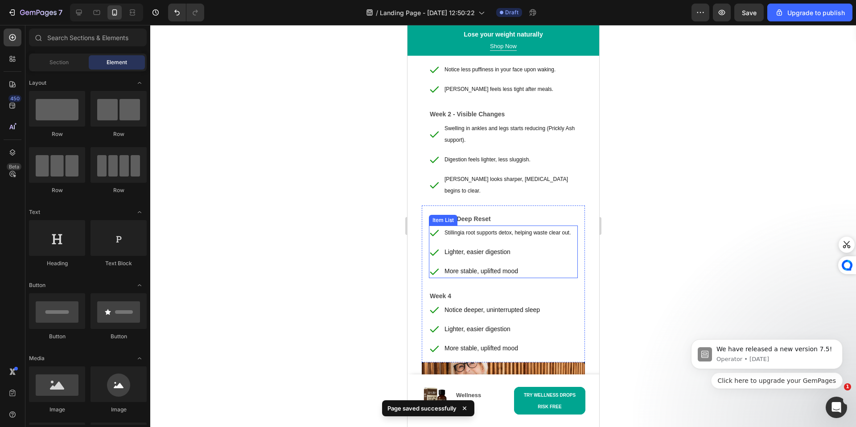
click at [477, 251] on p "Lighter, easier digestion" at bounding box center [507, 251] width 127 height 11
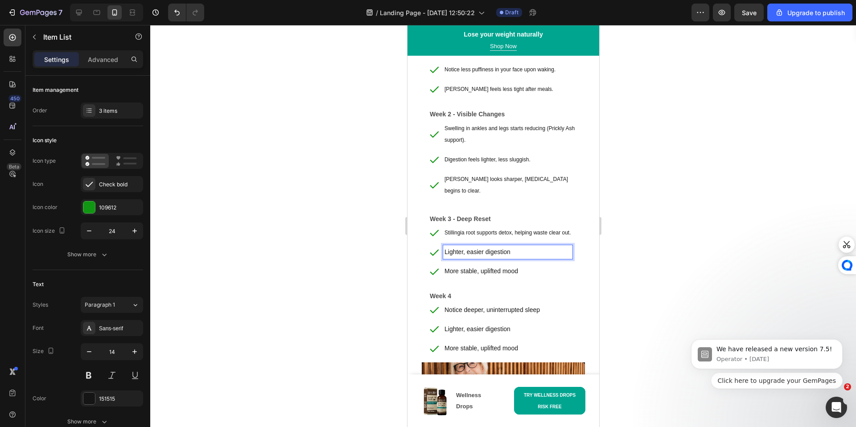
click at [477, 251] on p "Lighter, easier digestion" at bounding box center [507, 251] width 127 height 11
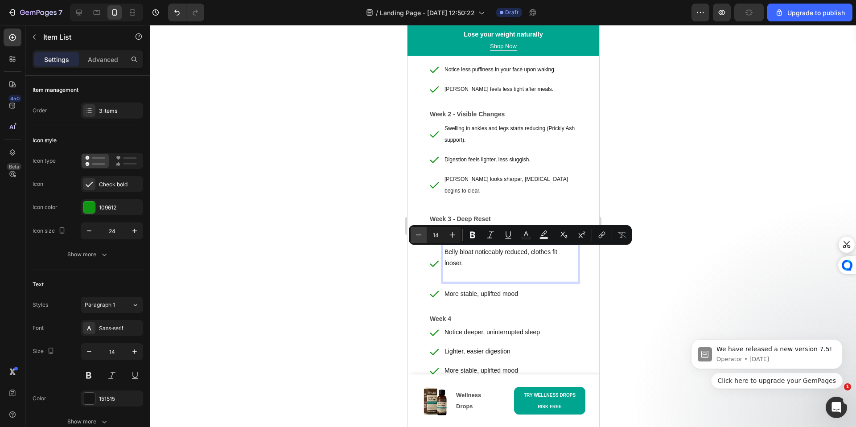
click at [420, 231] on icon "Editor contextual toolbar" at bounding box center [418, 234] width 9 height 9
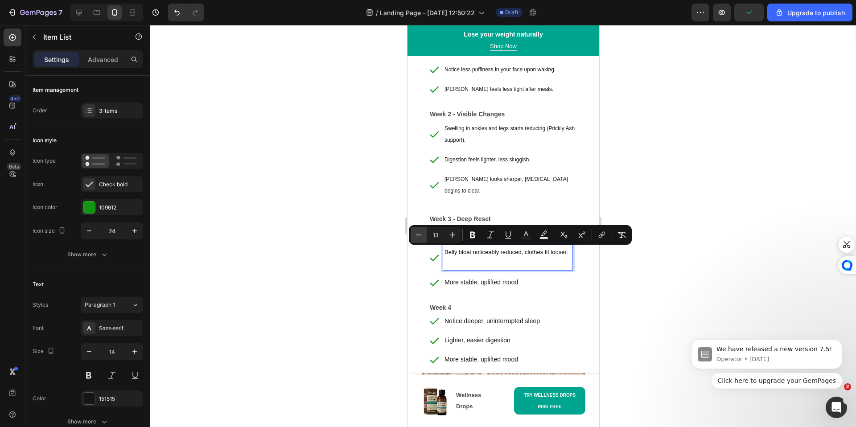
click at [420, 231] on icon "Editor contextual toolbar" at bounding box center [418, 234] width 9 height 9
type input "12"
click at [468, 264] on p "Rich Text Editor. Editing area: main" at bounding box center [507, 263] width 127 height 11
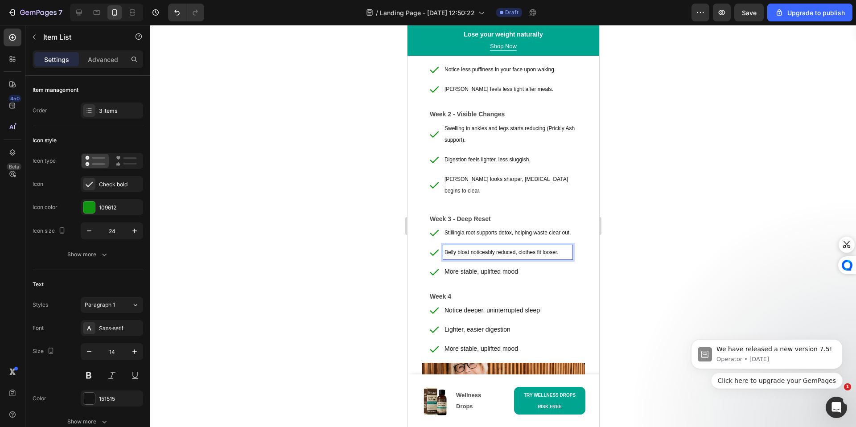
click at [493, 274] on p "More stable, uplifted mood" at bounding box center [507, 271] width 127 height 11
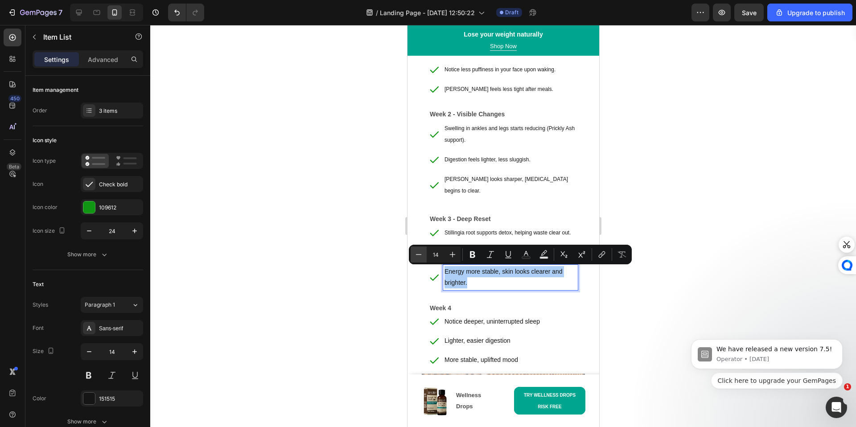
click at [420, 255] on icon "Editor contextual toolbar" at bounding box center [419, 254] width 6 height 0
type input "12"
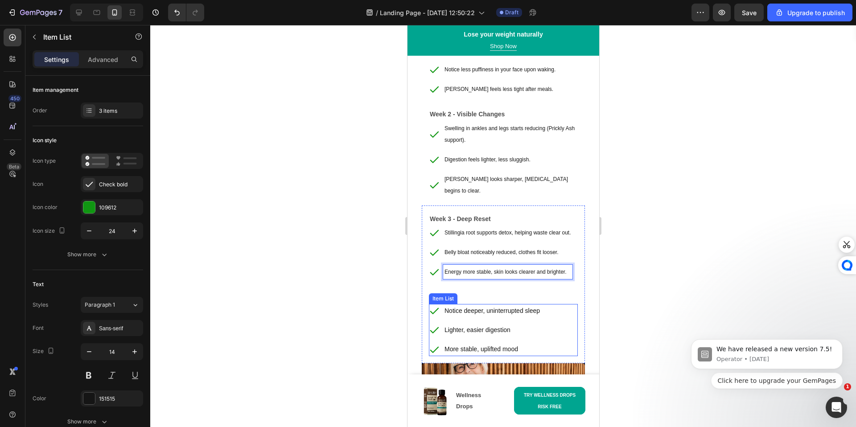
click at [442, 325] on div "Lighter, easier digestion" at bounding box center [484, 330] width 112 height 14
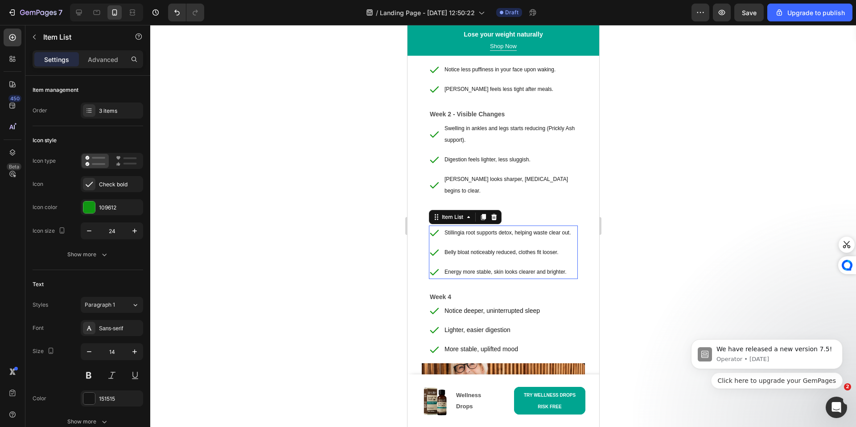
click at [456, 257] on p "Belly bloat noticeably reduced, clothes fit looser." at bounding box center [507, 252] width 127 height 12
click at [466, 322] on div "Notice deeper, uninterrupted sleep Lighter, easier digestion More stable, uplif…" at bounding box center [484, 330] width 112 height 53
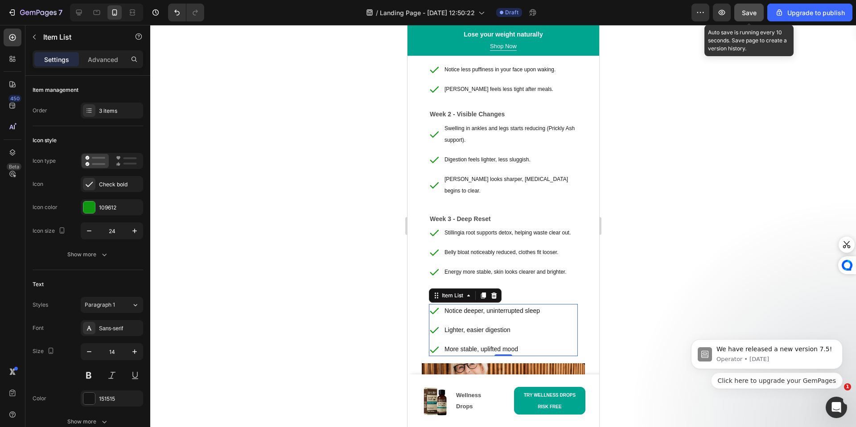
click at [758, 21] on button "Save" at bounding box center [748, 13] width 29 height 18
click at [746, 16] on span "Save" at bounding box center [749, 13] width 15 height 8
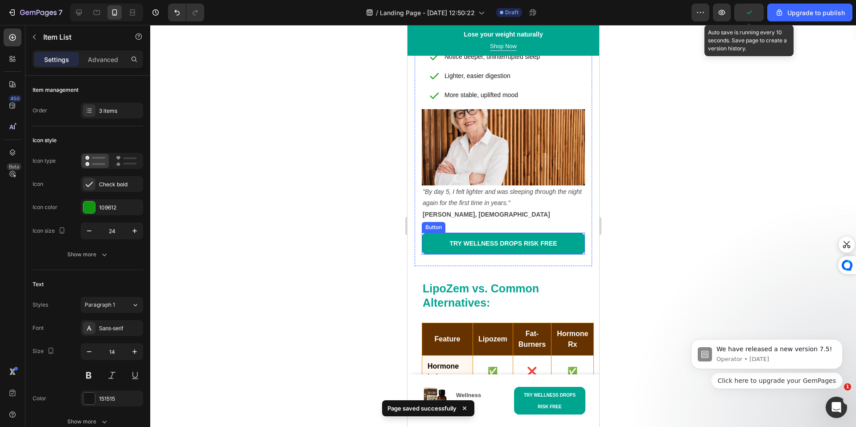
scroll to position [4593, 0]
